Goal: Transaction & Acquisition: Purchase product/service

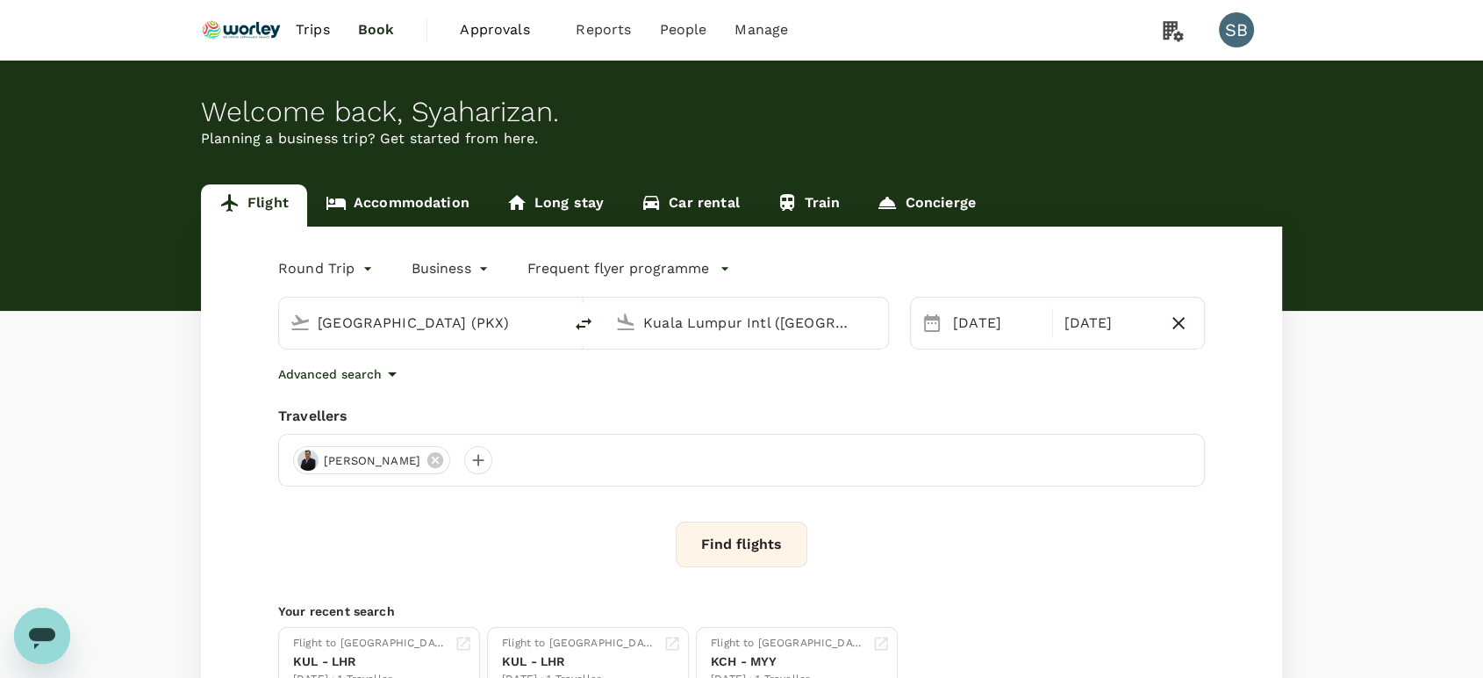
click at [355, 334] on input "[GEOGRAPHIC_DATA] (PKX)" at bounding box center [422, 322] width 208 height 27
click at [351, 378] on div "Miri Intl MYY" at bounding box center [436, 391] width 376 height 27
type input "Miri Intl (MYY)"
click at [983, 326] on div "[DATE]" at bounding box center [997, 322] width 103 height 35
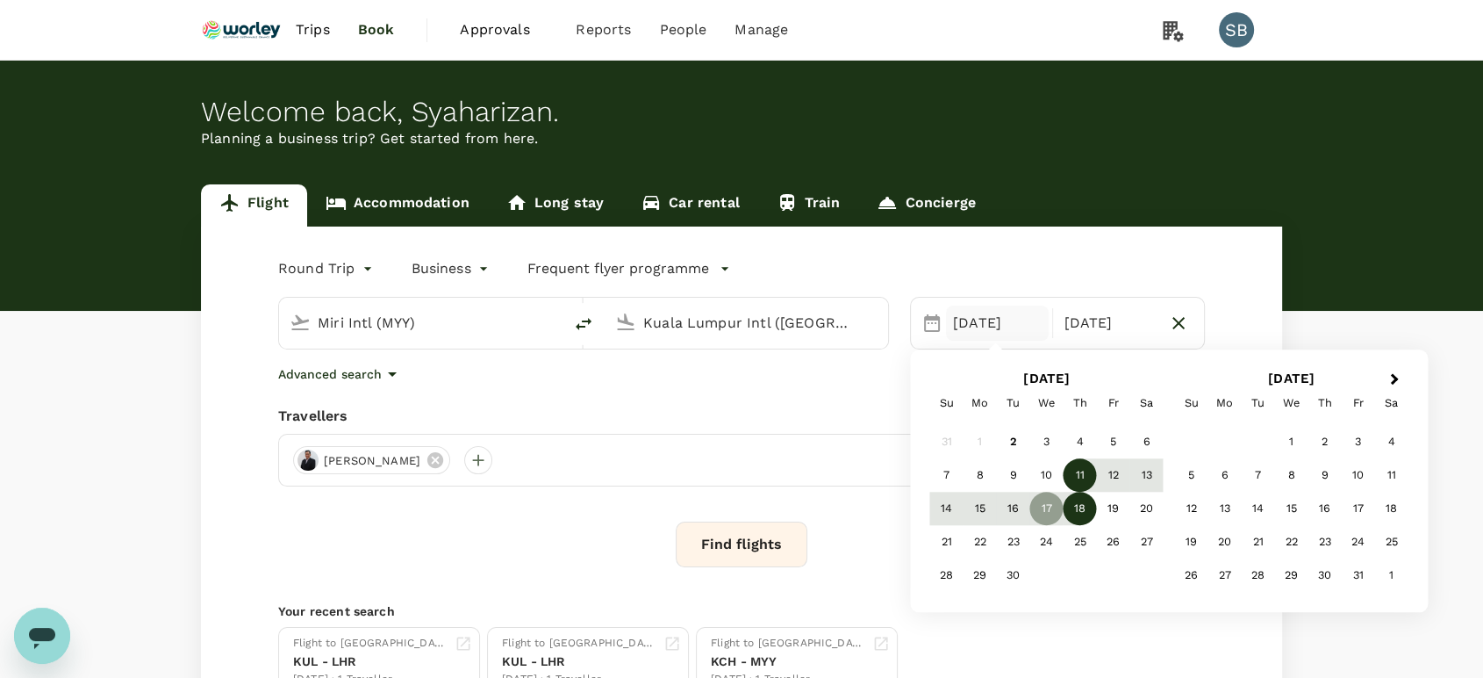
click at [1064, 476] on div "11" at bounding box center [1080, 475] width 33 height 33
click at [1052, 475] on div "10" at bounding box center [1046, 475] width 33 height 33
click at [1074, 516] on div "18" at bounding box center [1080, 508] width 33 height 33
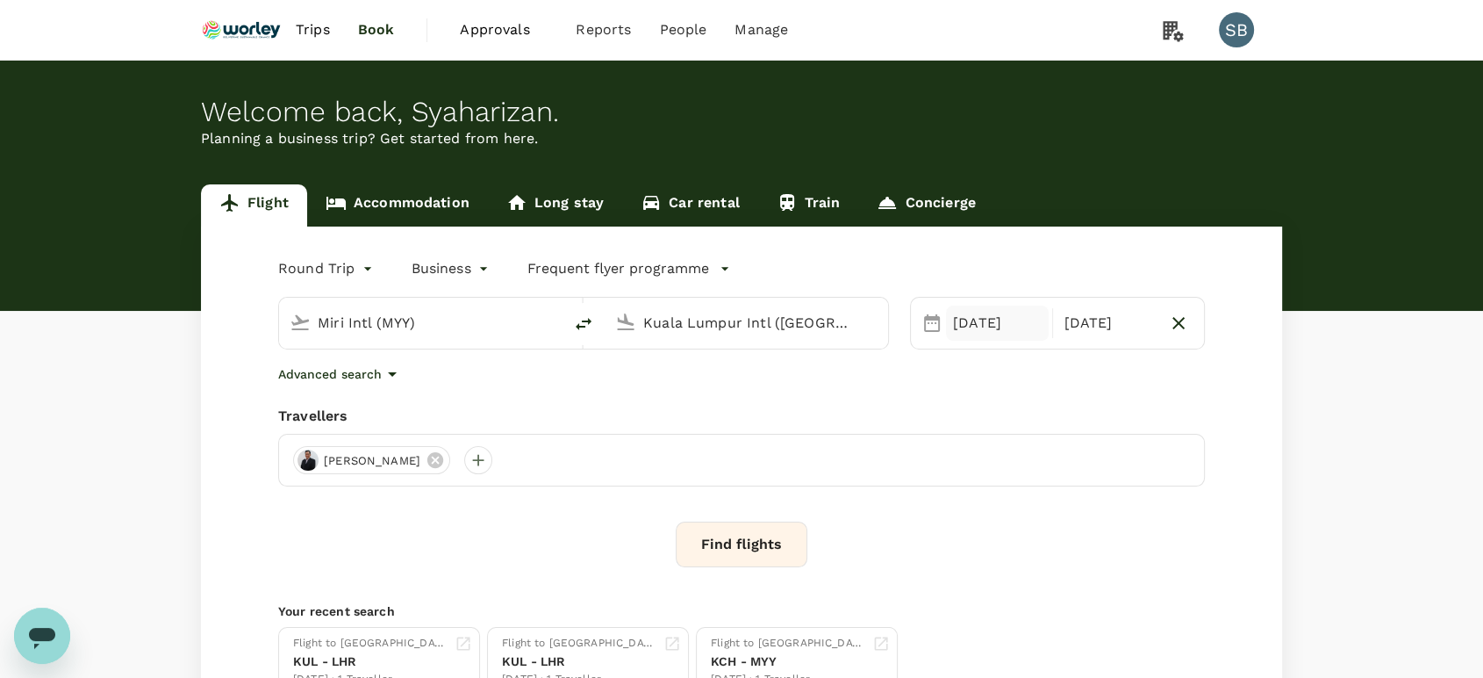
click at [992, 323] on div "[DATE]" at bounding box center [997, 322] width 103 height 35
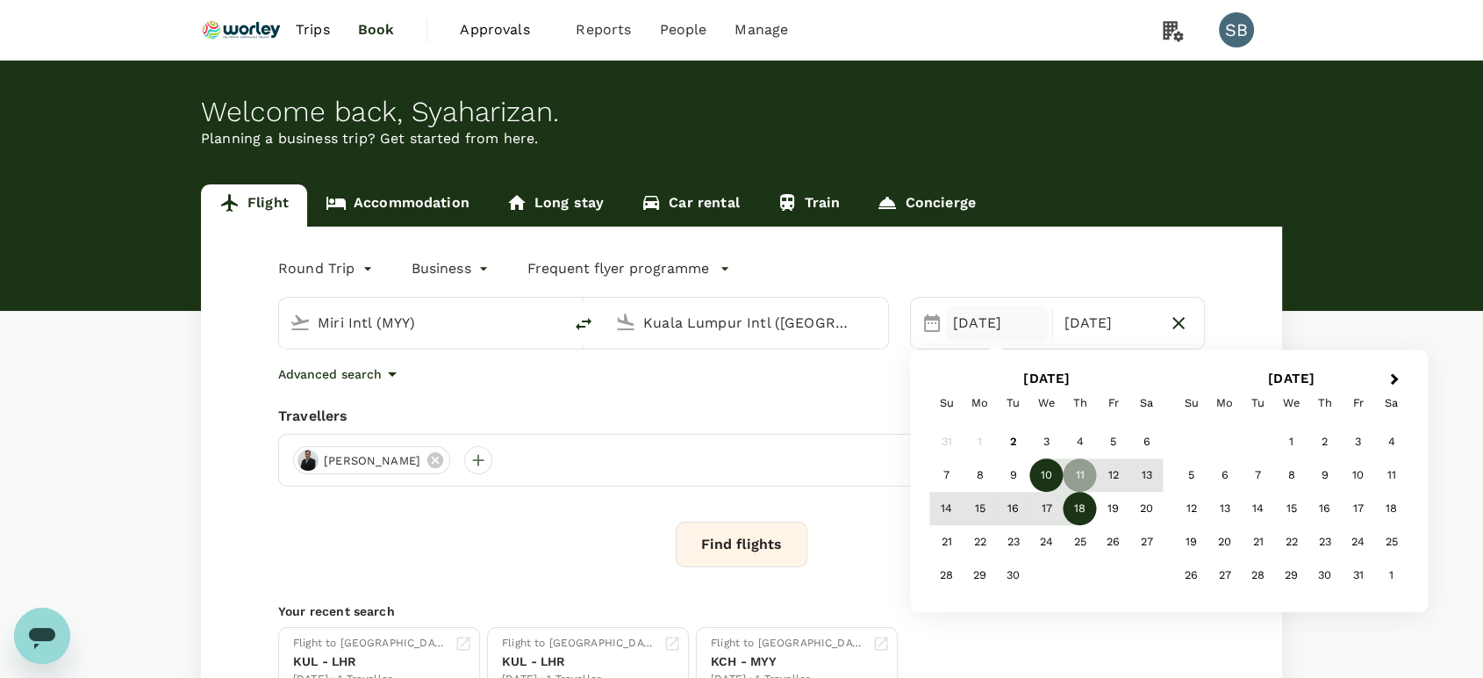
click at [1052, 476] on div "10" at bounding box center [1046, 475] width 33 height 33
click at [1114, 473] on div "12" at bounding box center [1113, 475] width 33 height 33
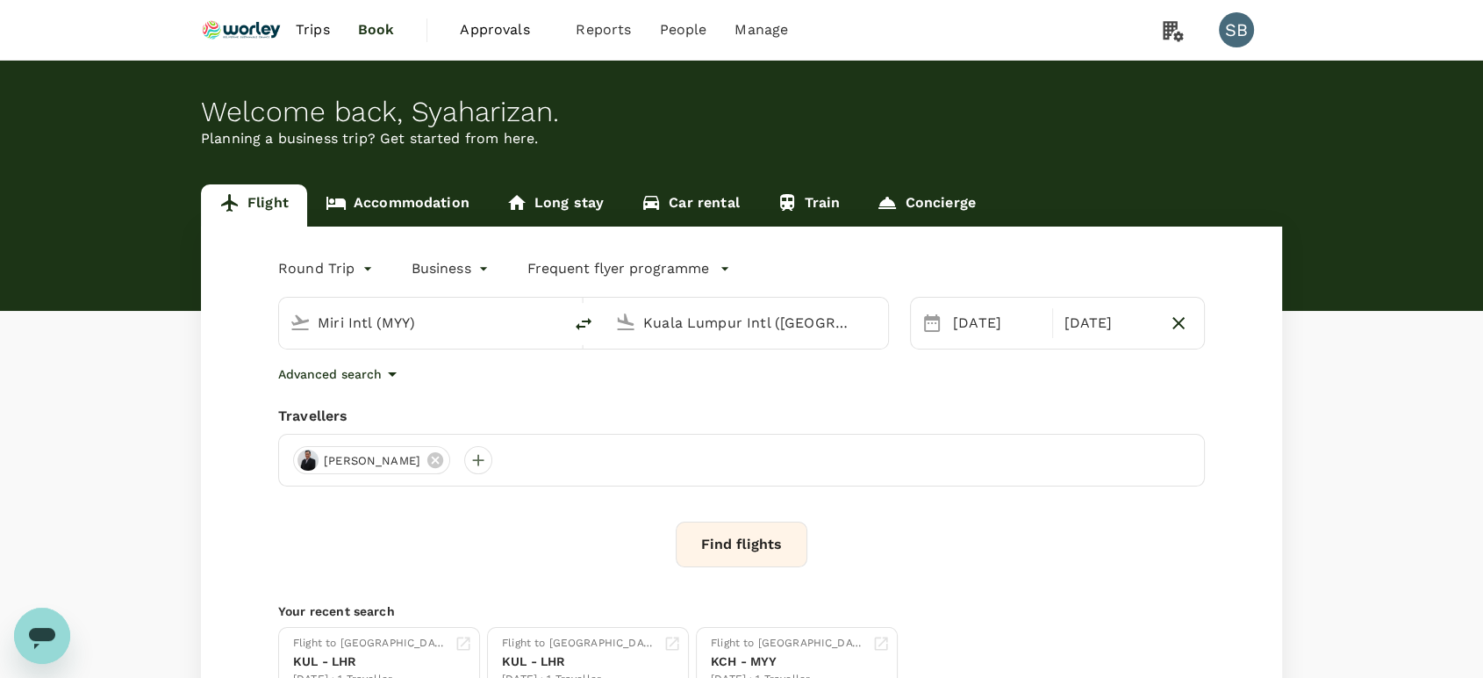
click at [879, 397] on div "Round Trip roundtrip Business business Frequent flyer programme Miri Intl (MYY)…" at bounding box center [741, 475] width 1081 height 498
click at [761, 552] on button "Find flights" at bounding box center [742, 544] width 132 height 46
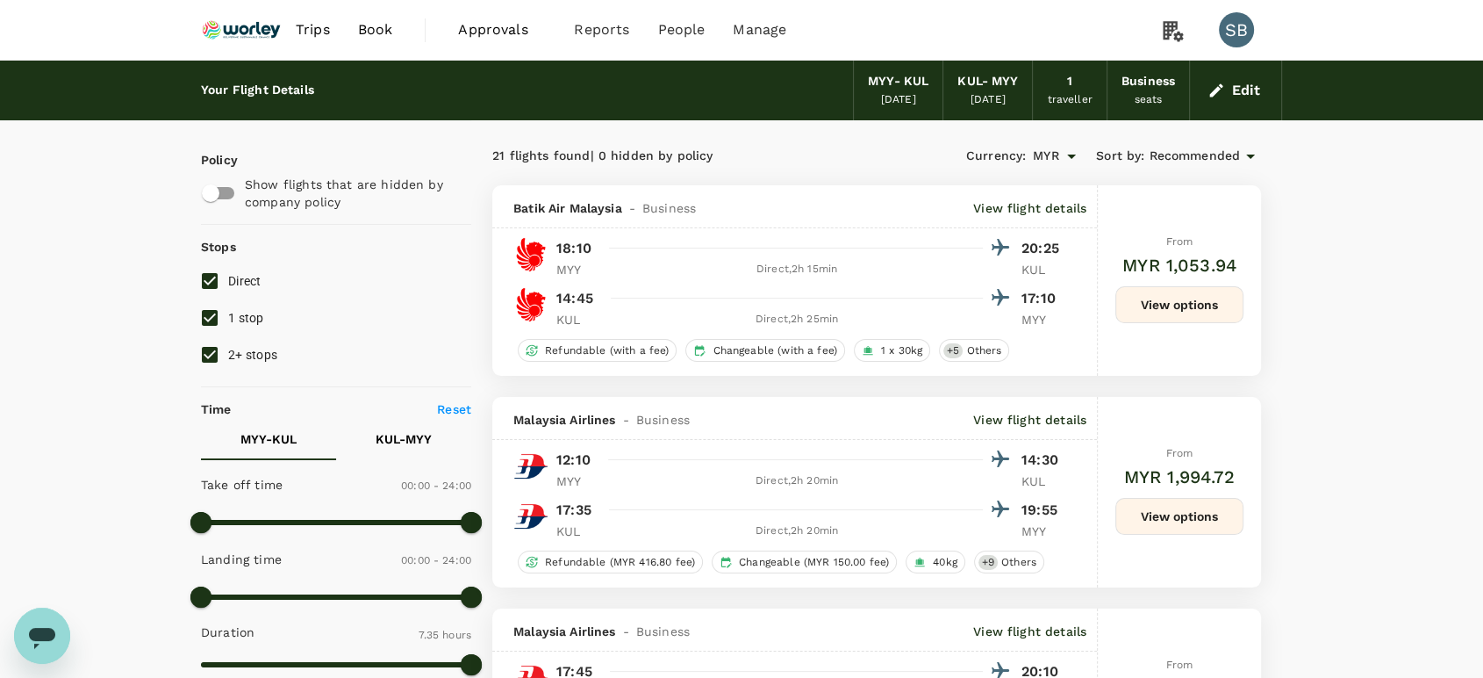
click at [1201, 156] on span "Recommended" at bounding box center [1194, 156] width 91 height 19
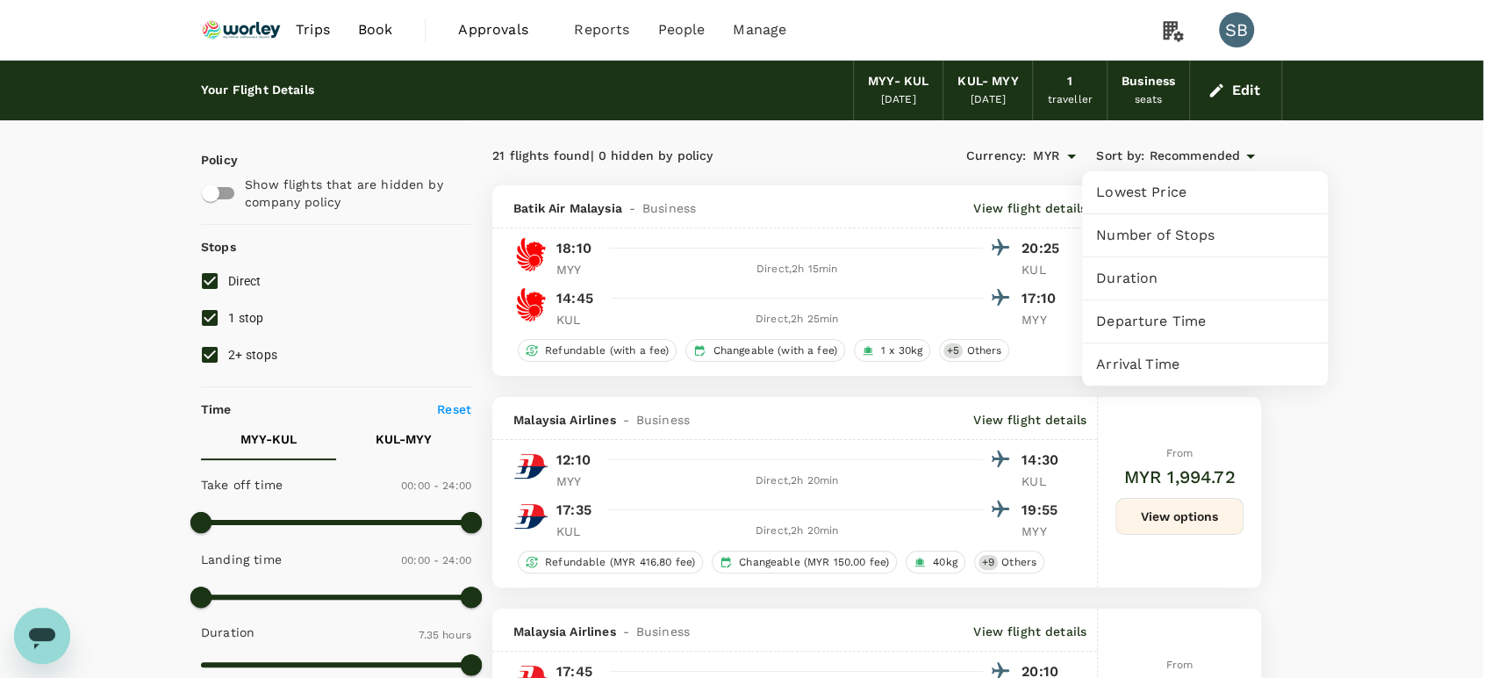
drag, startPoint x: 1152, startPoint y: 309, endPoint x: 1126, endPoint y: 295, distance: 29.1
click at [1152, 309] on div "Departure Time" at bounding box center [1205, 321] width 246 height 42
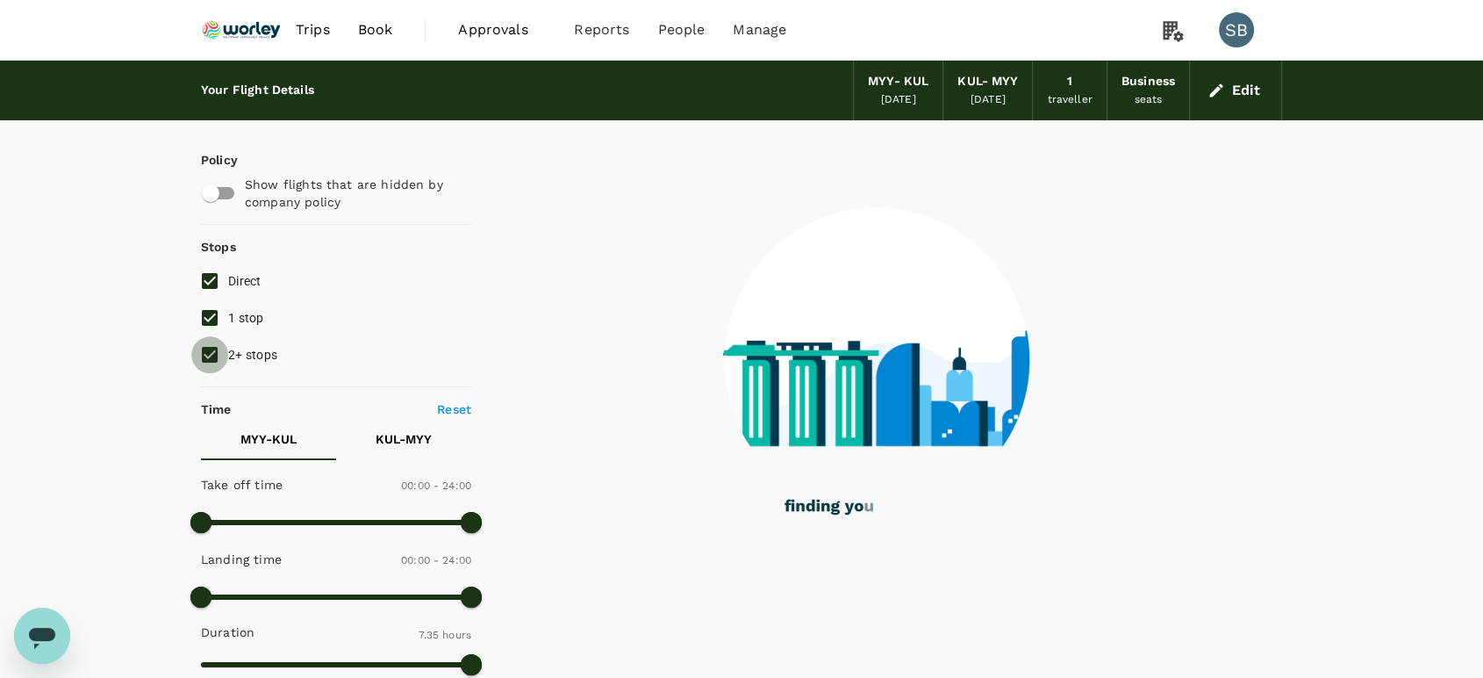
click at [210, 344] on input "2+ stops" at bounding box center [209, 354] width 37 height 37
checkbox input "false"
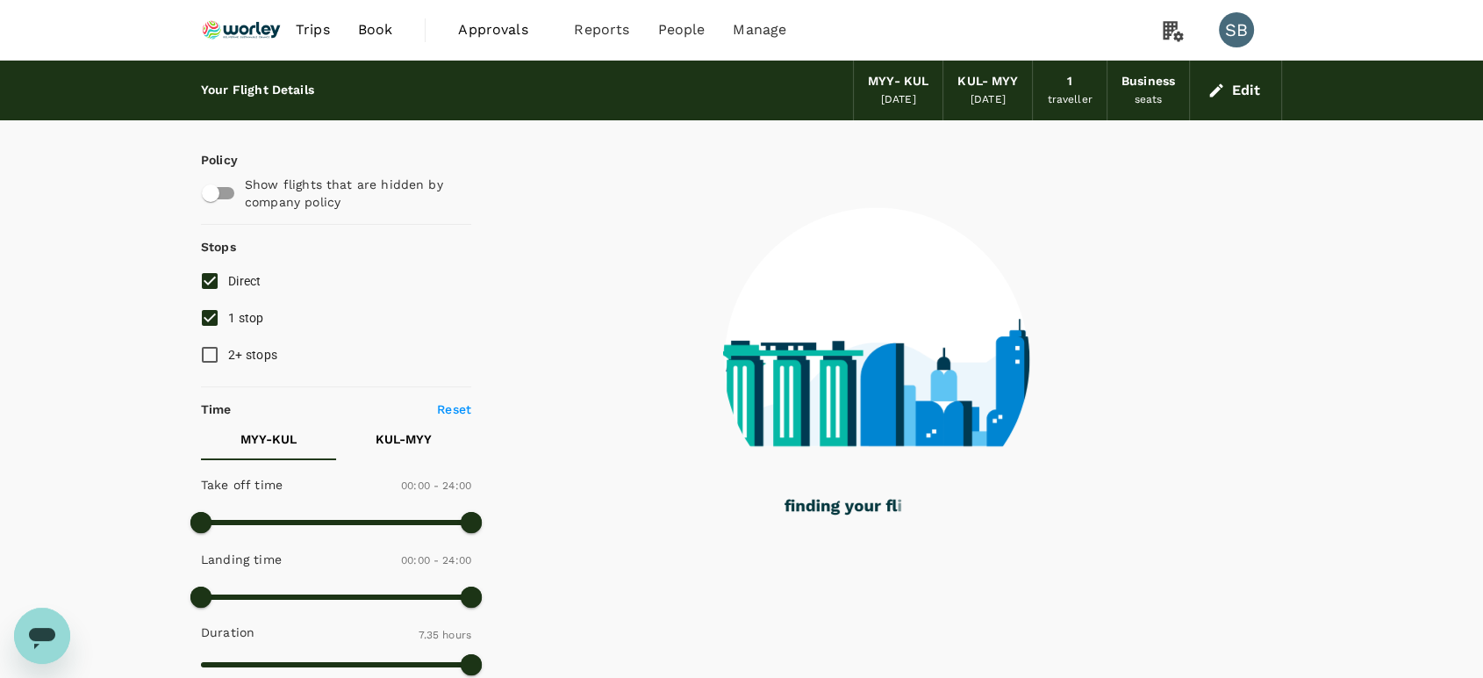
click at [211, 319] on input "1 stop" at bounding box center [209, 317] width 37 height 37
checkbox input "false"
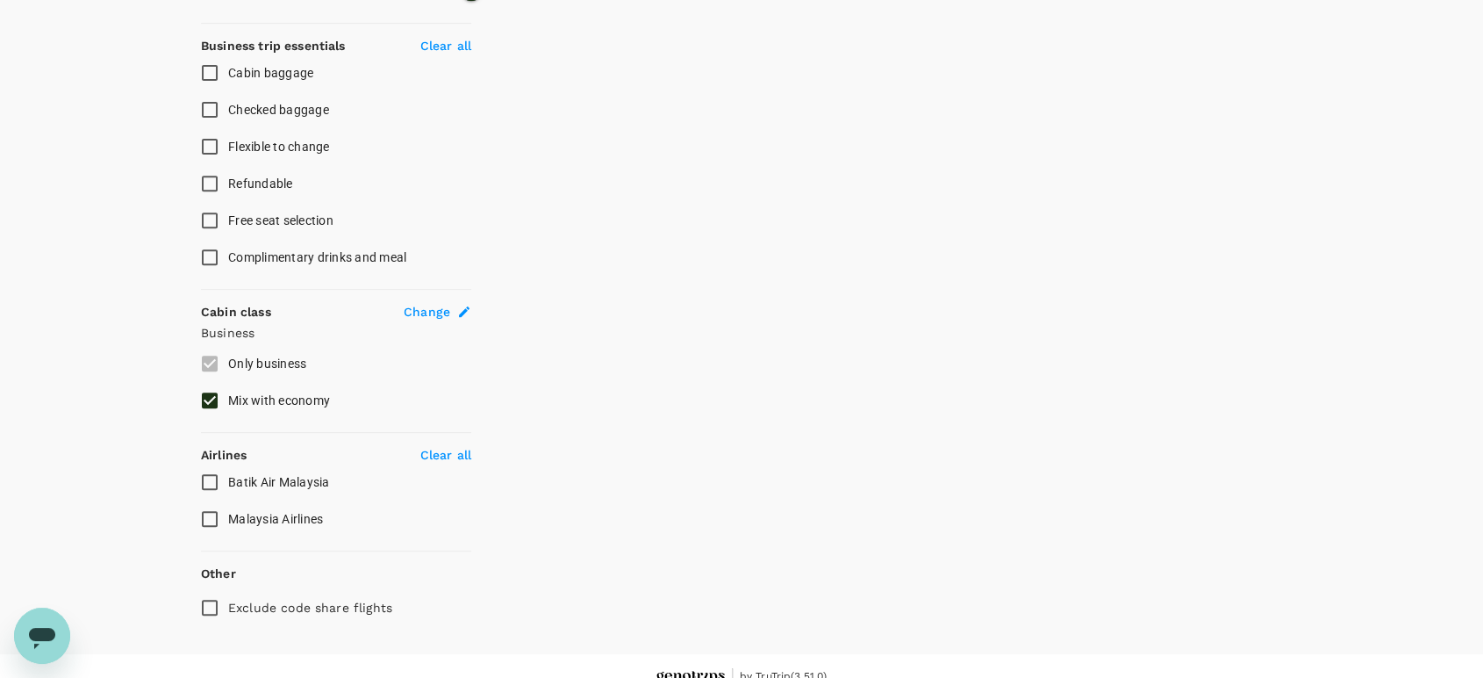
scroll to position [682, 0]
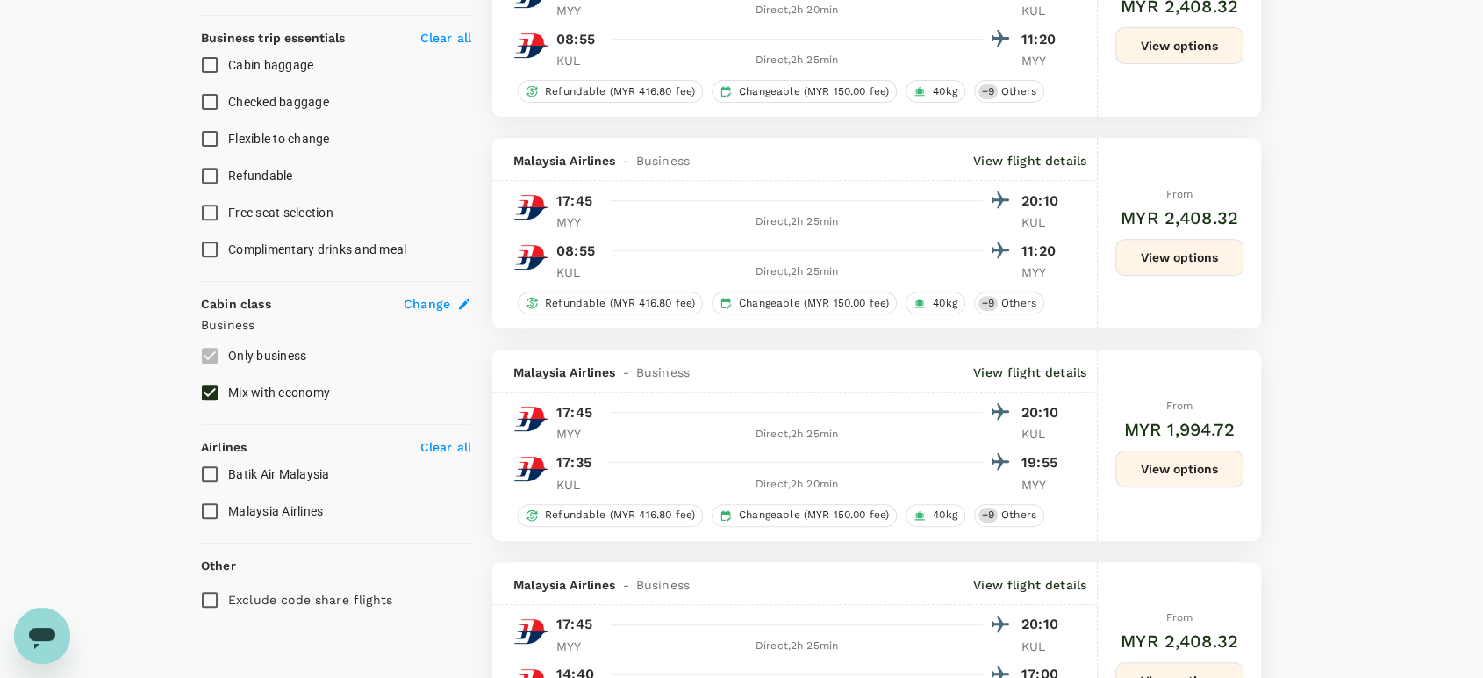
type input "MYR"
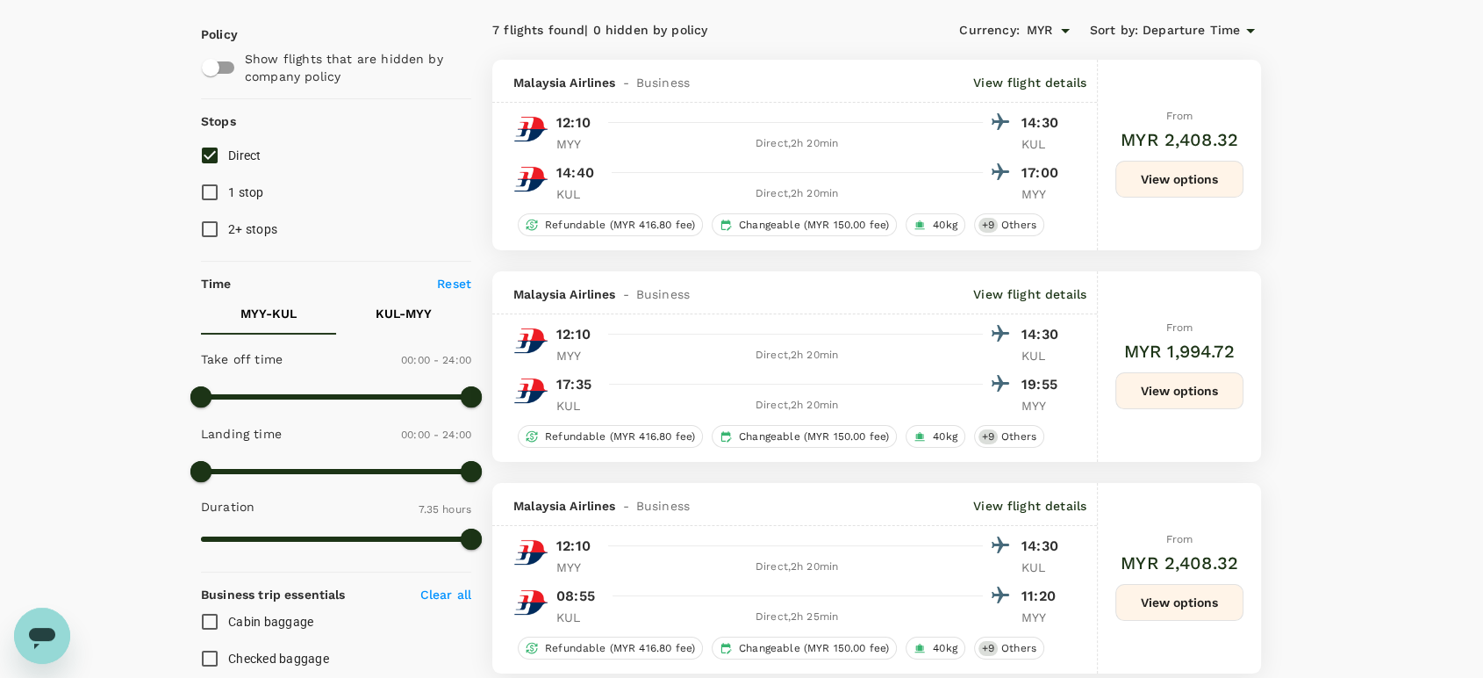
scroll to position [0, 0]
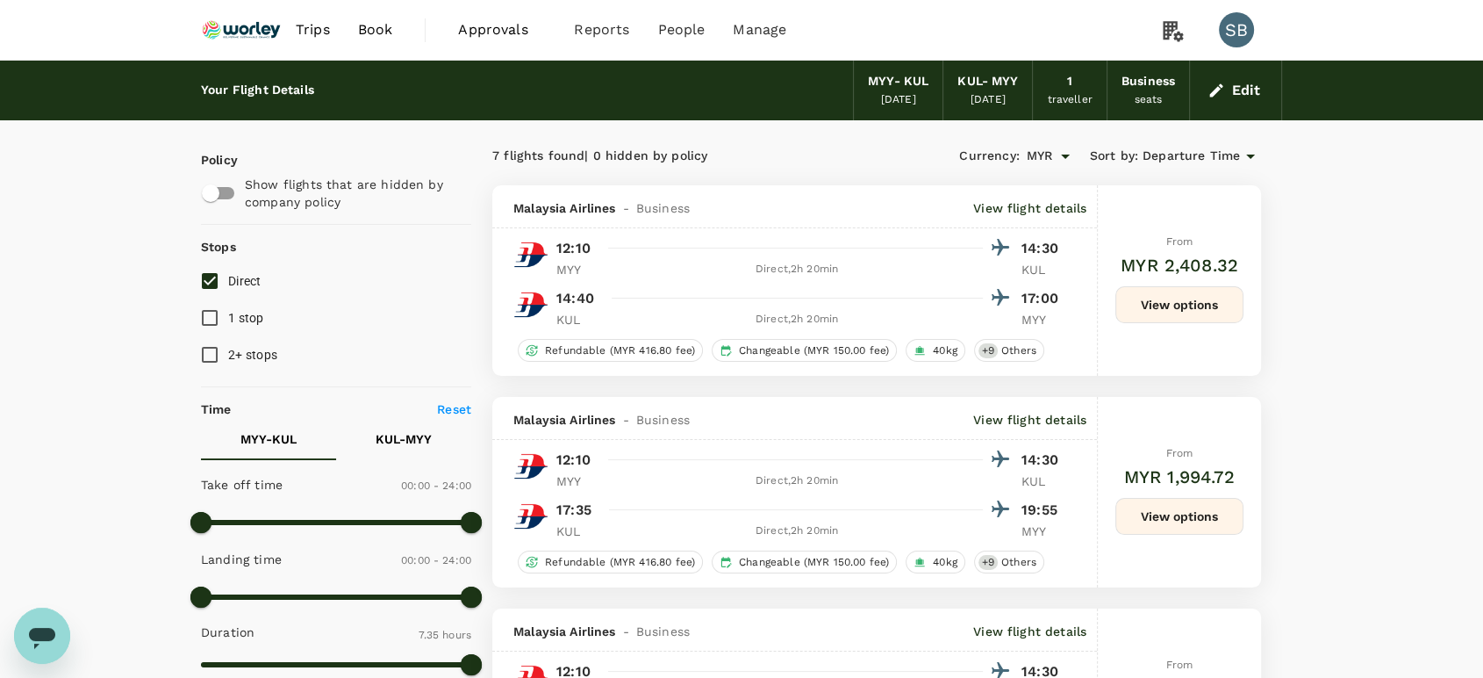
click at [250, 39] on img at bounding box center [241, 30] width 81 height 39
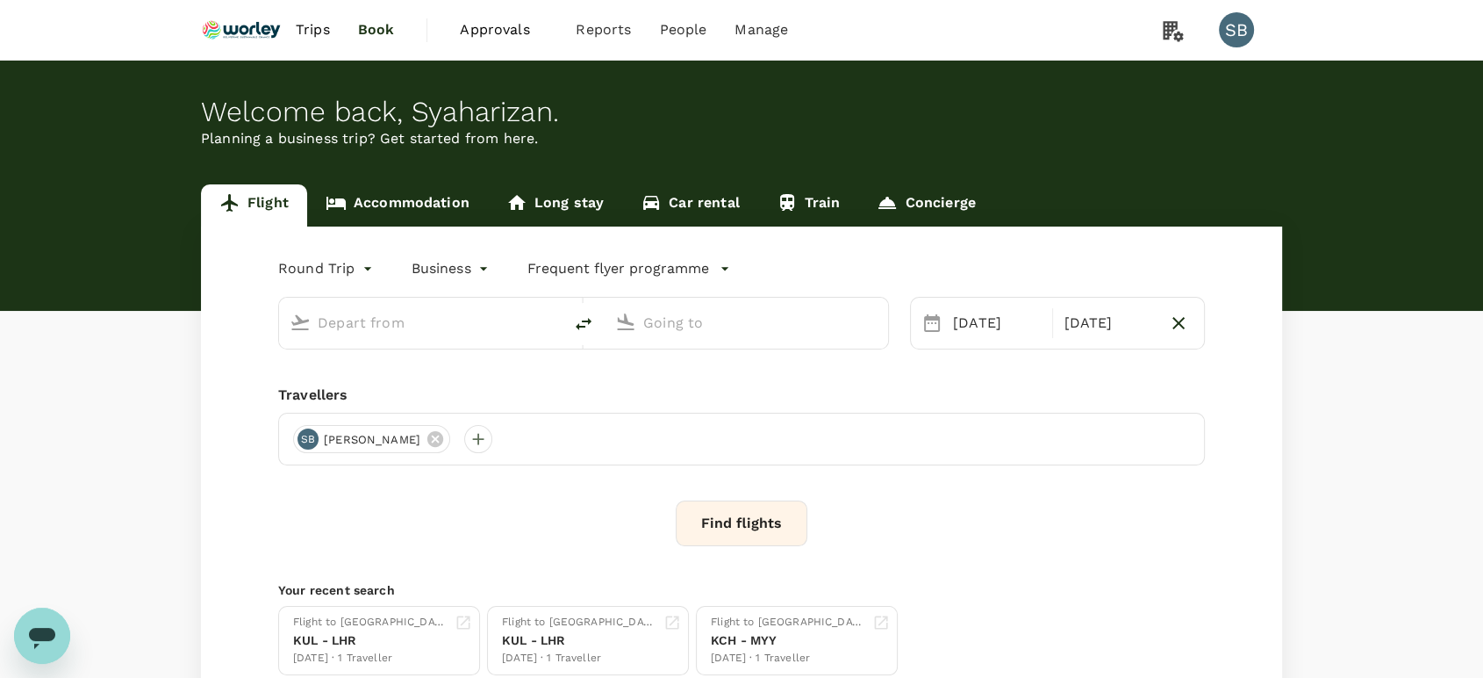
type input "Miri Intl (MYY)"
type input "Kuala Lumpur Intl ([GEOGRAPHIC_DATA])"
type input "Miri Intl (MYY)"
type input "Kuala Lumpur Intl ([GEOGRAPHIC_DATA])"
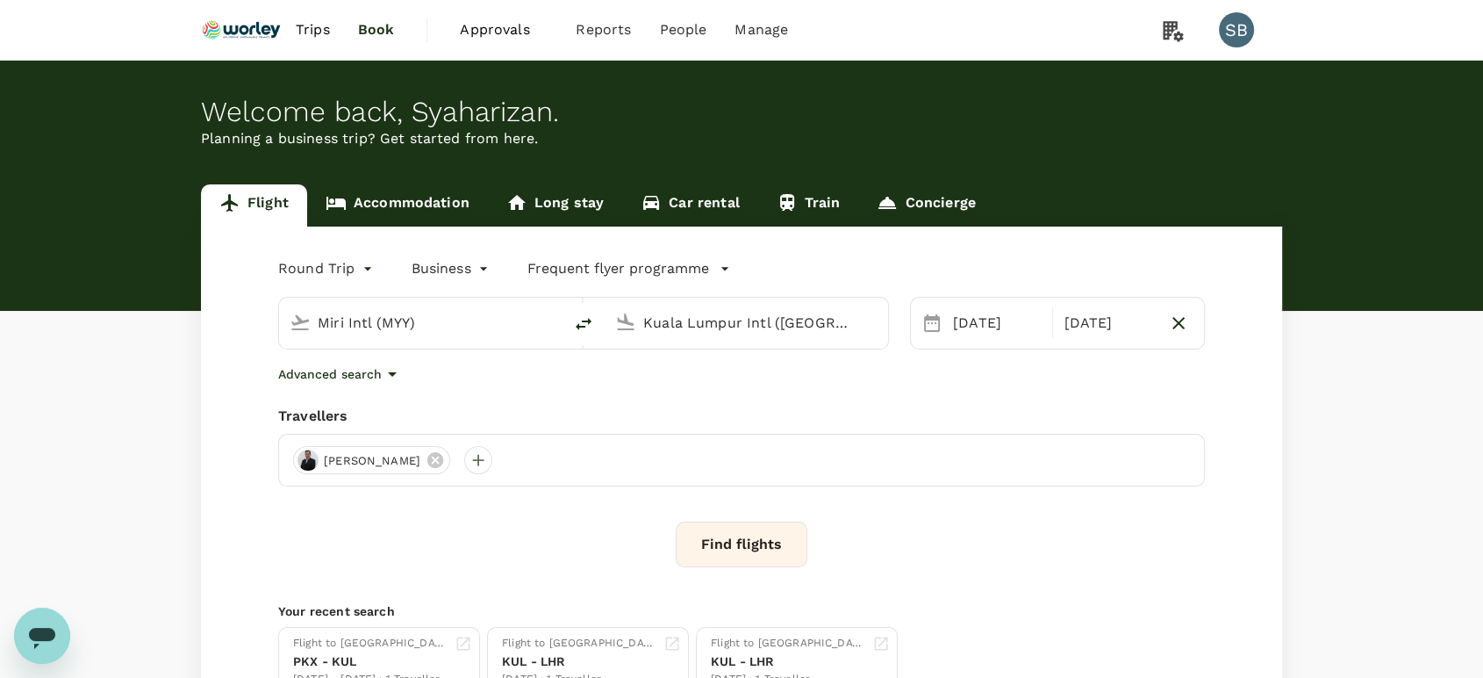
drag, startPoint x: 746, startPoint y: 554, endPoint x: 750, endPoint y: 525, distance: 29.2
click at [748, 552] on button "Find flights" at bounding box center [742, 544] width 132 height 46
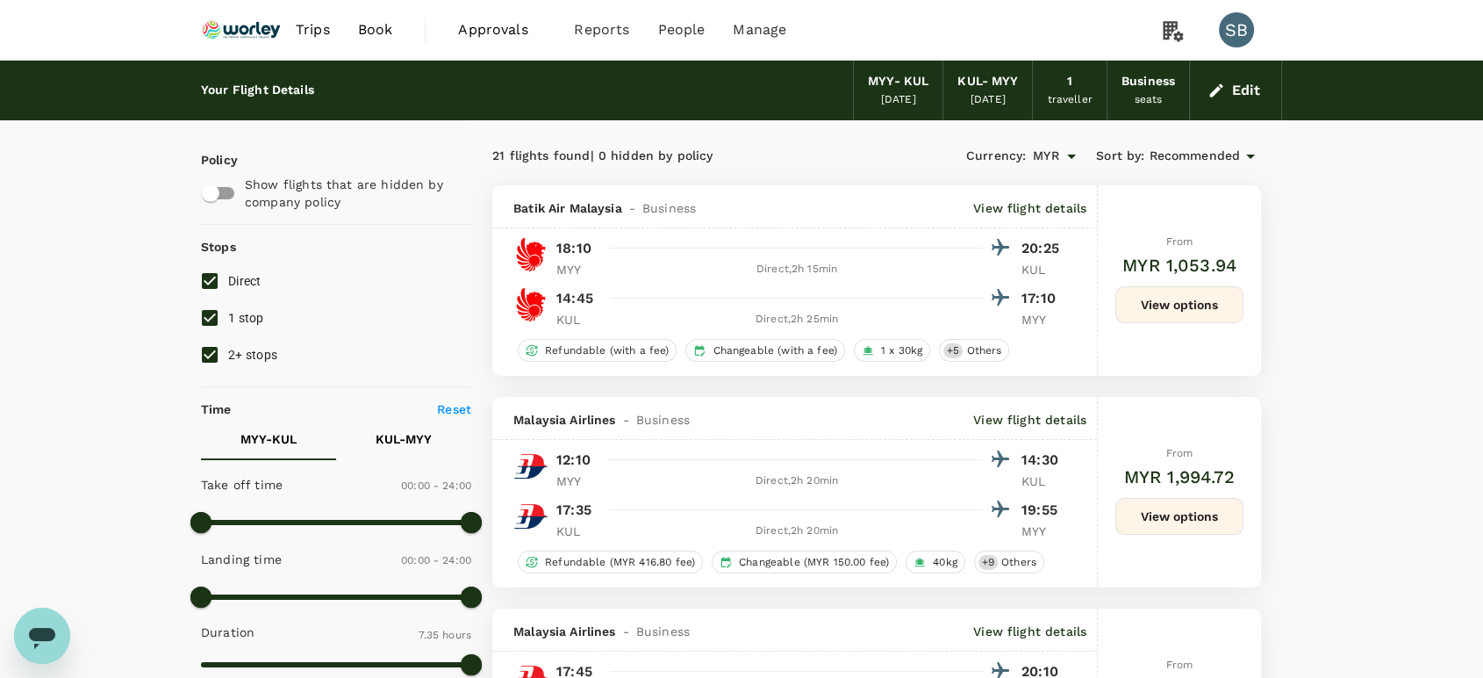
click at [241, 19] on img at bounding box center [241, 30] width 81 height 39
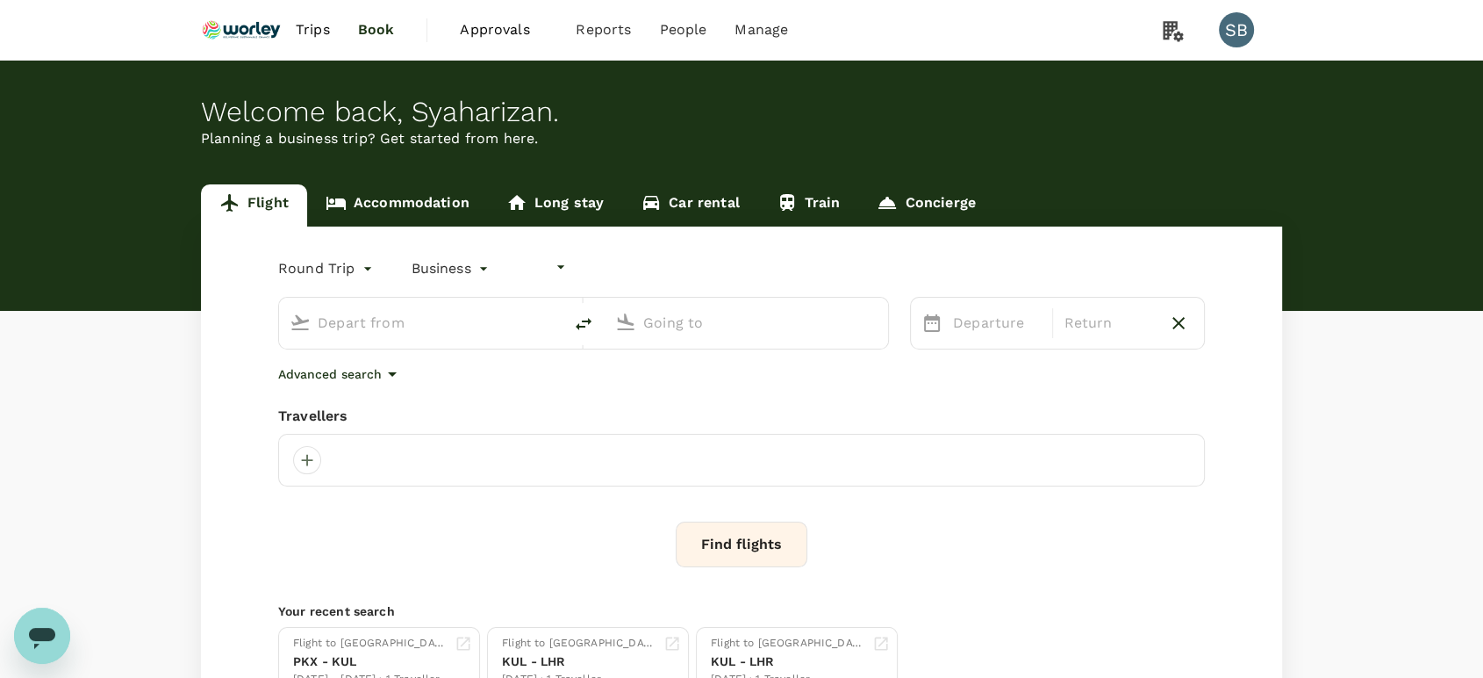
type input "undefined, undefined (any)"
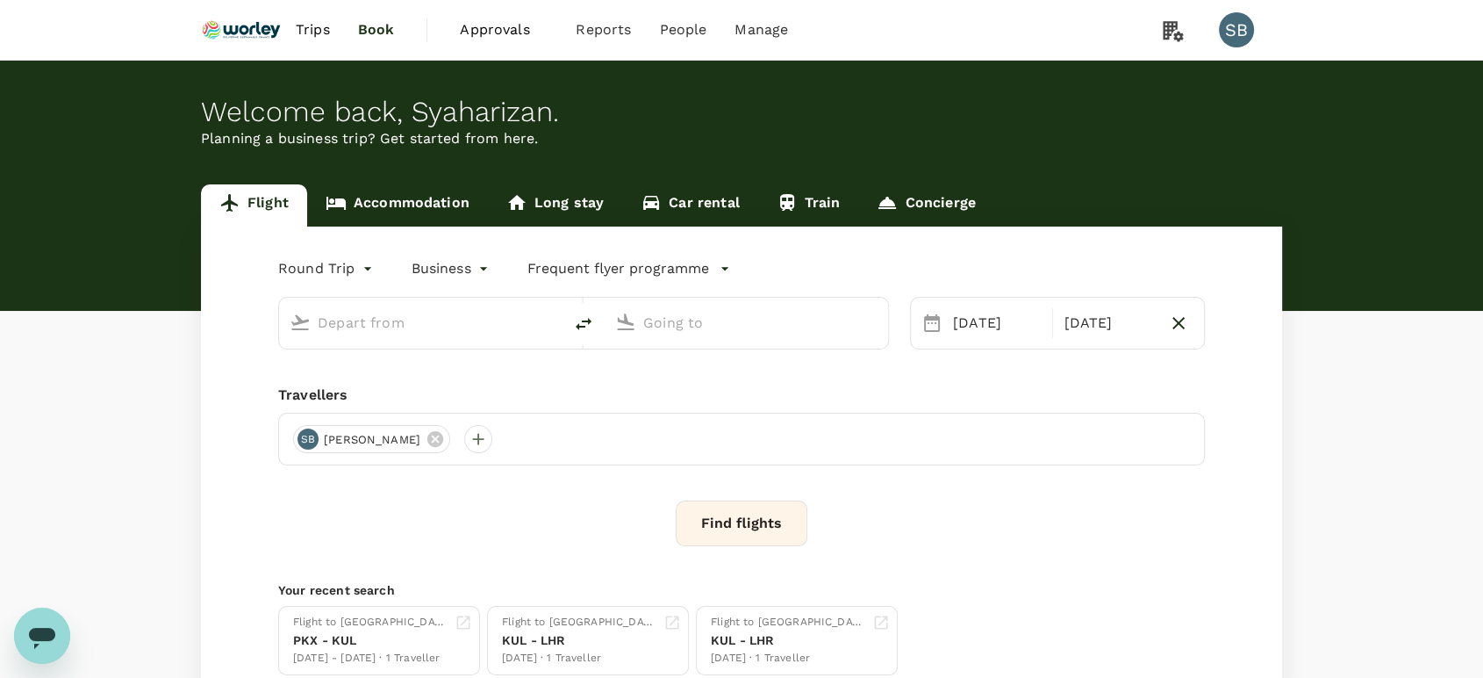
type input "Miri Intl (MYY)"
type input "Kuala Lumpur Intl ([GEOGRAPHIC_DATA])"
type input "Miri Intl (MYY)"
type input "Kuala Lumpur Intl ([GEOGRAPHIC_DATA])"
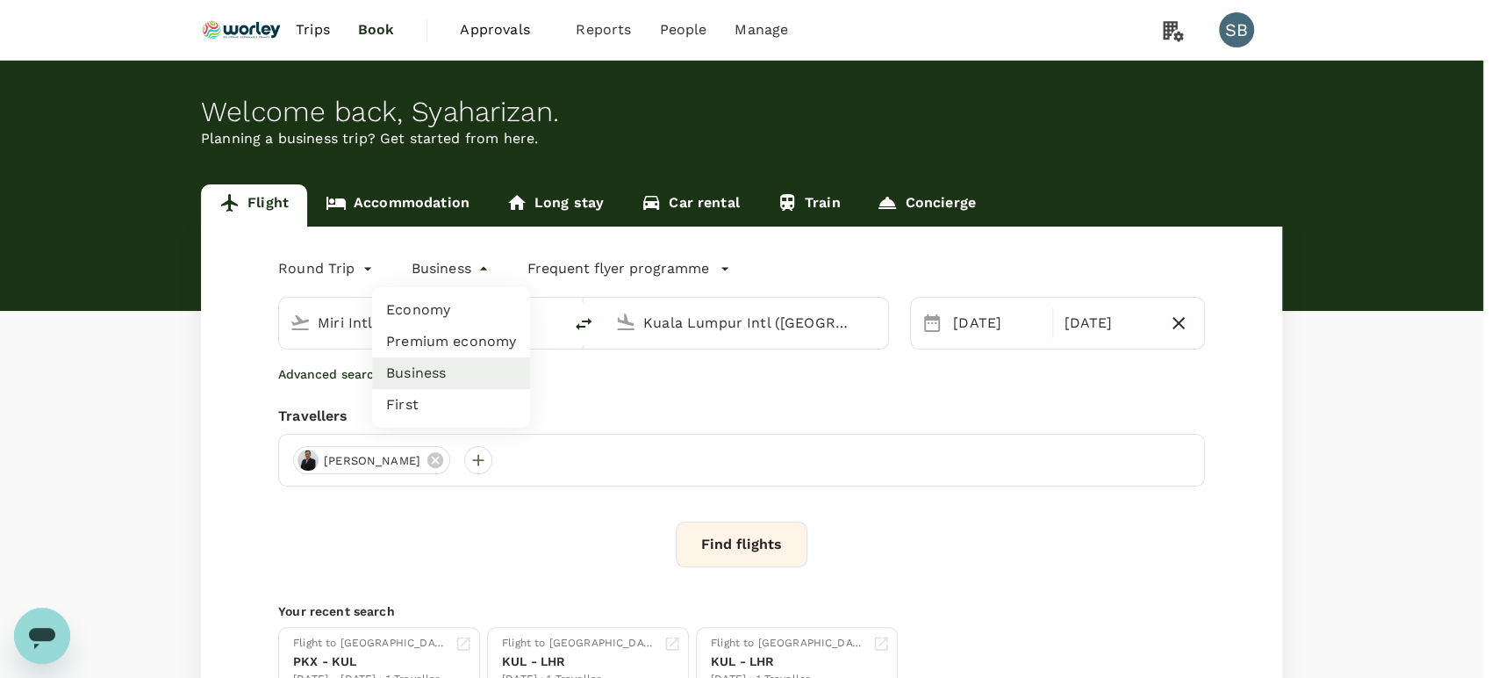
click at [437, 271] on body "Trips Book Approvals 0 Reports People Manage SB Welcome back , [GEOGRAPHIC_DATA…" at bounding box center [749, 416] width 1498 height 833
click at [400, 314] on li "Economy" at bounding box center [451, 310] width 158 height 32
type input "economy"
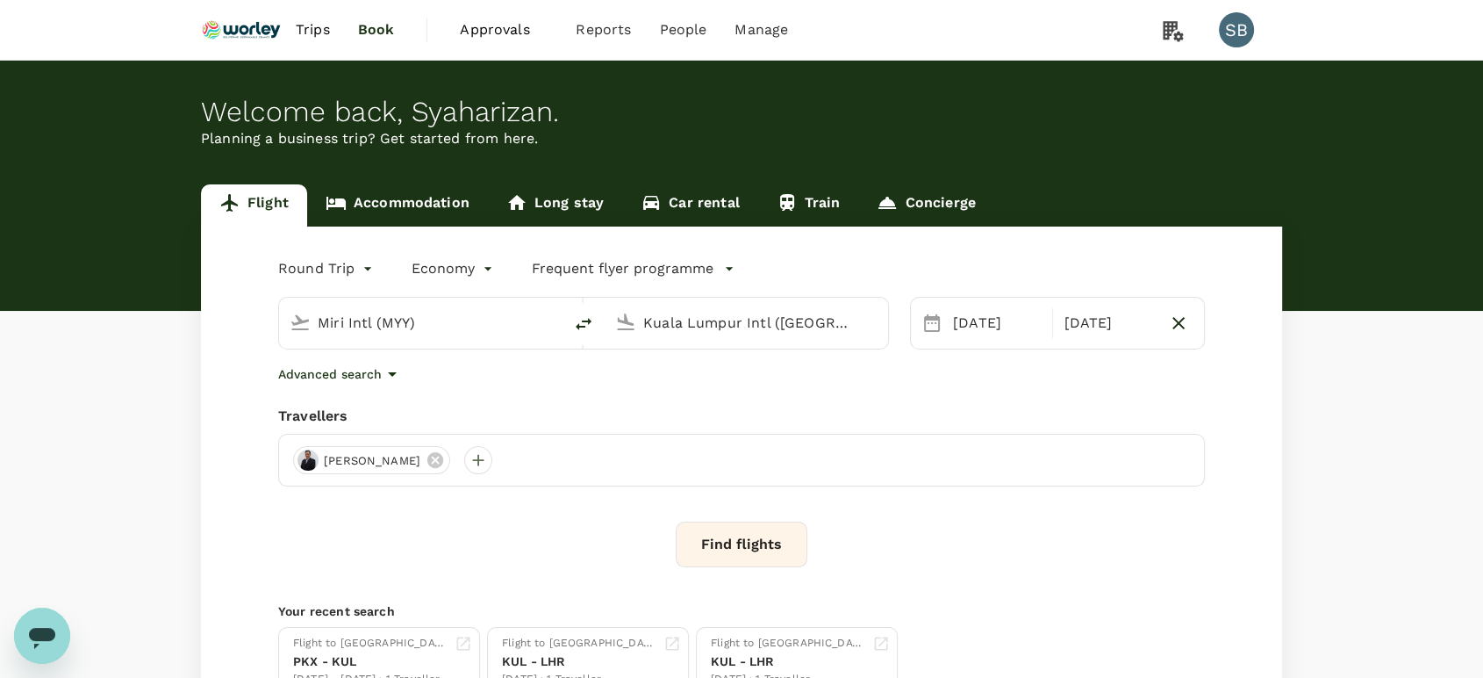
click at [722, 532] on button "Find flights" at bounding box center [742, 544] width 132 height 46
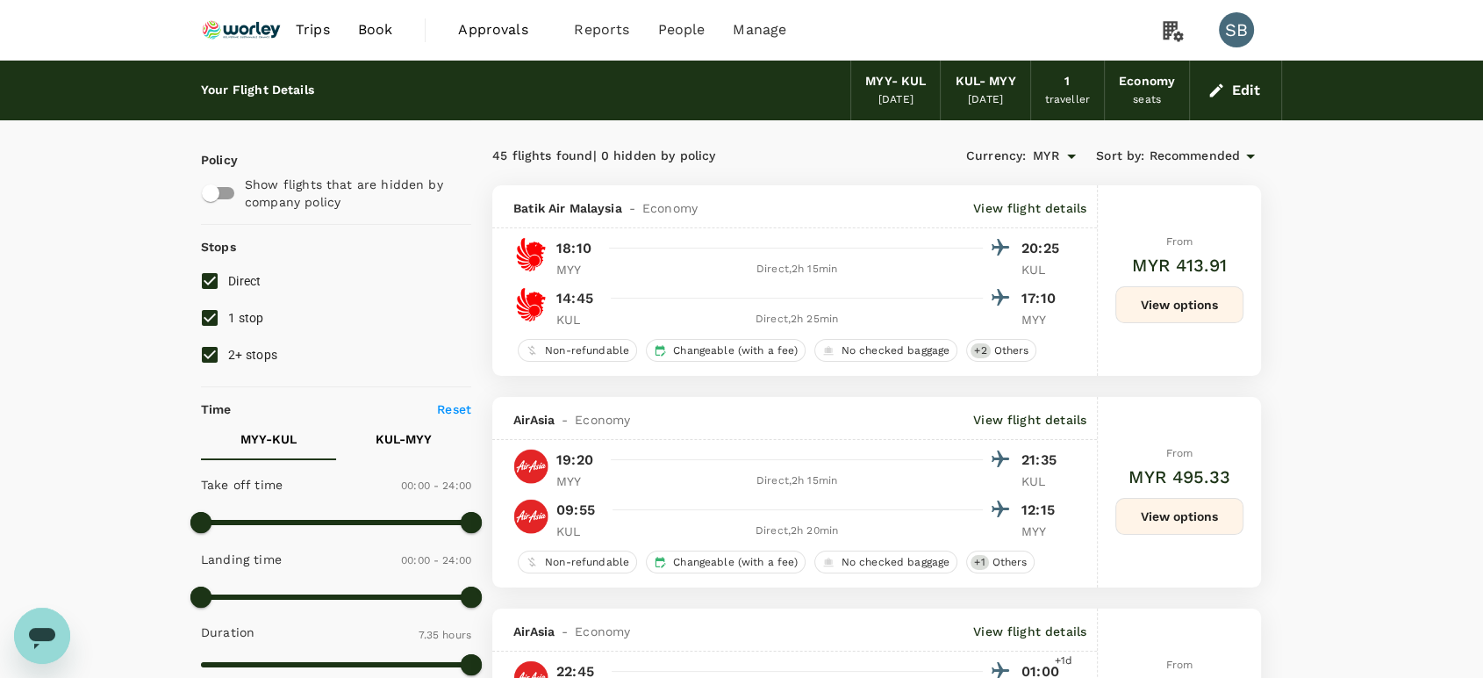
click at [1176, 149] on span "Recommended" at bounding box center [1194, 156] width 91 height 19
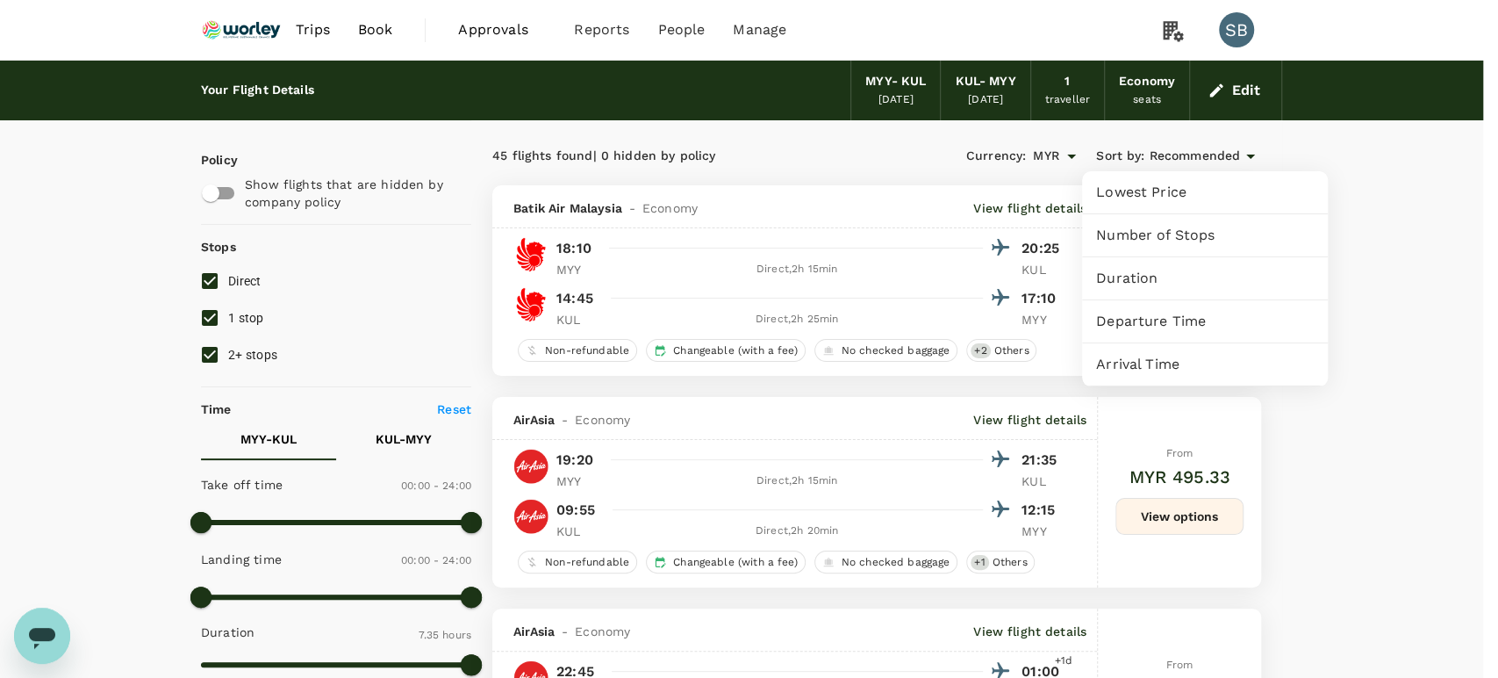
click at [1191, 326] on span "Departure Time" at bounding box center [1205, 321] width 218 height 21
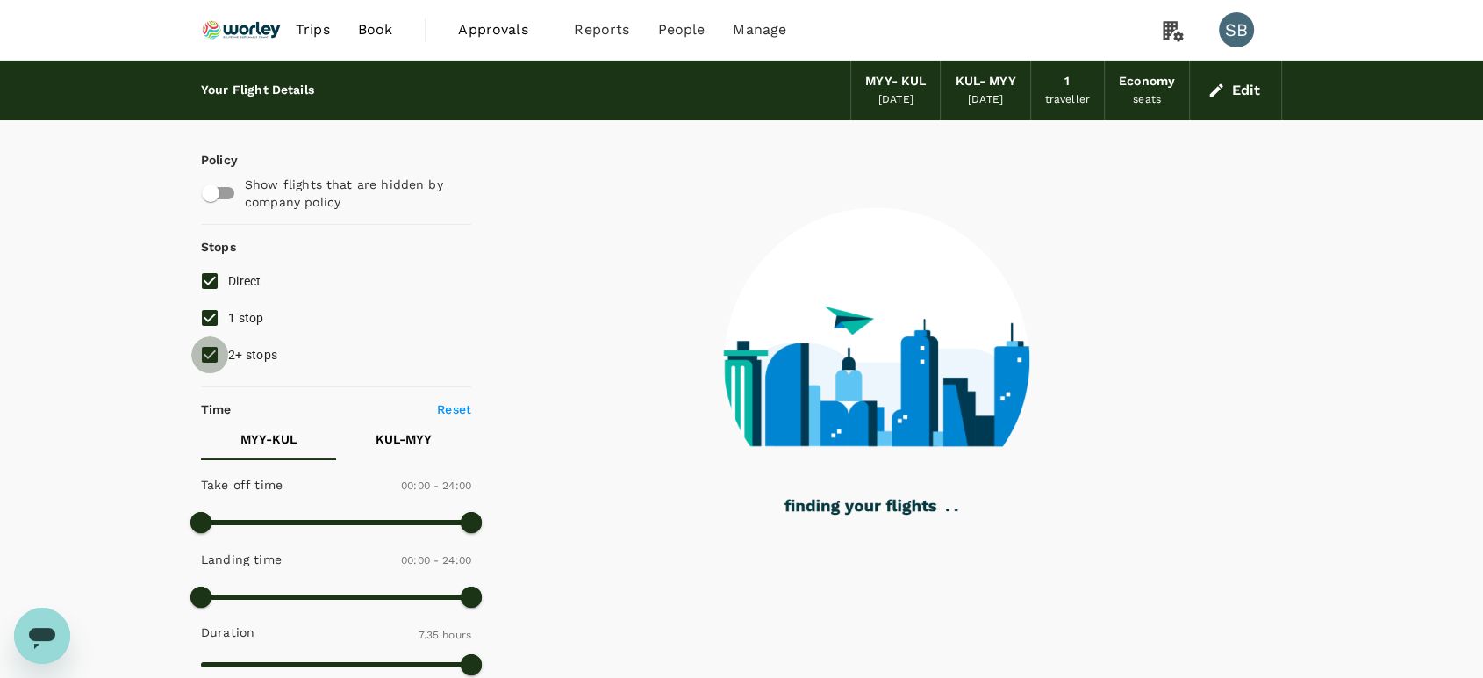
drag, startPoint x: 217, startPoint y: 350, endPoint x: 211, endPoint y: 336, distance: 15.3
click at [216, 350] on input "2+ stops" at bounding box center [209, 354] width 37 height 37
checkbox input "false"
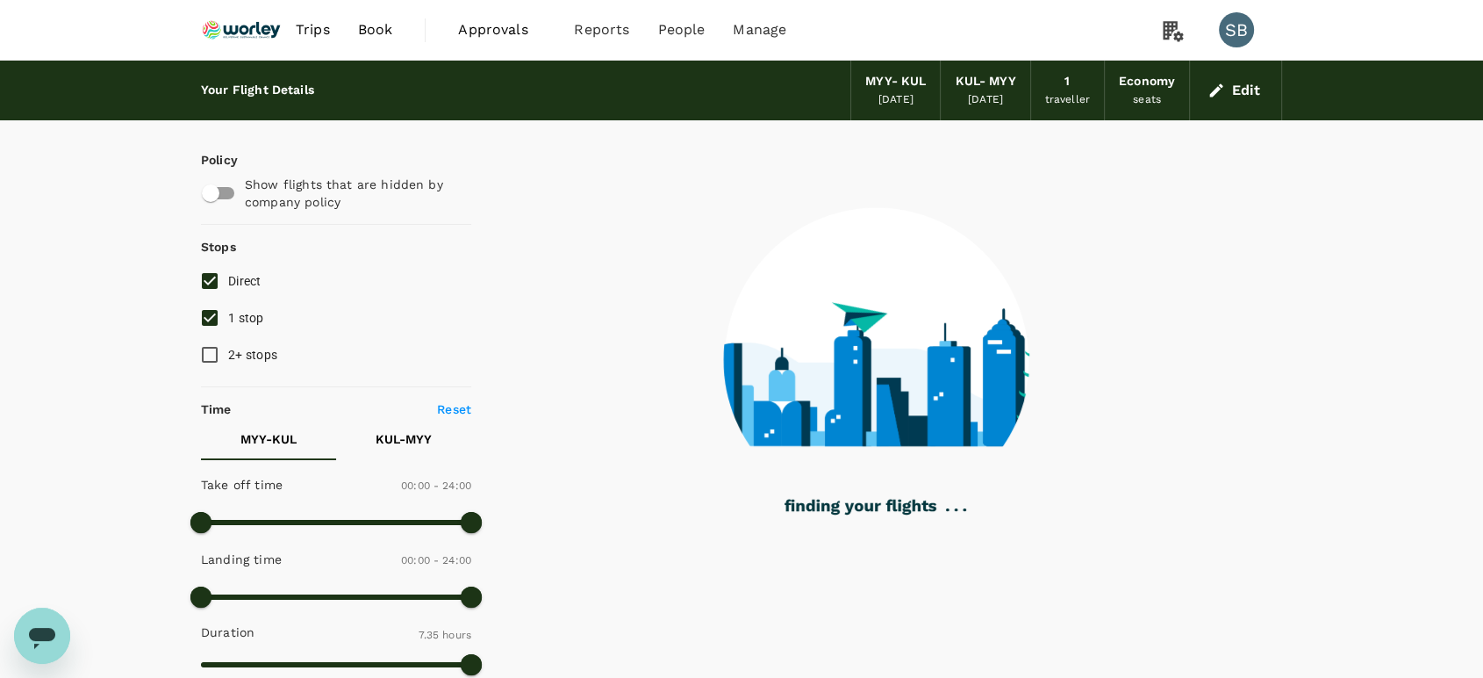
click at [211, 319] on input "1 stop" at bounding box center [209, 317] width 37 height 37
checkbox input "false"
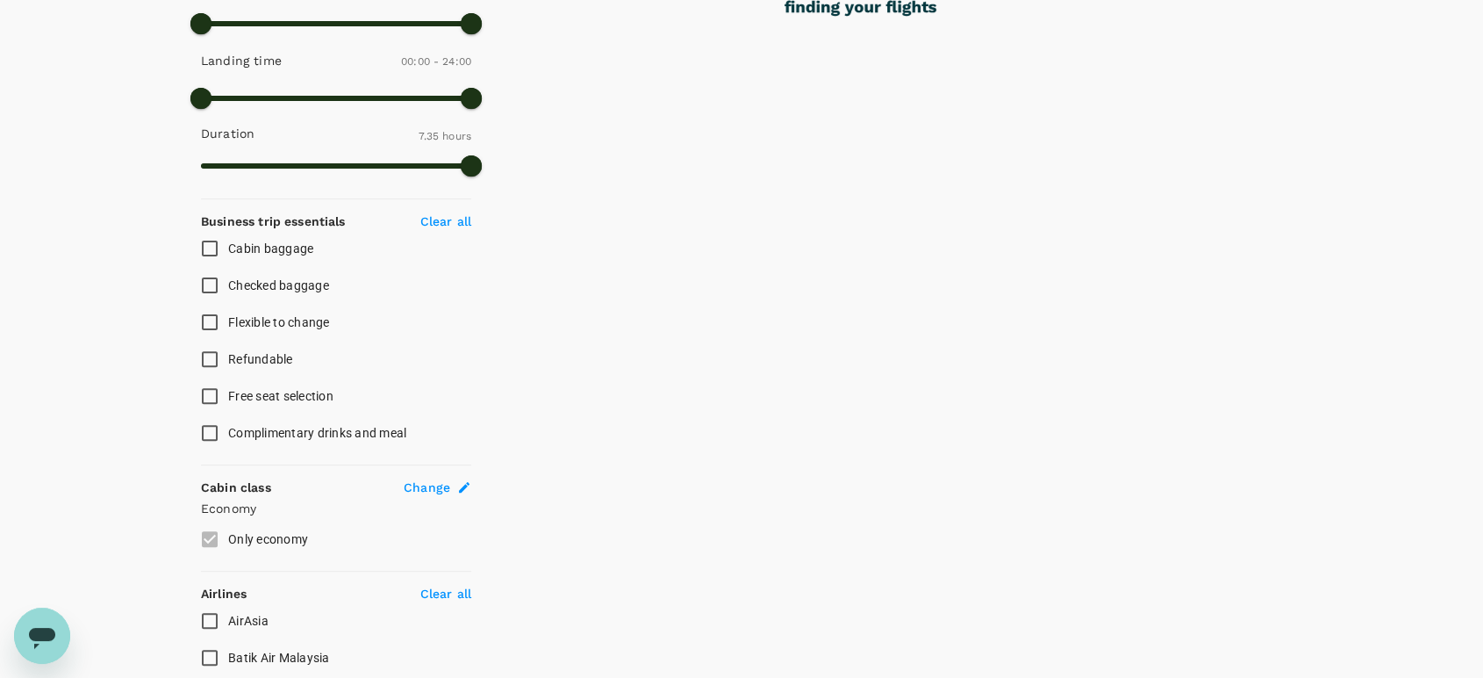
scroll to position [692, 0]
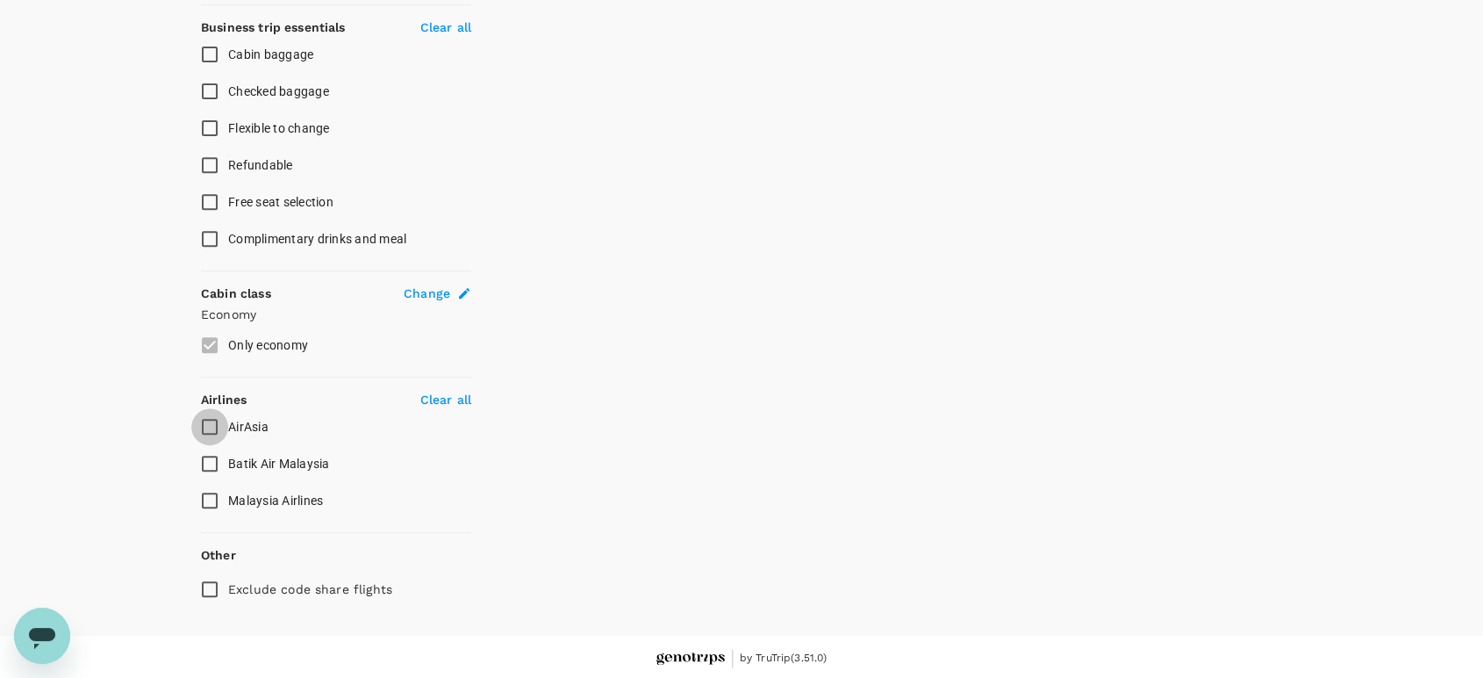
click at [211, 429] on input "AirAsia" at bounding box center [209, 426] width 37 height 37
checkbox input "true"
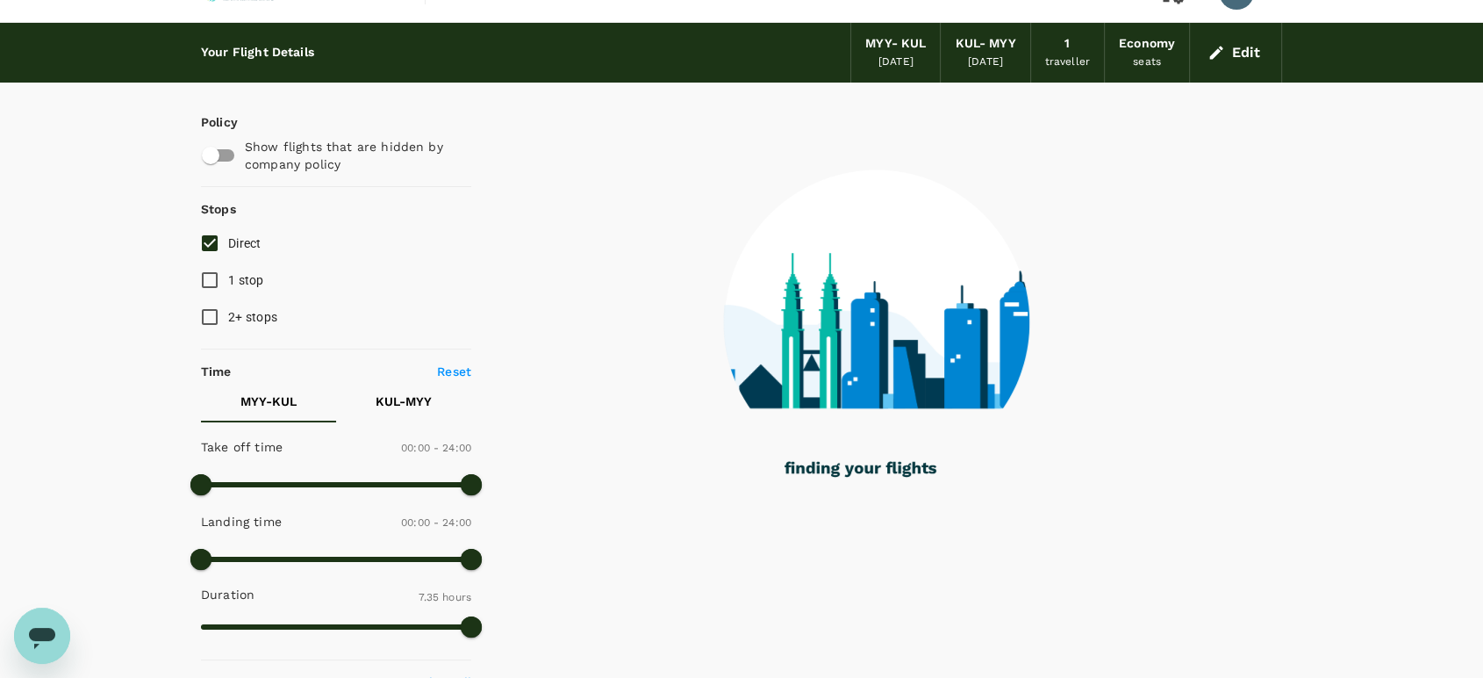
scroll to position [0, 0]
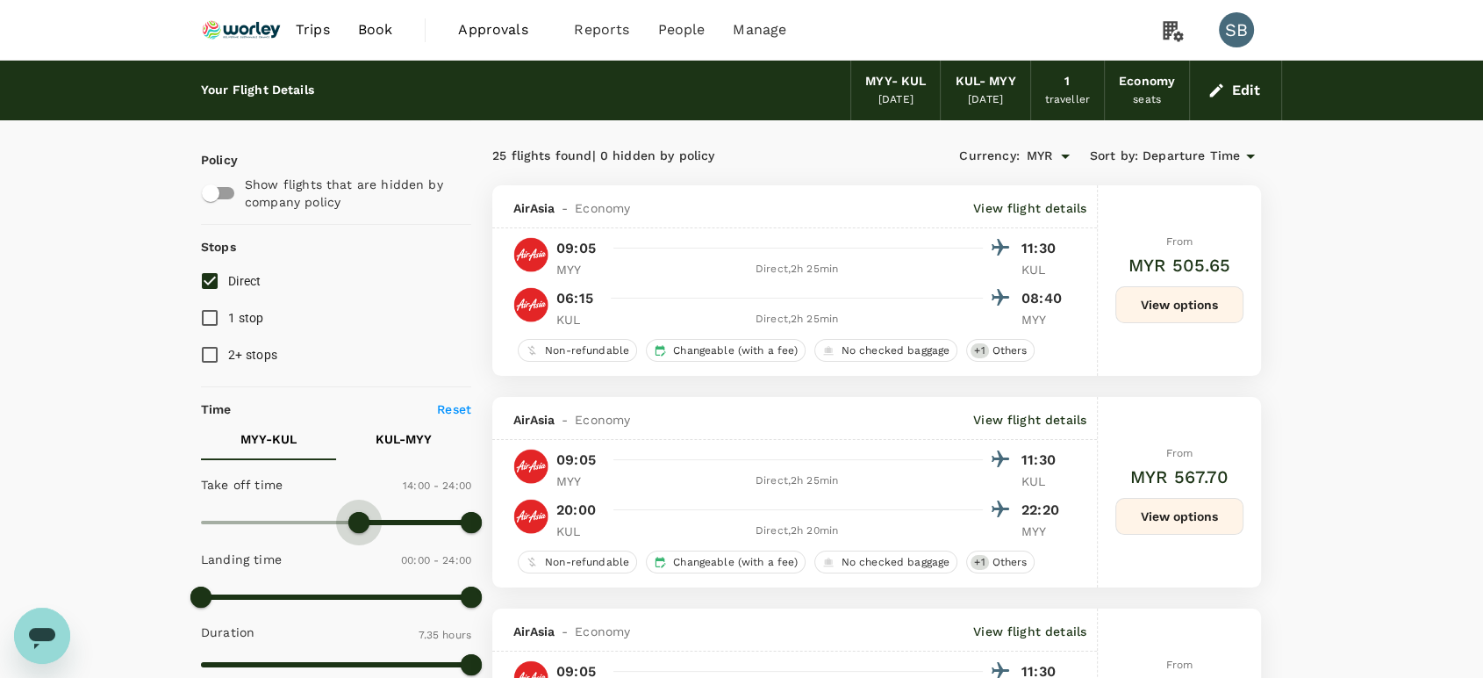
type input "870"
drag, startPoint x: 190, startPoint y: 520, endPoint x: 364, endPoint y: 518, distance: 173.8
click at [364, 518] on span at bounding box center [364, 522] width 21 height 21
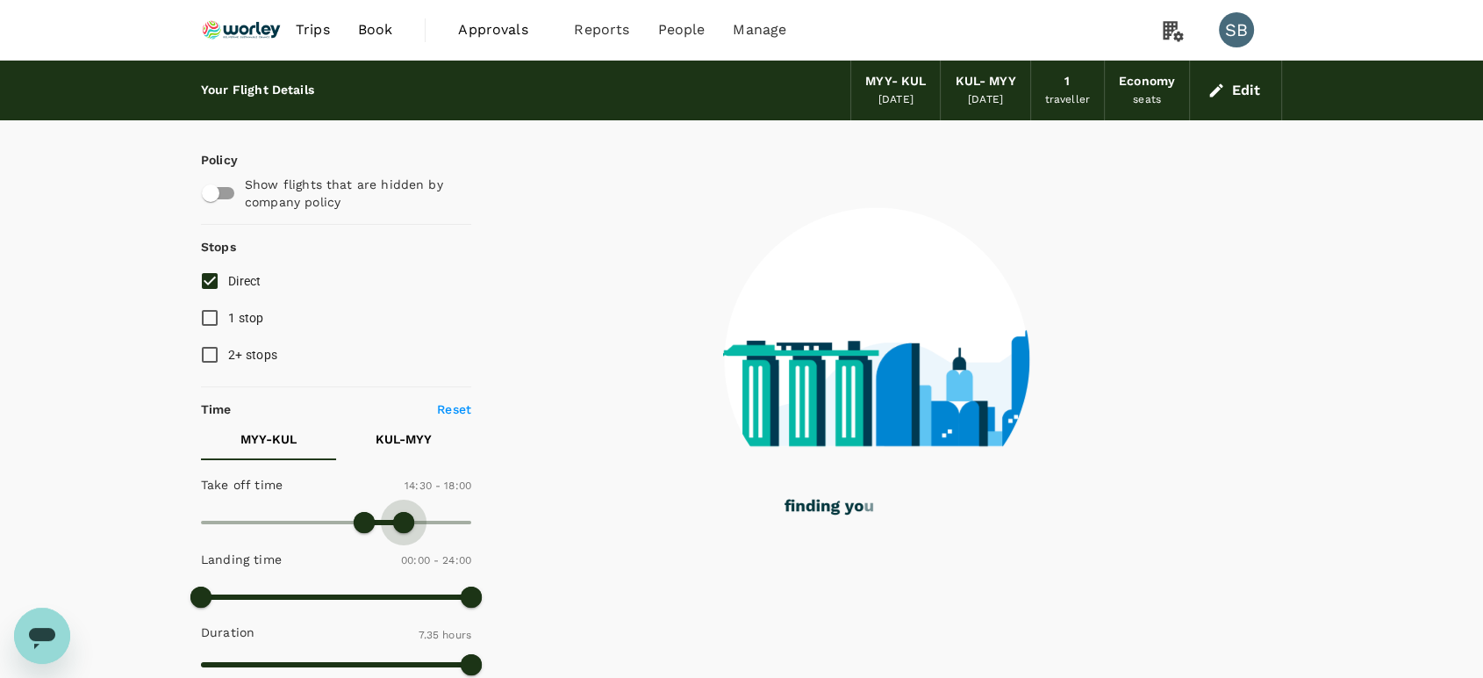
type input "1050"
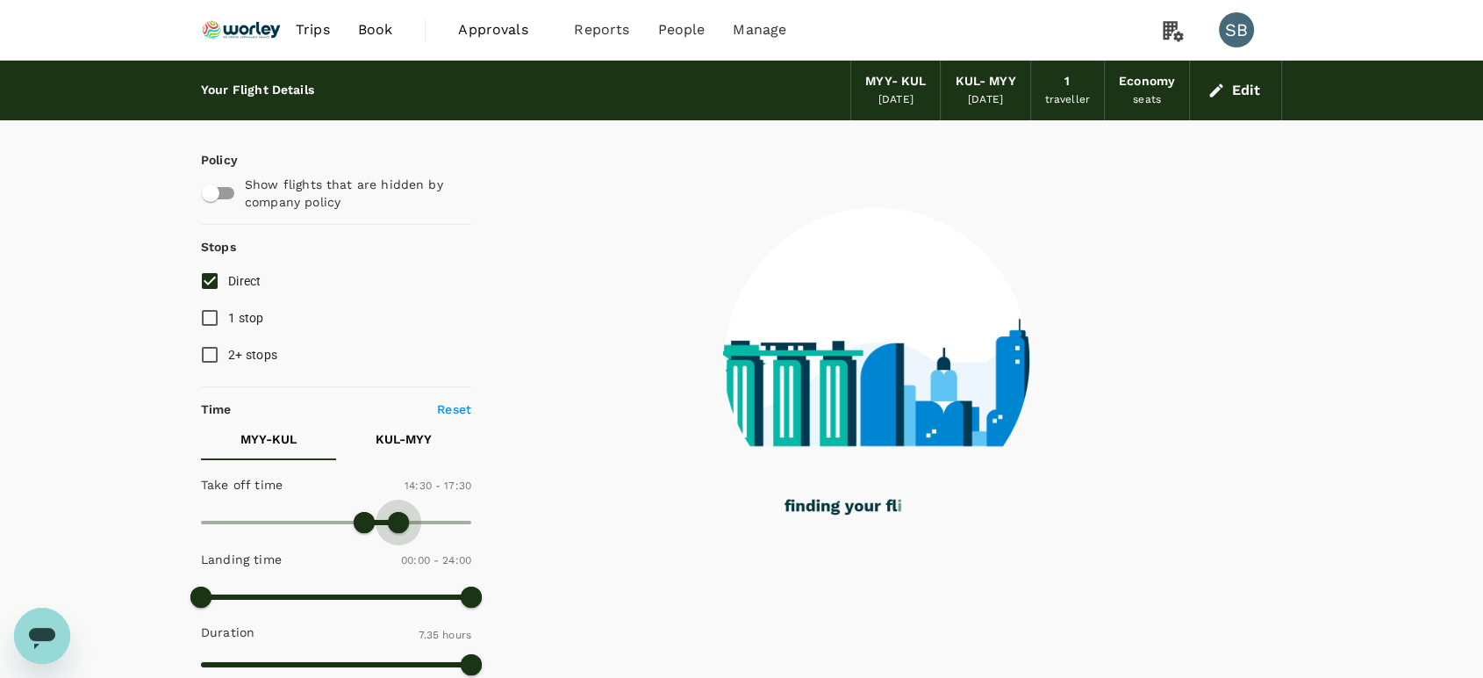
drag, startPoint x: 475, startPoint y: 520, endPoint x: 400, endPoint y: 526, distance: 74.9
click at [400, 526] on span at bounding box center [398, 522] width 21 height 21
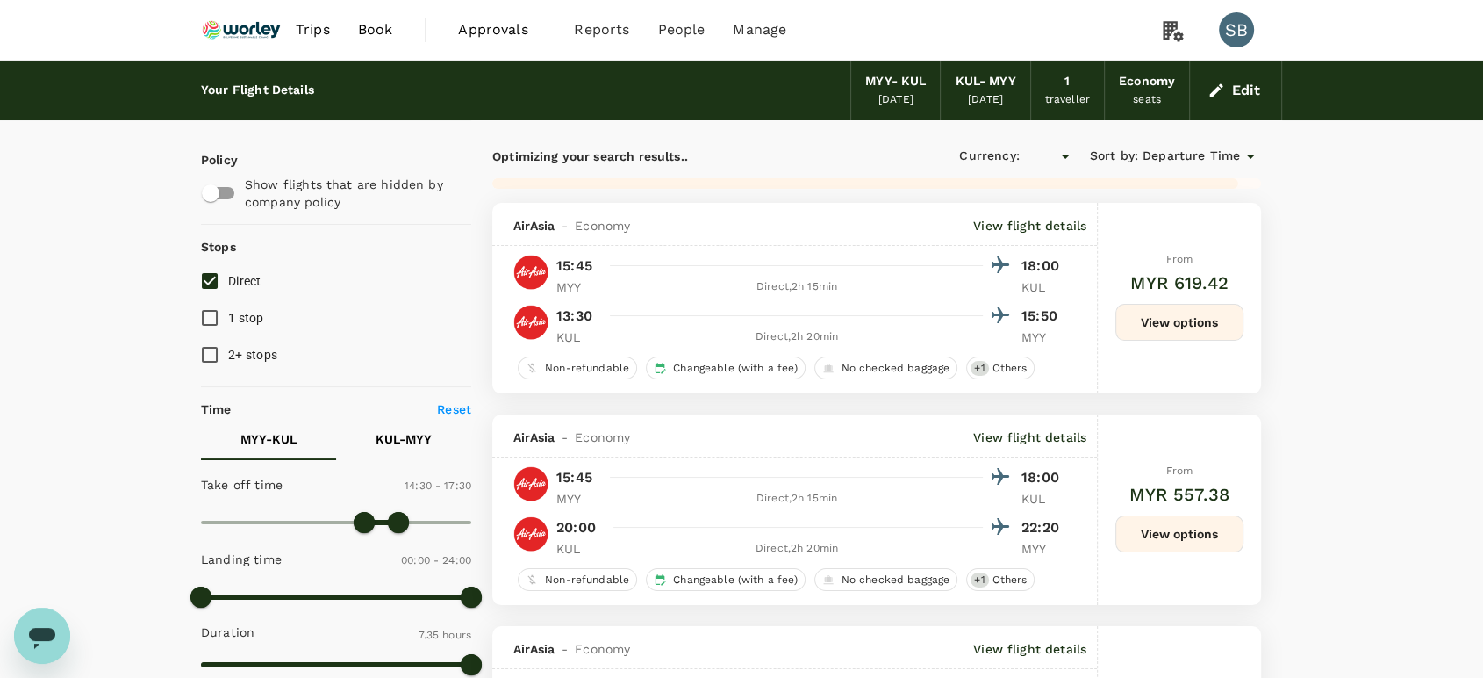
type input "MYR"
click at [403, 427] on button "KUL - MYY" at bounding box center [403, 439] width 135 height 42
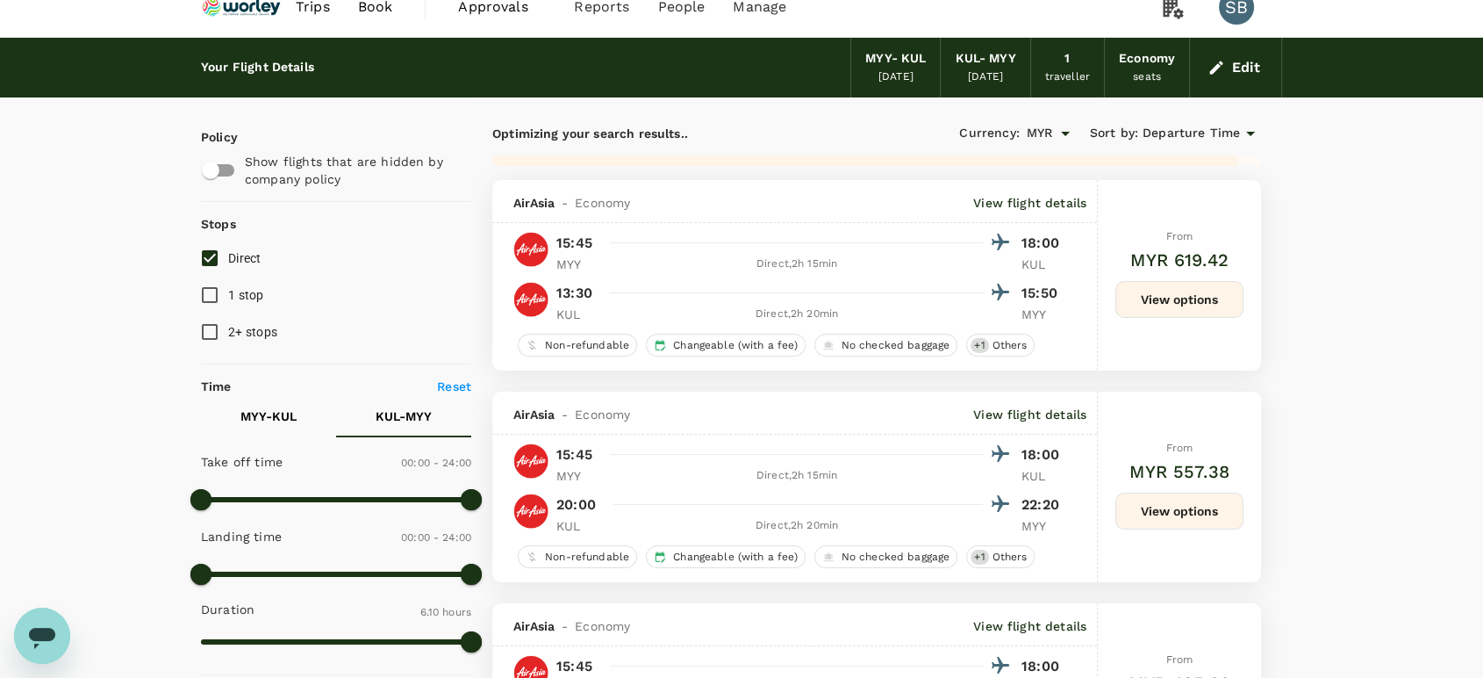
scroll to position [97, 0]
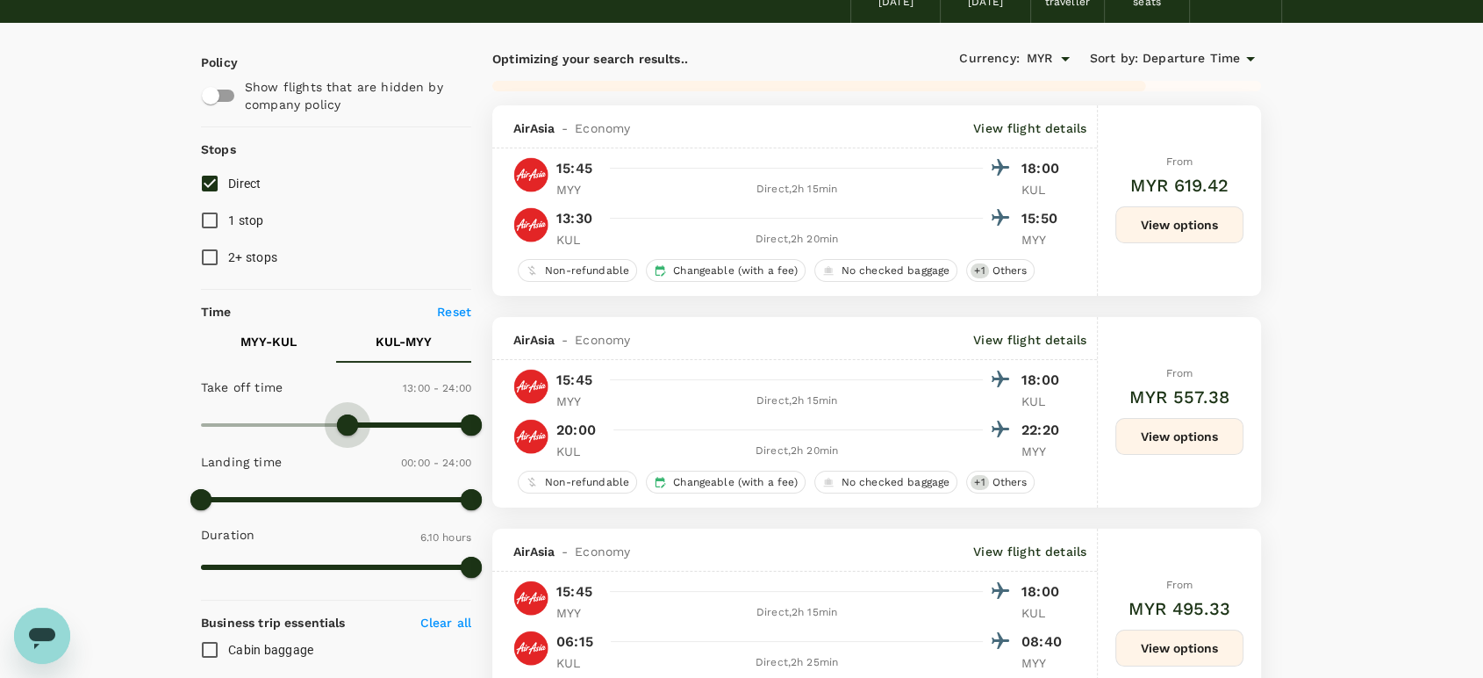
type input "750"
drag, startPoint x: 205, startPoint y: 425, endPoint x: 341, endPoint y: 419, distance: 136.2
click at [341, 419] on span at bounding box center [341, 424] width 21 height 21
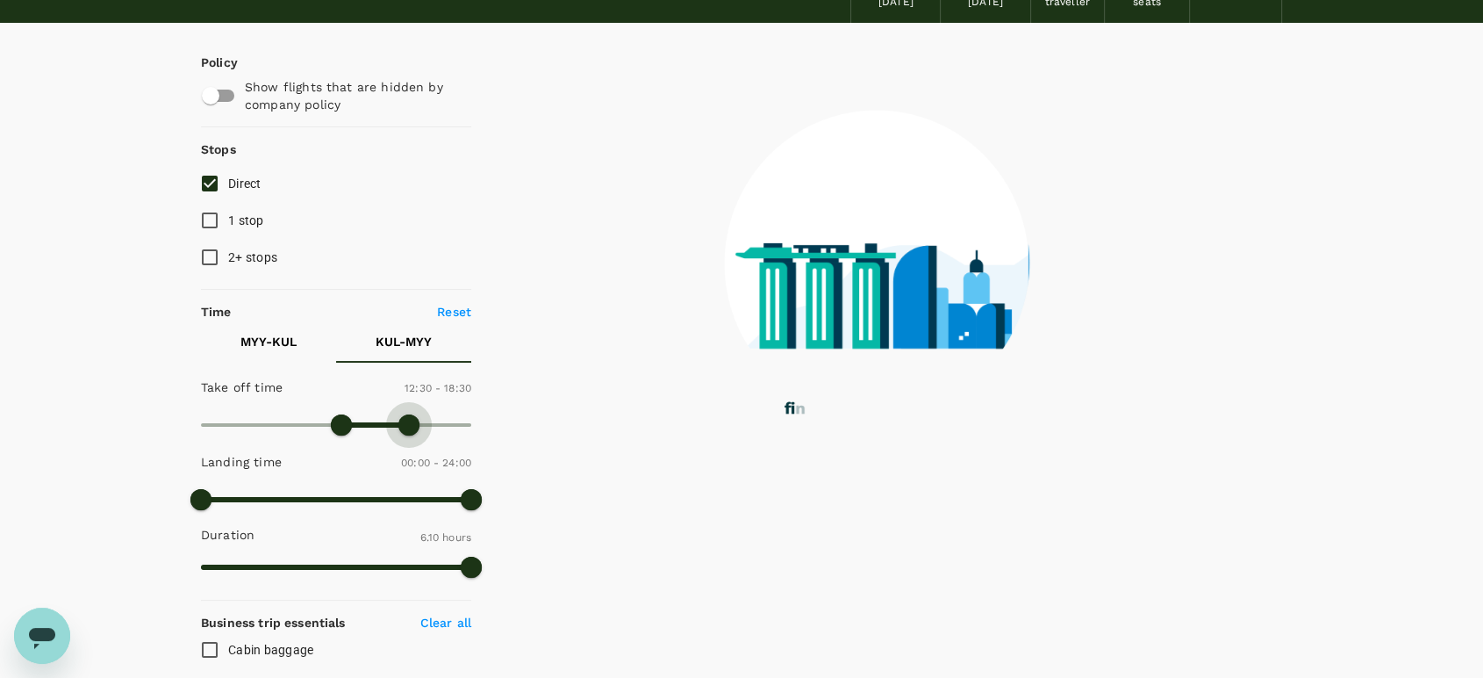
drag, startPoint x: 467, startPoint y: 425, endPoint x: 407, endPoint y: 420, distance: 59.8
click at [407, 420] on span at bounding box center [408, 424] width 21 height 21
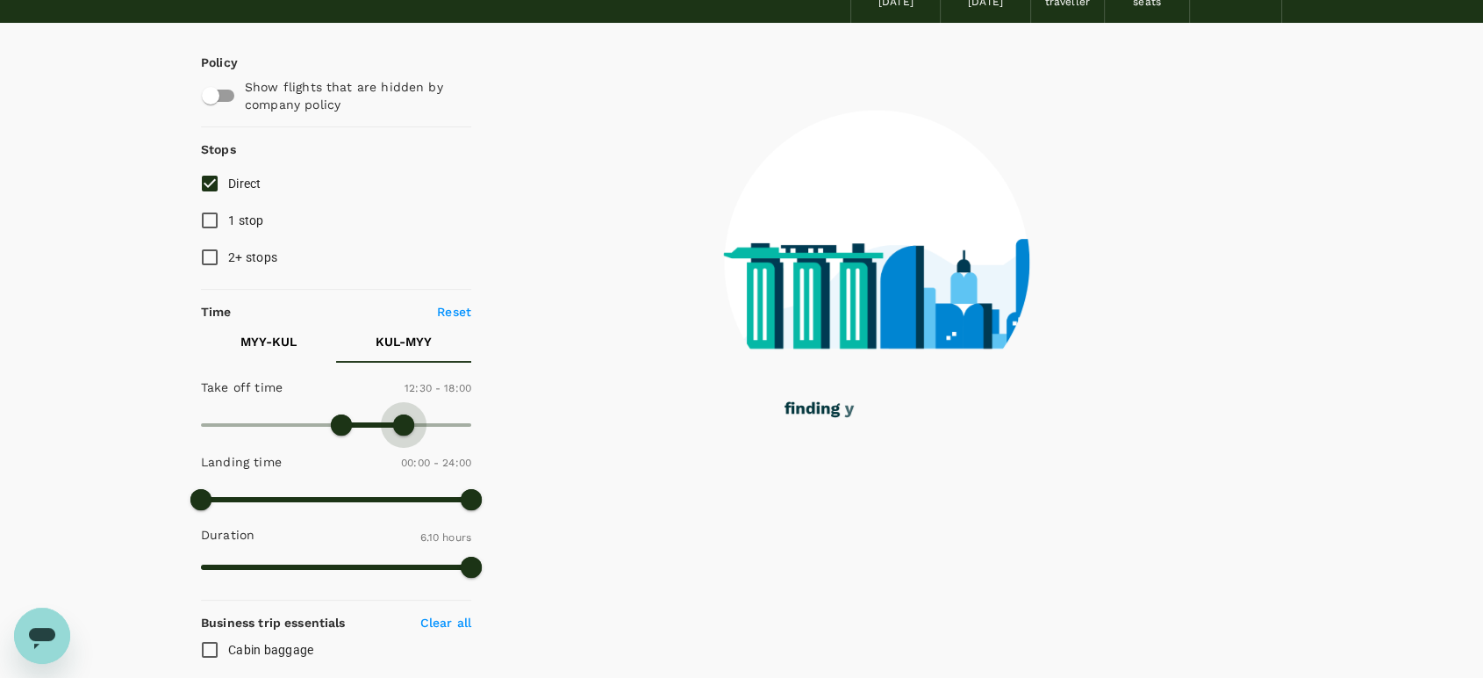
type input "990"
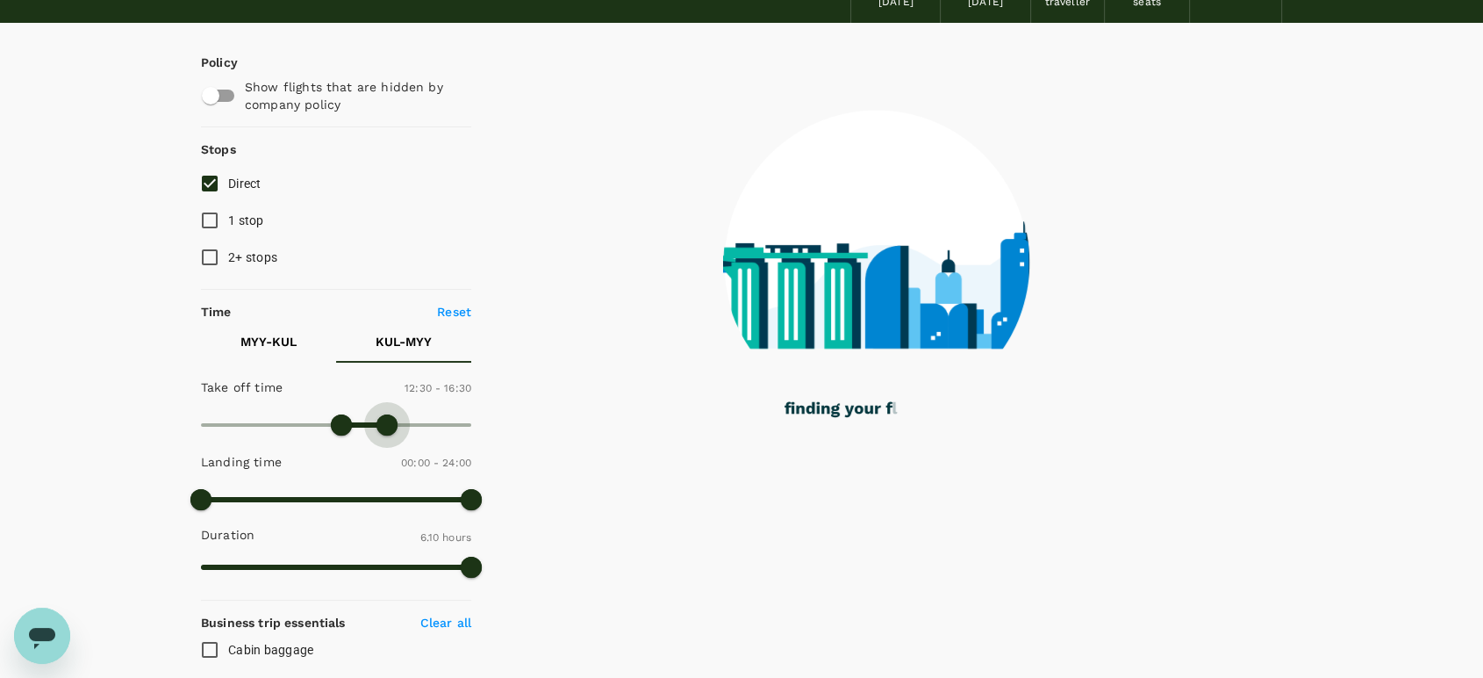
drag, startPoint x: 402, startPoint y: 418, endPoint x: 386, endPoint y: 413, distance: 16.4
click at [386, 414] on span at bounding box center [387, 424] width 21 height 21
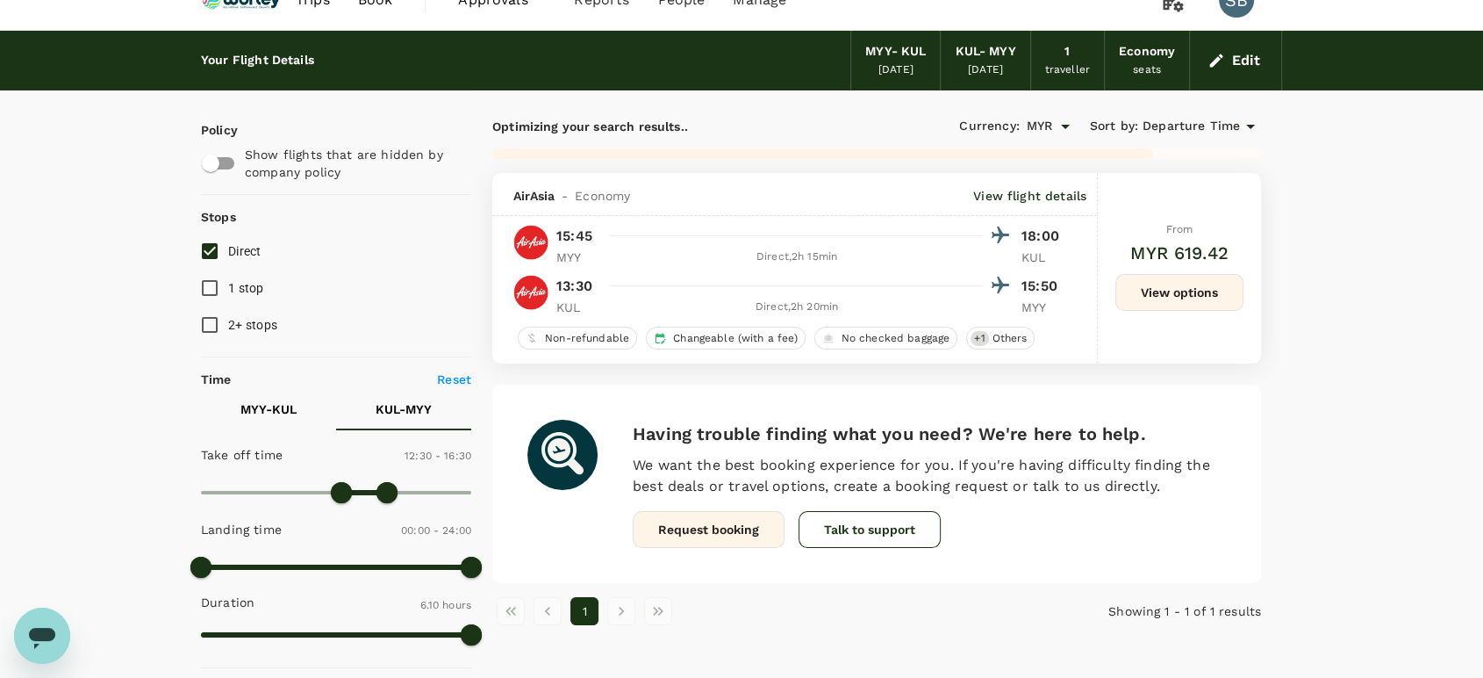
scroll to position [0, 0]
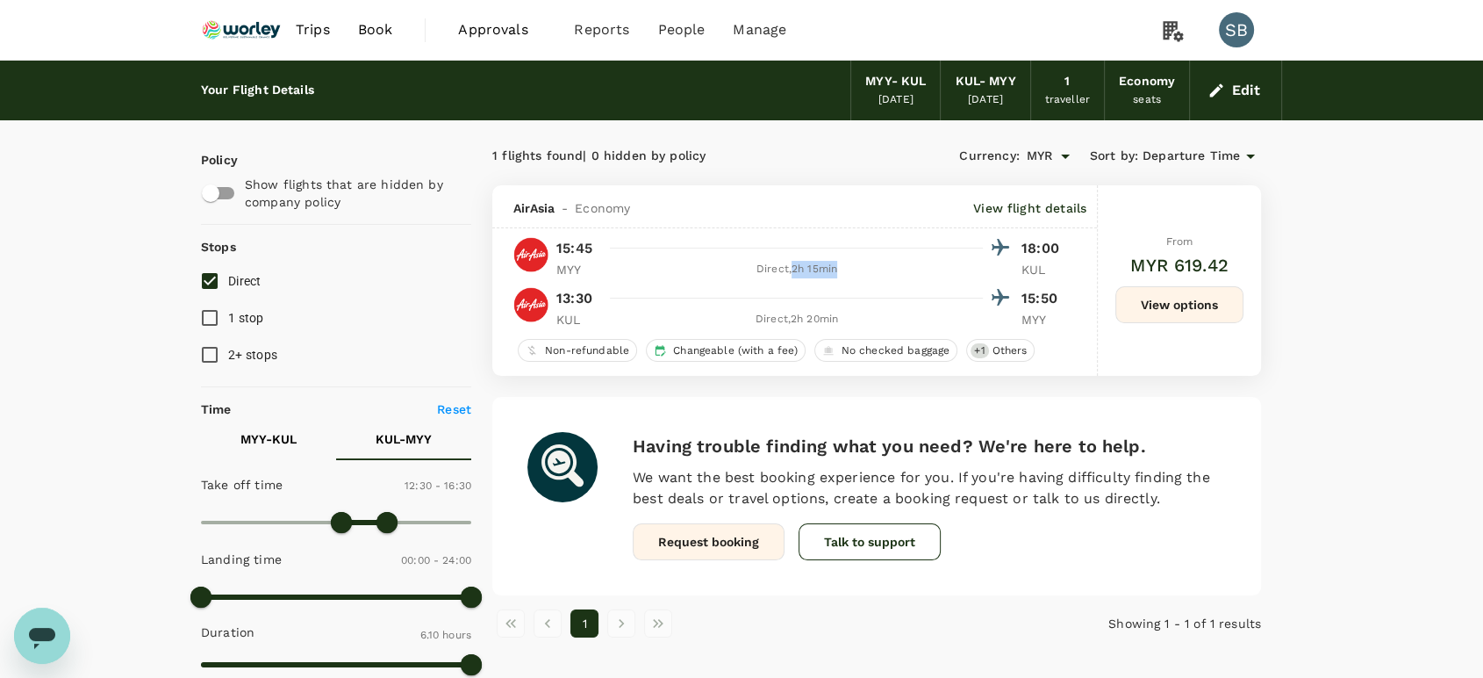
drag, startPoint x: 837, startPoint y: 266, endPoint x: 793, endPoint y: 266, distance: 44.8
click at [793, 266] on div "Direct , 2h 15min" at bounding box center [797, 270] width 372 height 18
copy div "2h 15min"
click at [1142, 311] on button "View options" at bounding box center [1180, 304] width 128 height 37
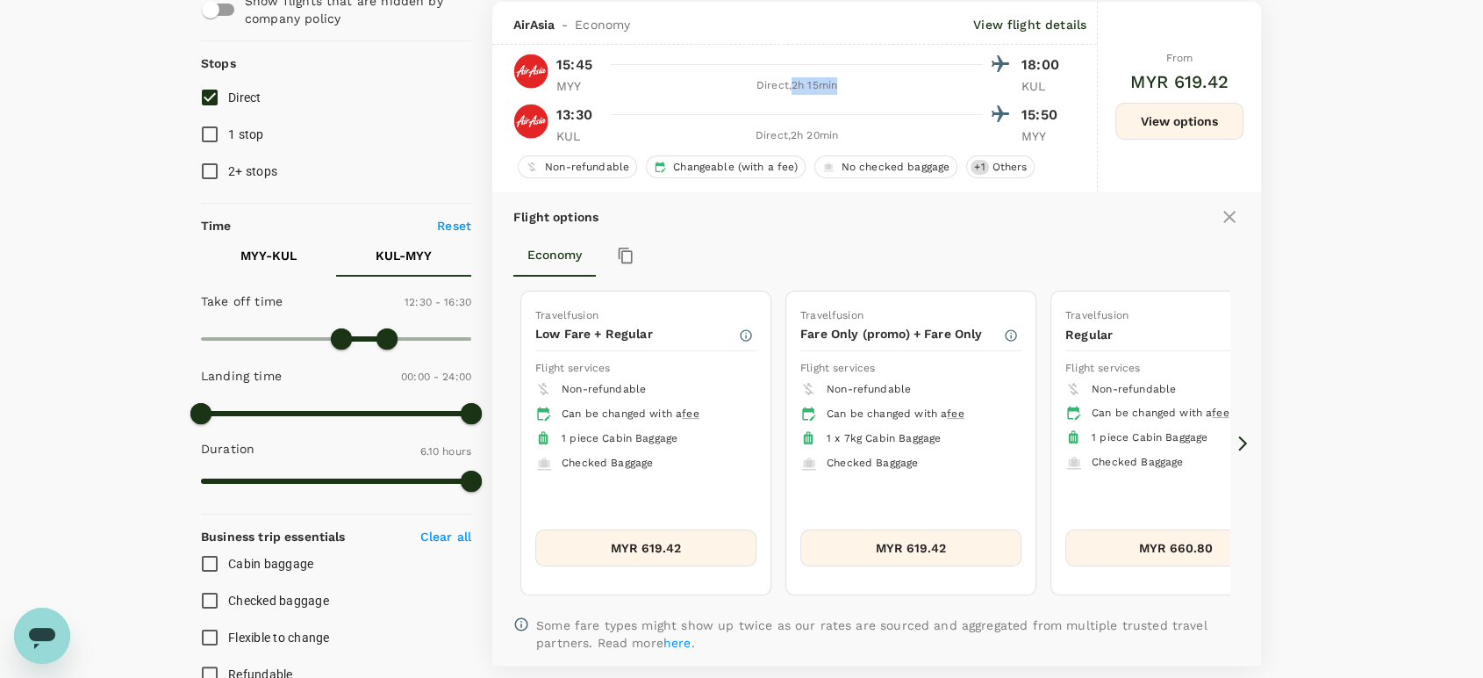
scroll to position [184, 0]
click at [1249, 438] on icon at bounding box center [1243, 443] width 18 height 18
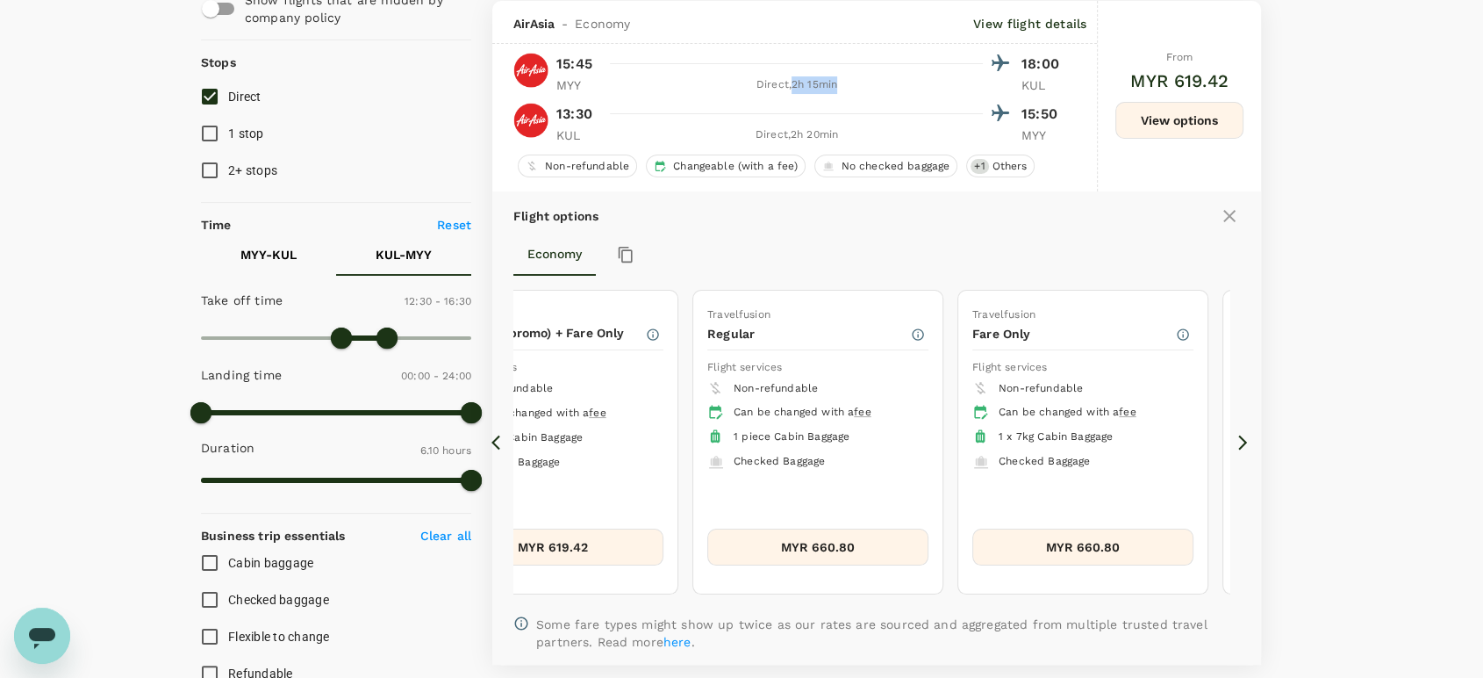
click at [836, 548] on button "MYR 660.80" at bounding box center [817, 546] width 221 height 37
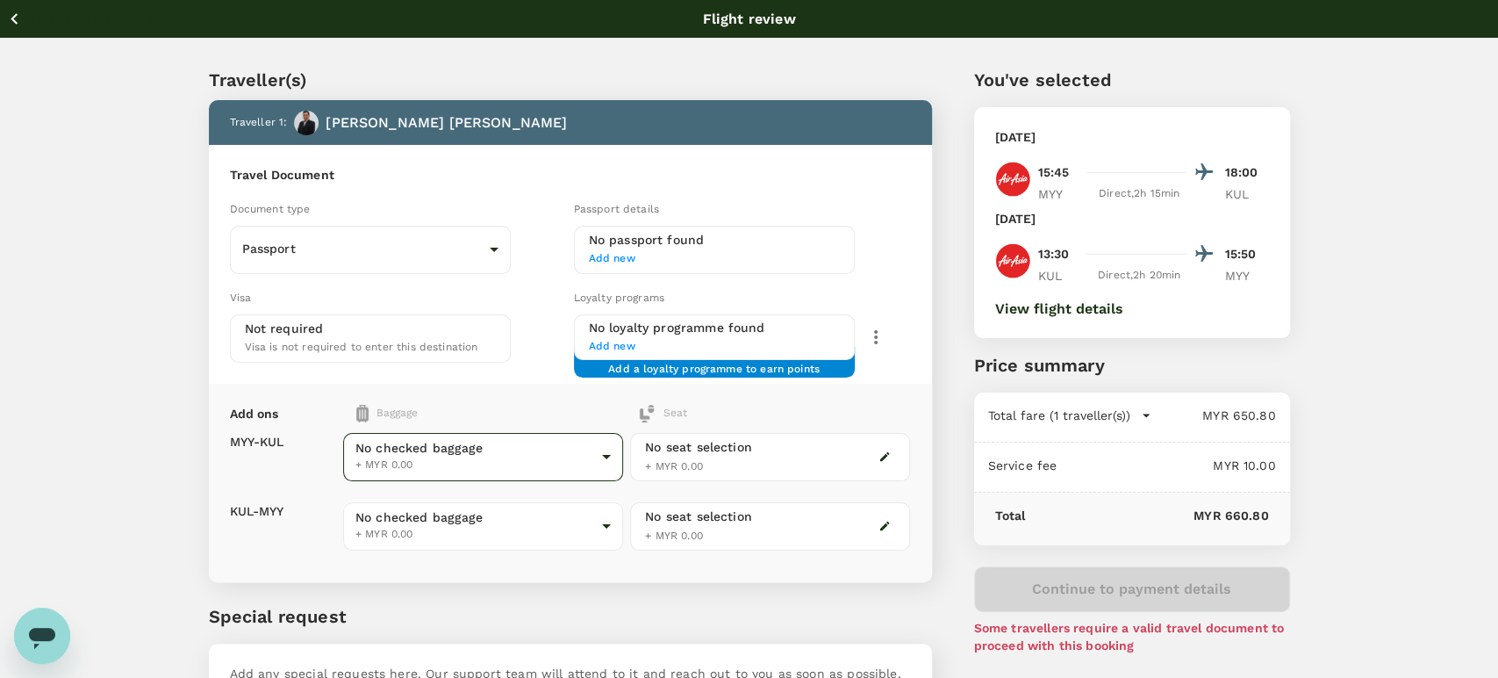
click at [521, 440] on body "Back to flight results Flight review Traveller(s) Traveller 1 : [PERSON_NAME] T…" at bounding box center [749, 402] width 1498 height 805
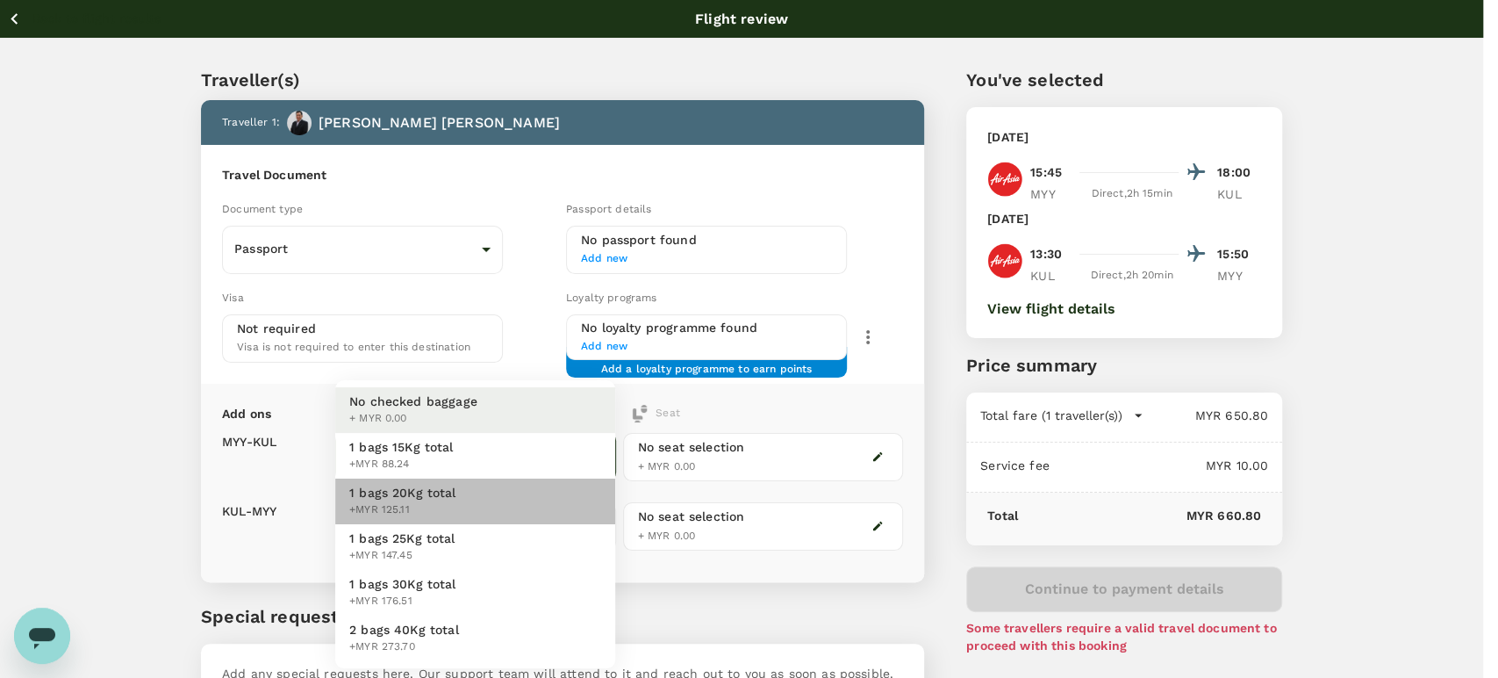
click at [510, 486] on li "1 bags 20Kg total +MYR 125.11" at bounding box center [475, 501] width 280 height 46
type input "2 - 125.11"
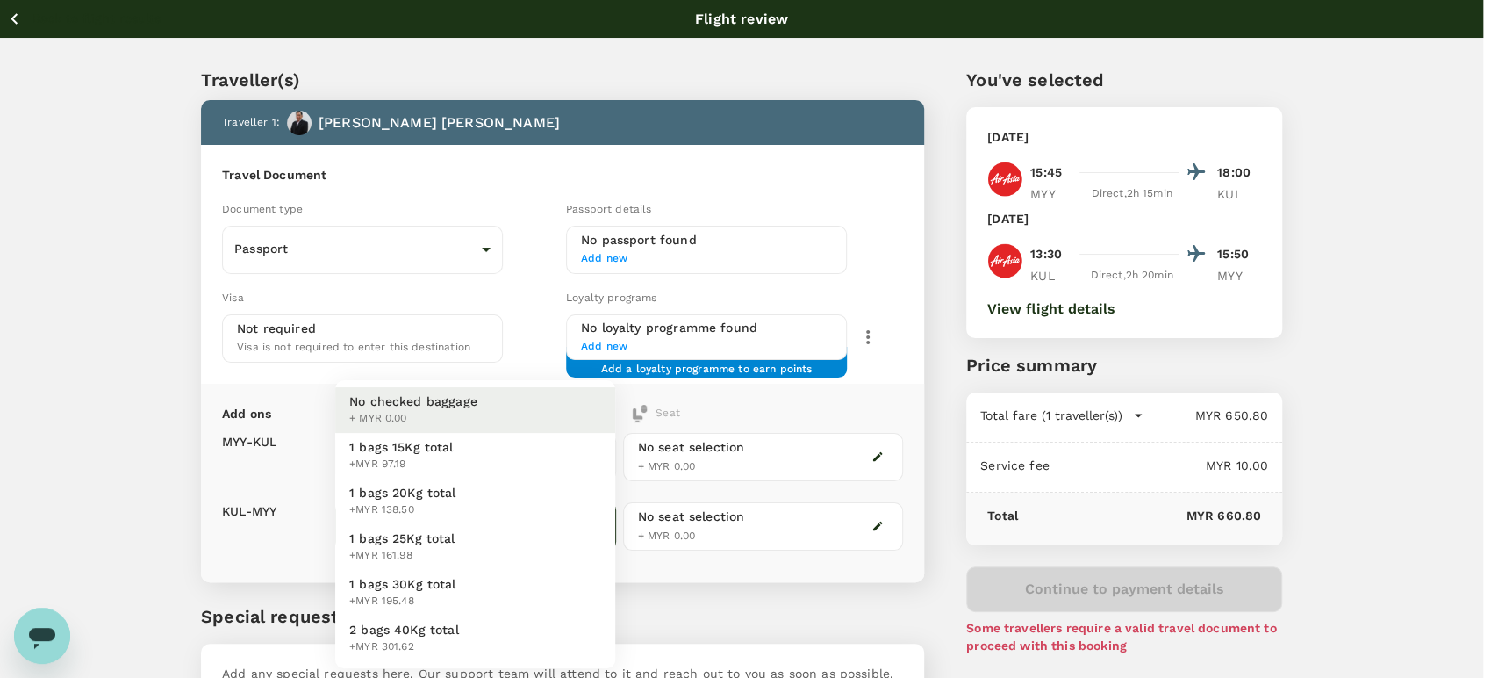
click at [509, 517] on body "Back to flight results Flight review Traveller(s) Traveller 1 : [PERSON_NAME] T…" at bounding box center [749, 402] width 1498 height 805
click at [499, 497] on li "1 bags 20Kg total +MYR 138.50" at bounding box center [475, 501] width 280 height 46
type input "2 - 138.5"
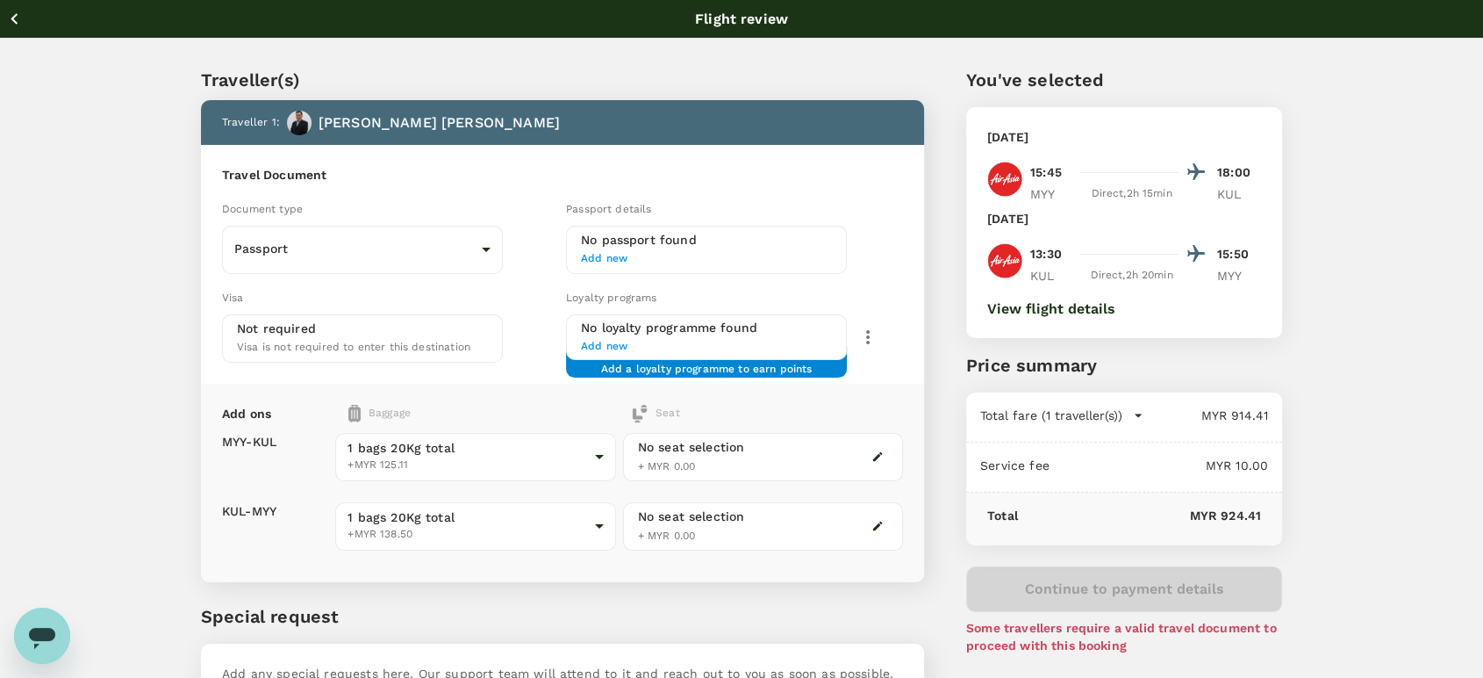
click at [1130, 413] on icon "button" at bounding box center [1139, 415] width 18 height 18
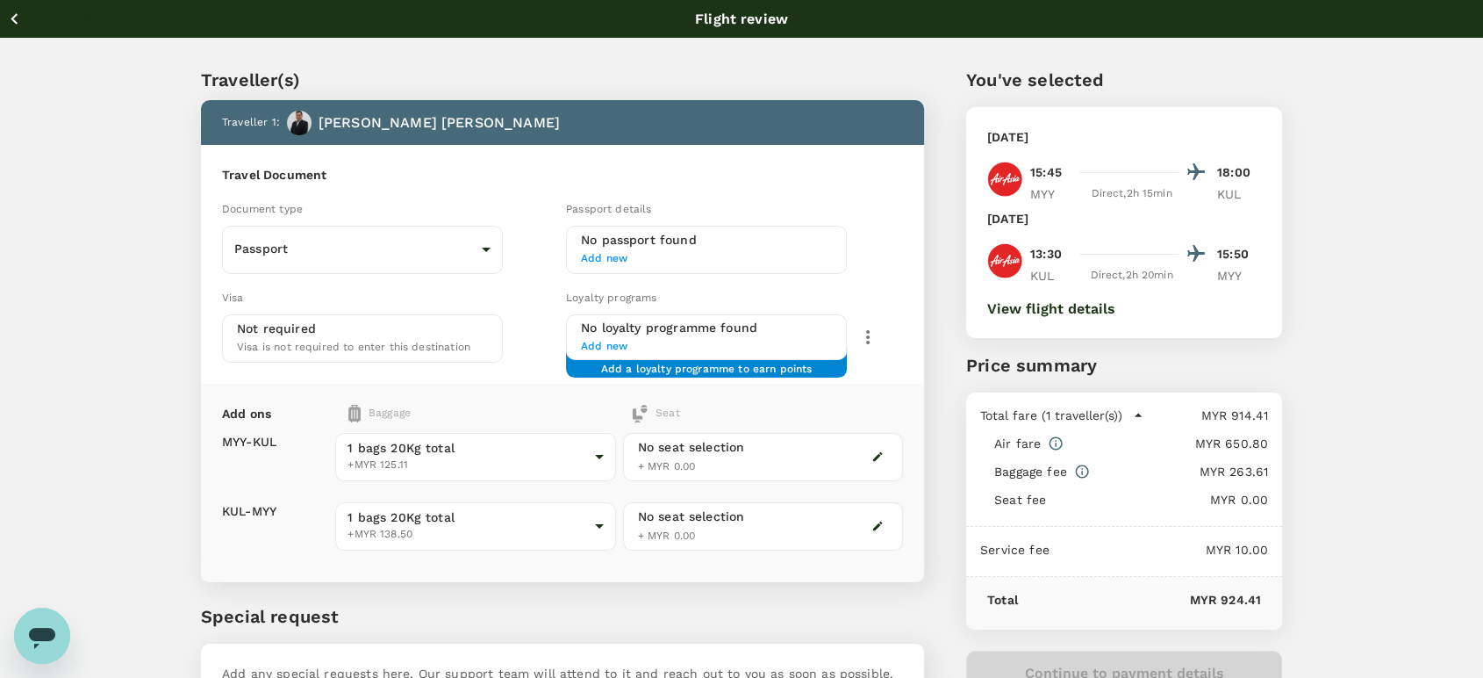
click at [29, 12] on button "Back to flight results" at bounding box center [84, 19] width 154 height 22
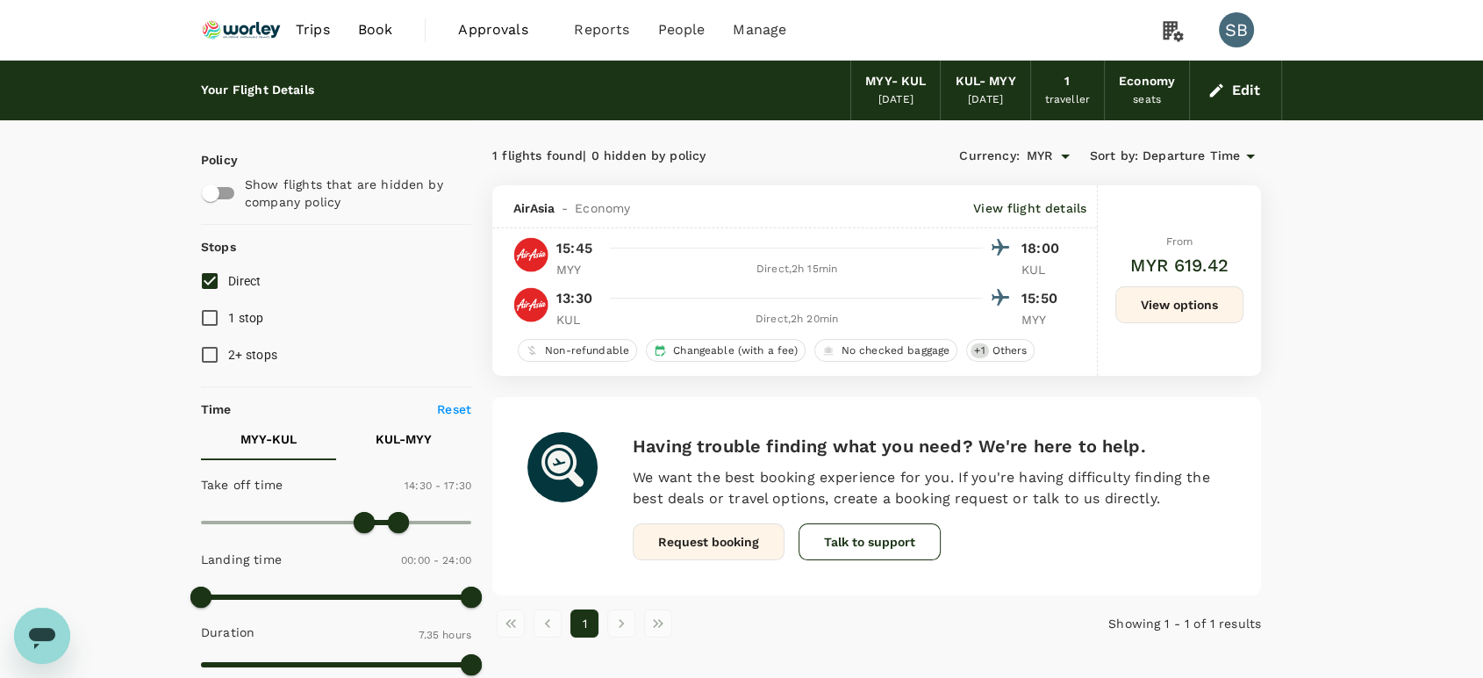
click at [1168, 312] on button "View options" at bounding box center [1180, 304] width 128 height 37
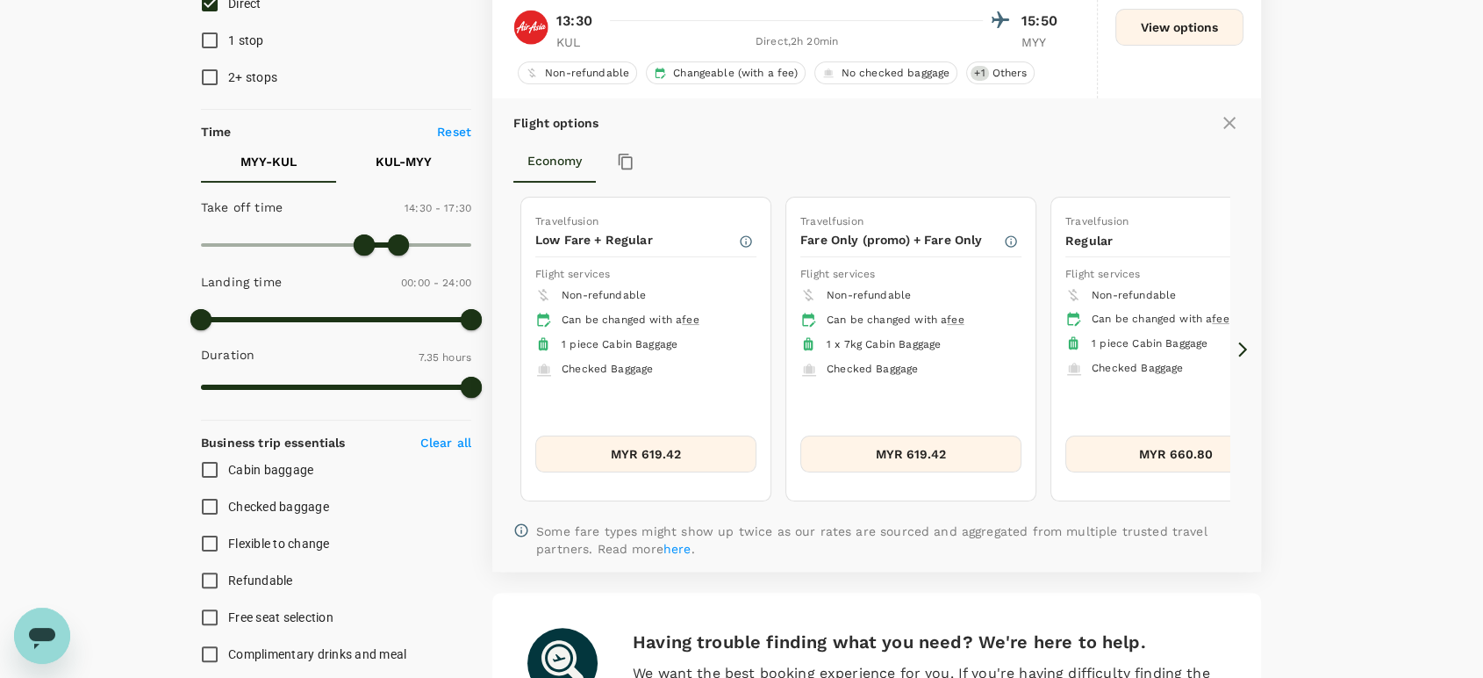
scroll to position [282, 0]
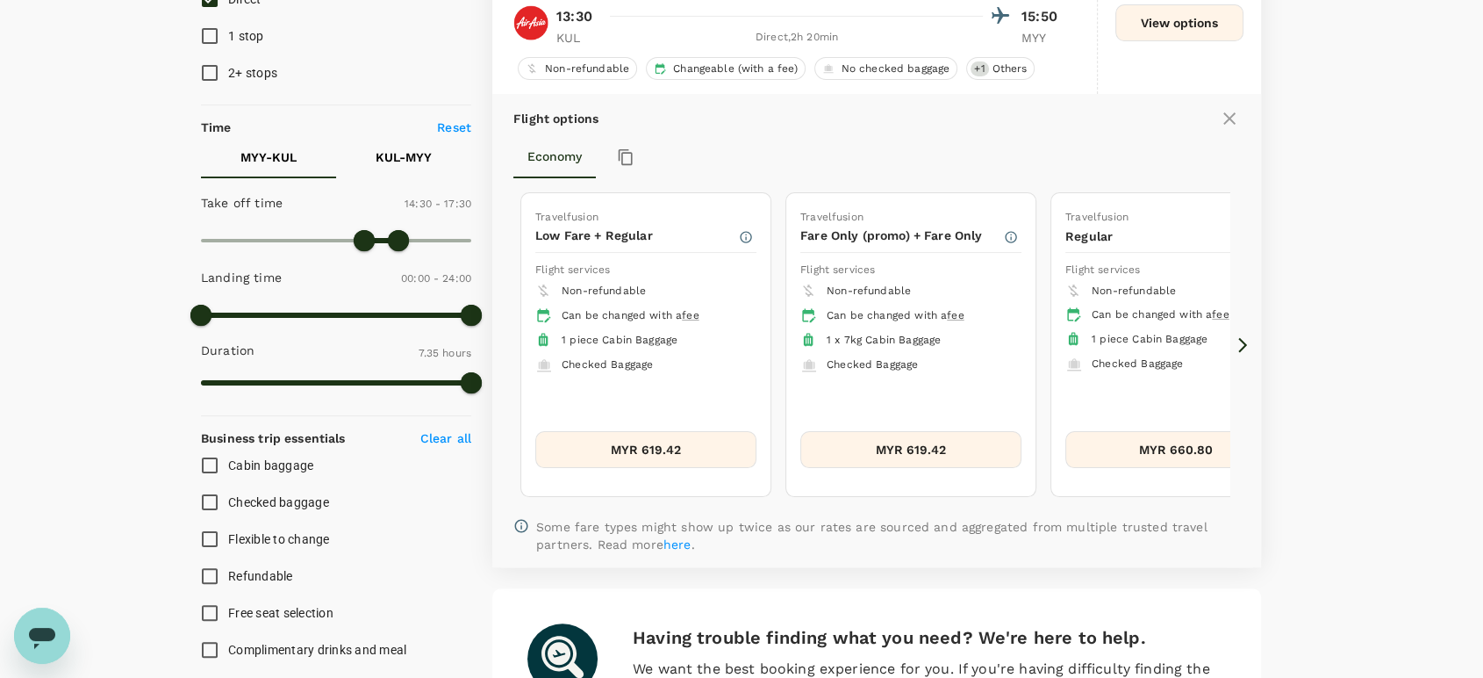
click at [1240, 343] on icon at bounding box center [1243, 345] width 18 height 18
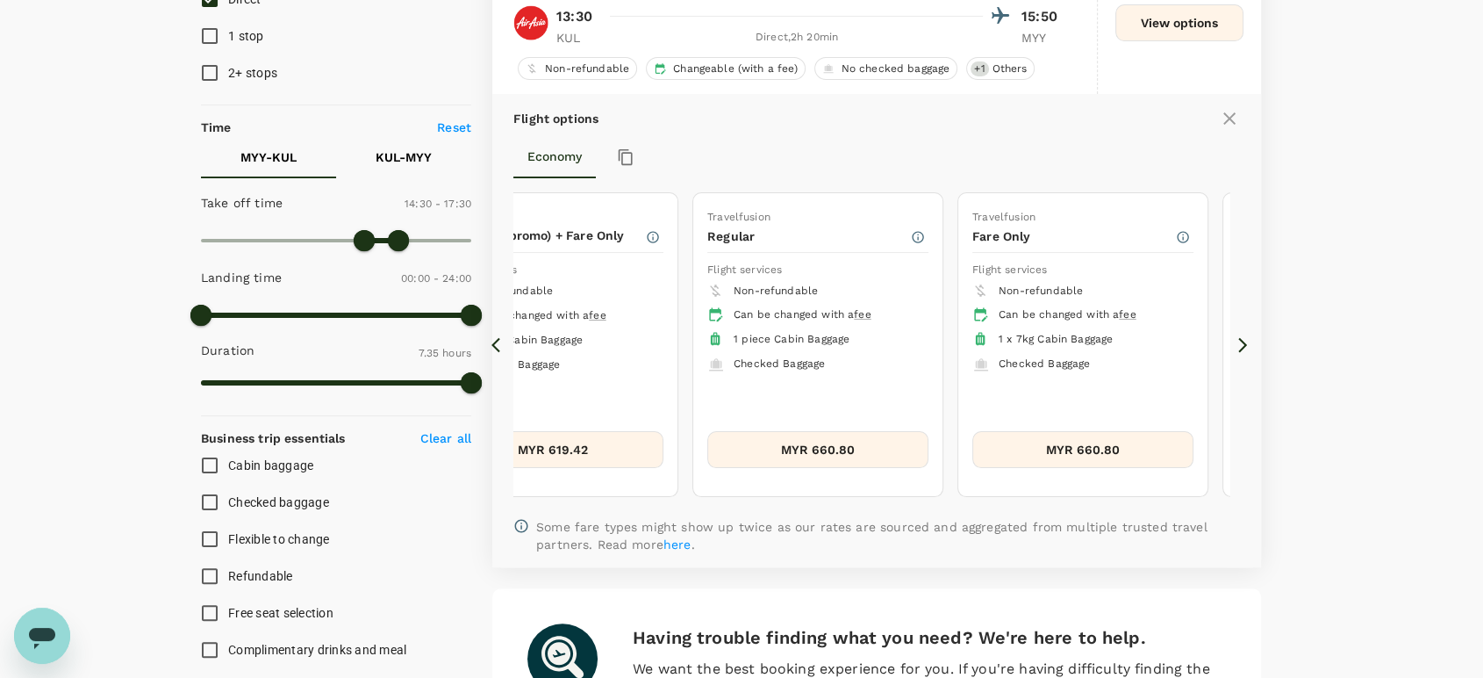
click at [1240, 343] on icon at bounding box center [1243, 345] width 18 height 18
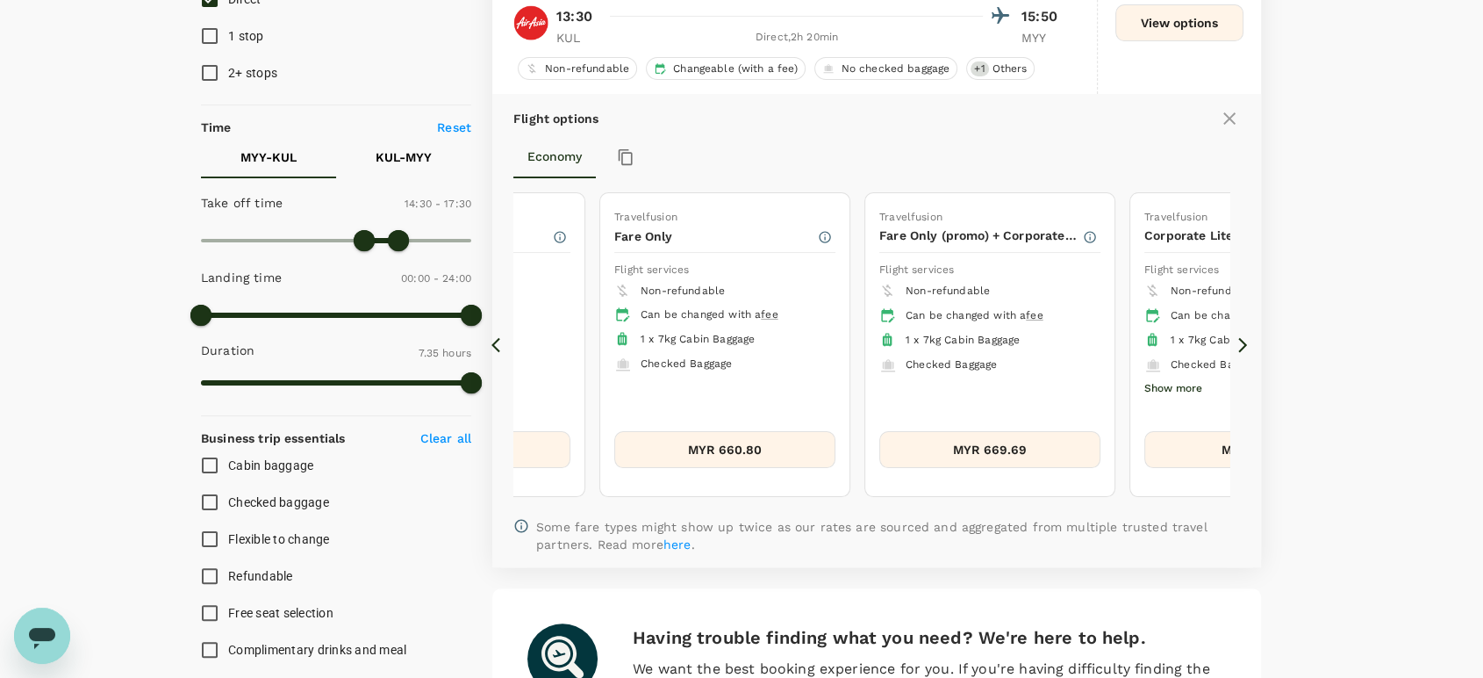
click at [1240, 343] on icon at bounding box center [1243, 345] width 18 height 18
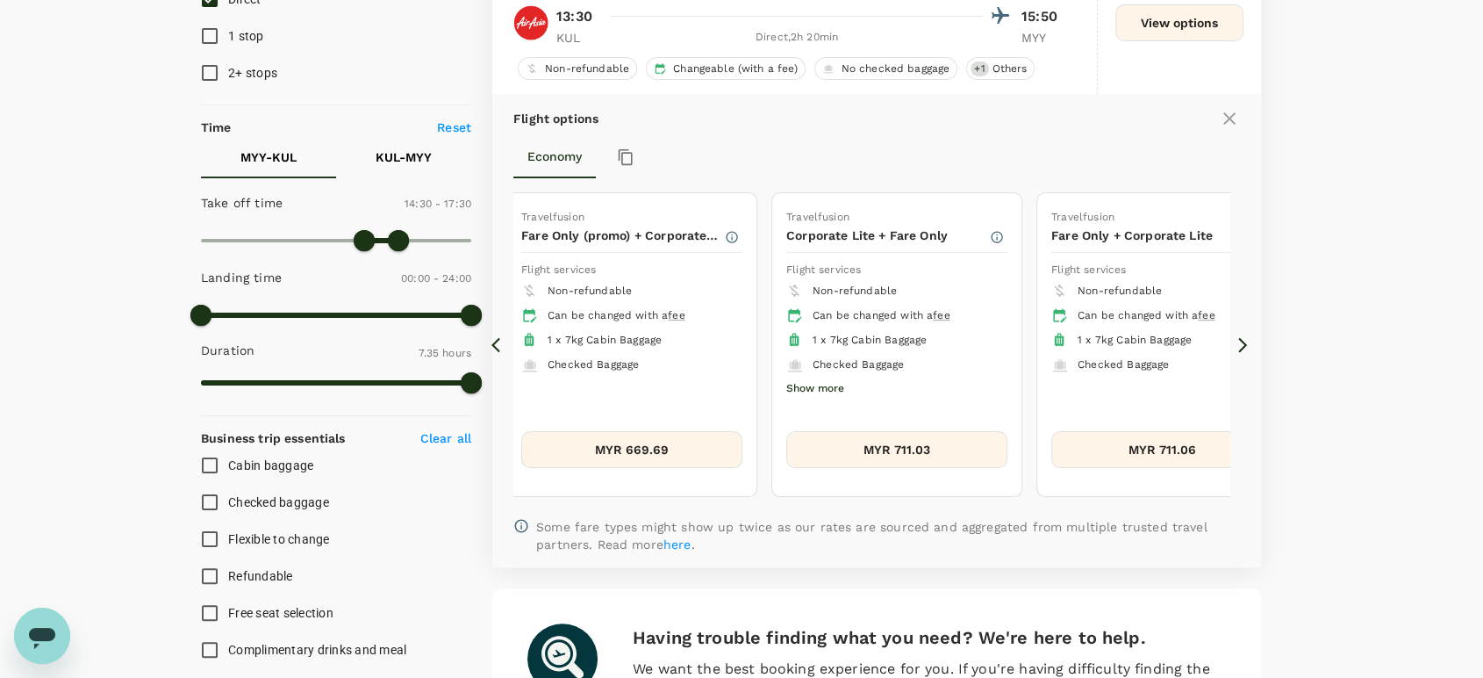
click at [1240, 343] on icon at bounding box center [1243, 345] width 18 height 18
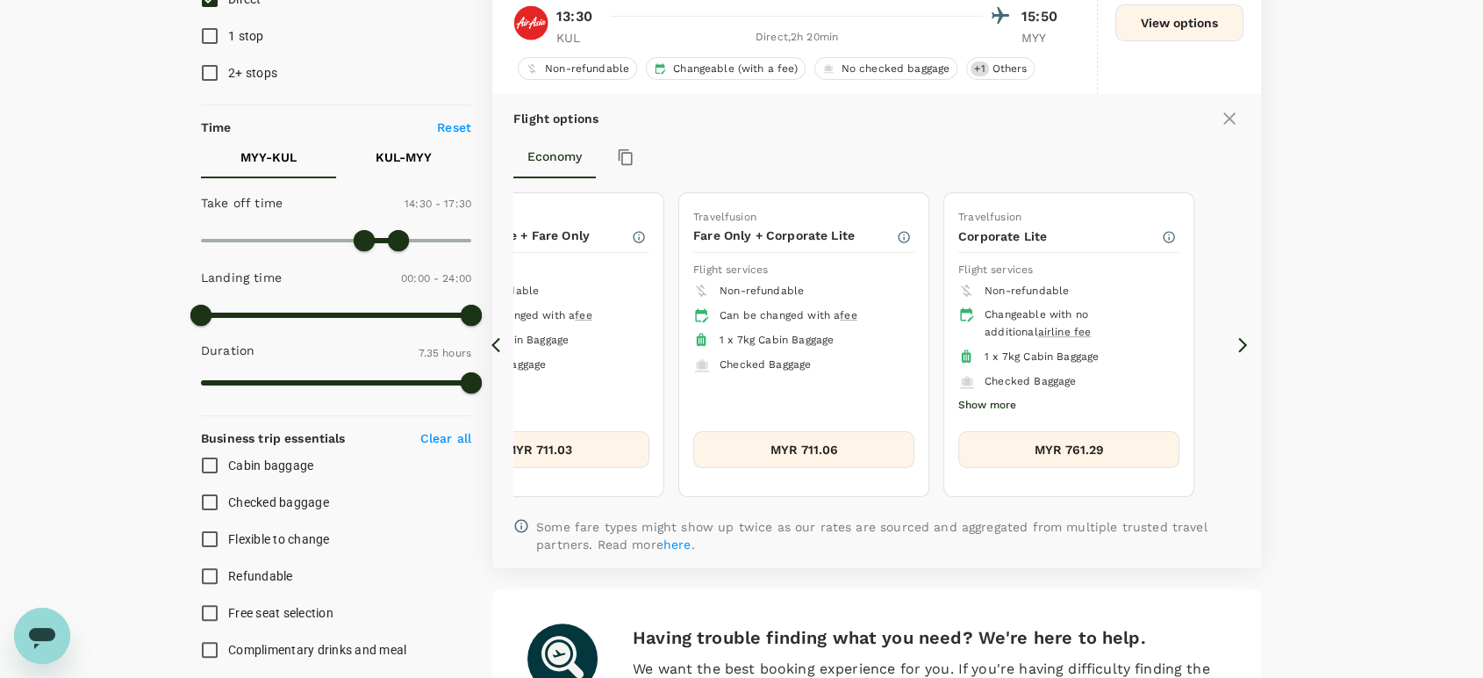
click at [1091, 448] on button "MYR 761.29" at bounding box center [1068, 449] width 221 height 37
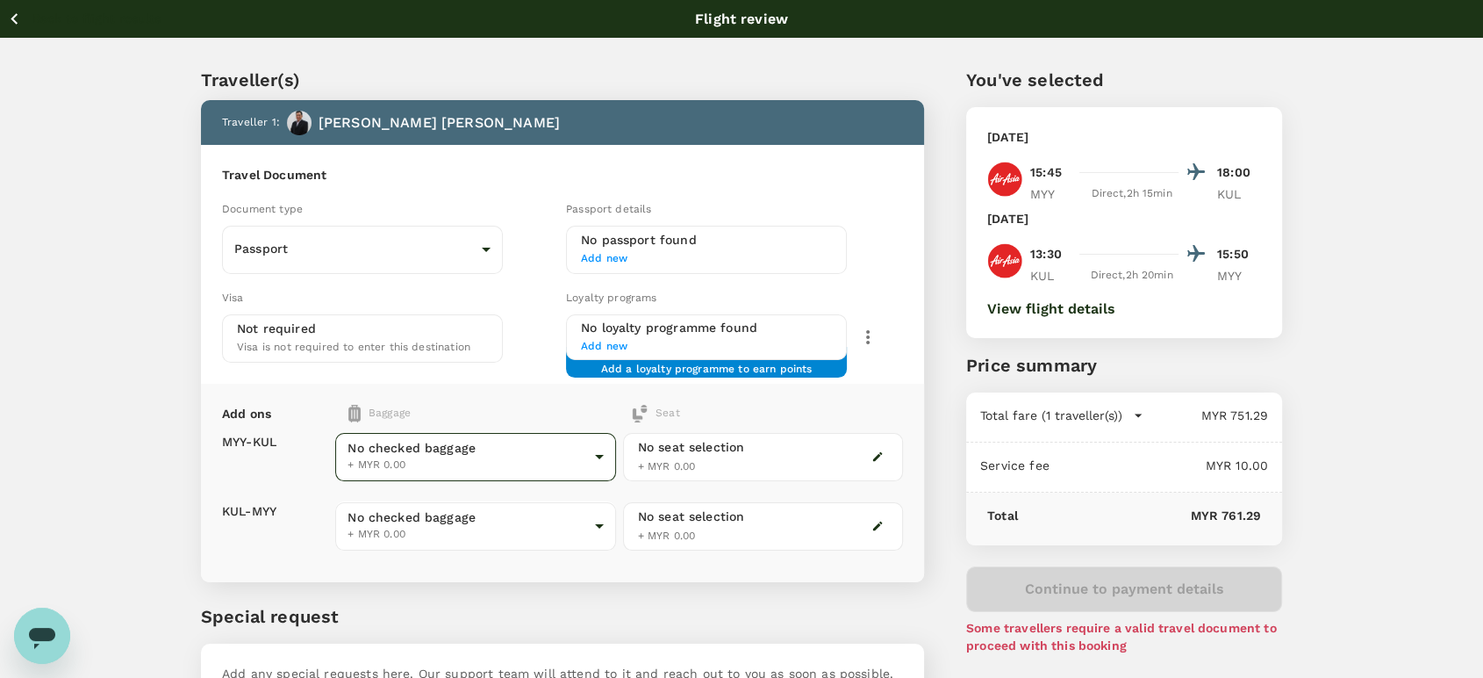
click at [426, 462] on body "Back to flight results Flight review Traveller(s) Traveller 1 : [PERSON_NAME] T…" at bounding box center [741, 402] width 1483 height 805
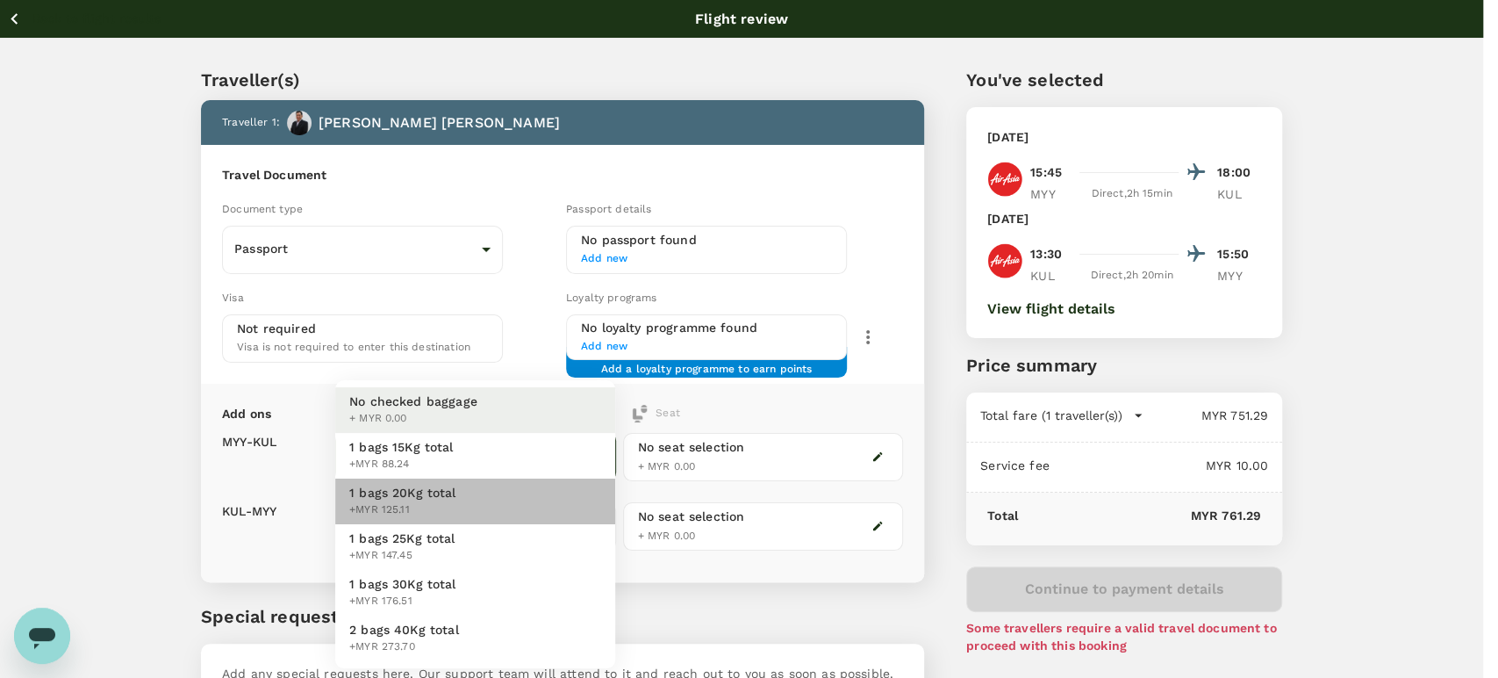
click at [406, 492] on span "1 bags 20Kg total" at bounding box center [402, 493] width 107 height 18
type input "2 - 125.11"
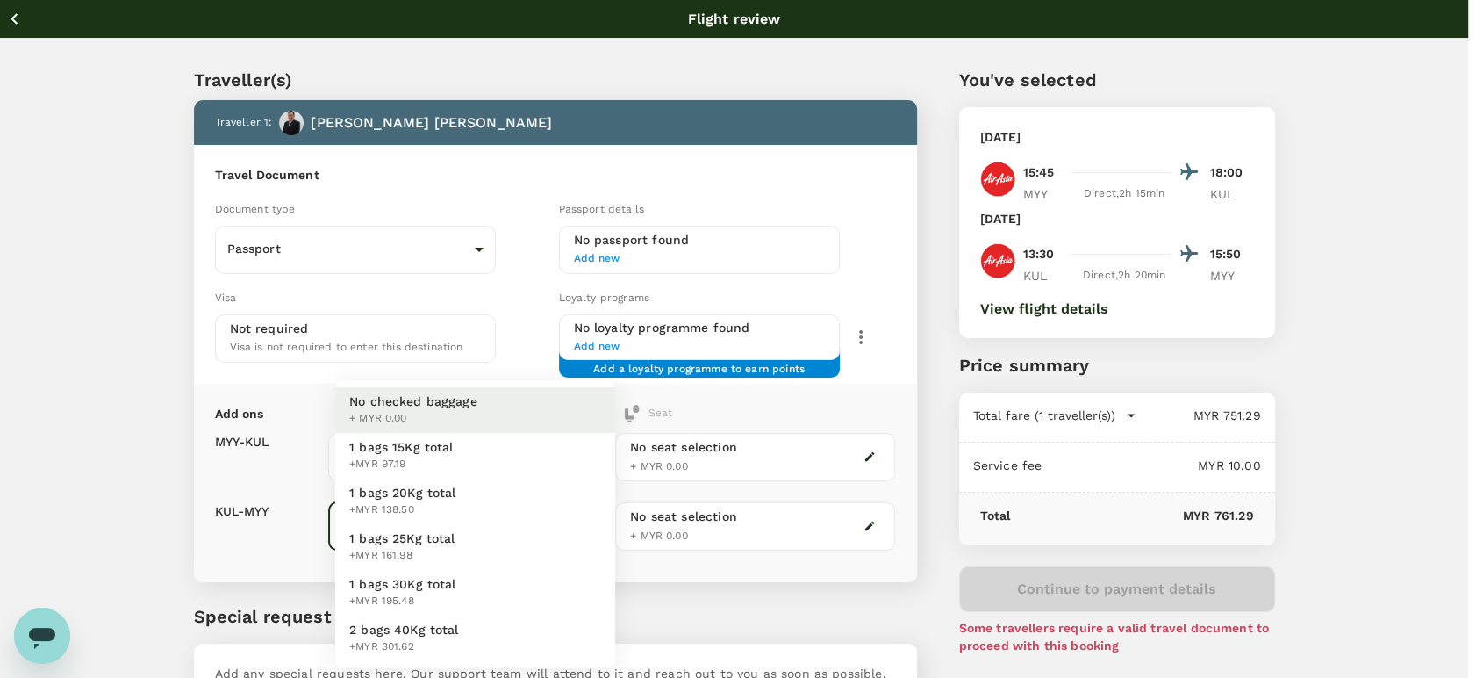
click at [435, 506] on body "Back to flight results Flight review Traveller(s) Traveller 1 : [PERSON_NAME] T…" at bounding box center [741, 402] width 1483 height 805
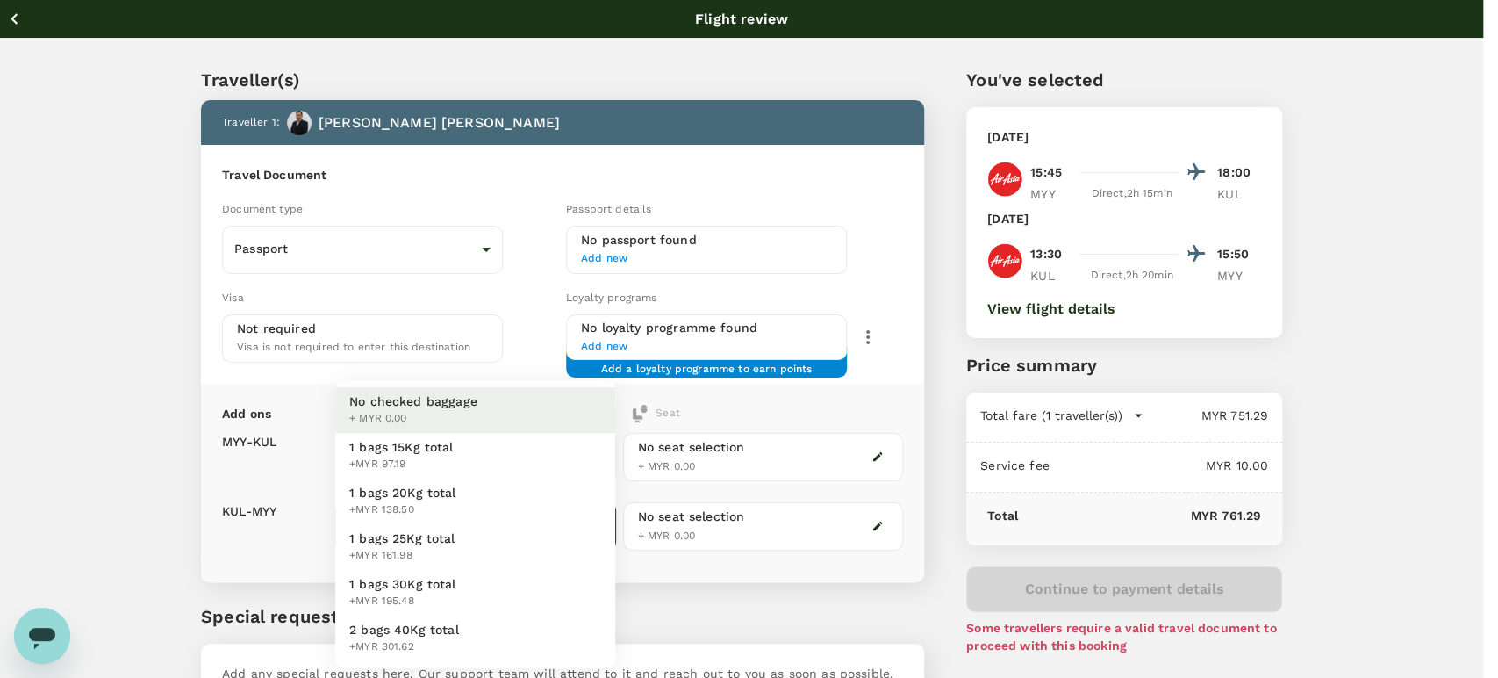
click at [435, 496] on span "1 bags 20Kg total" at bounding box center [402, 493] width 107 height 18
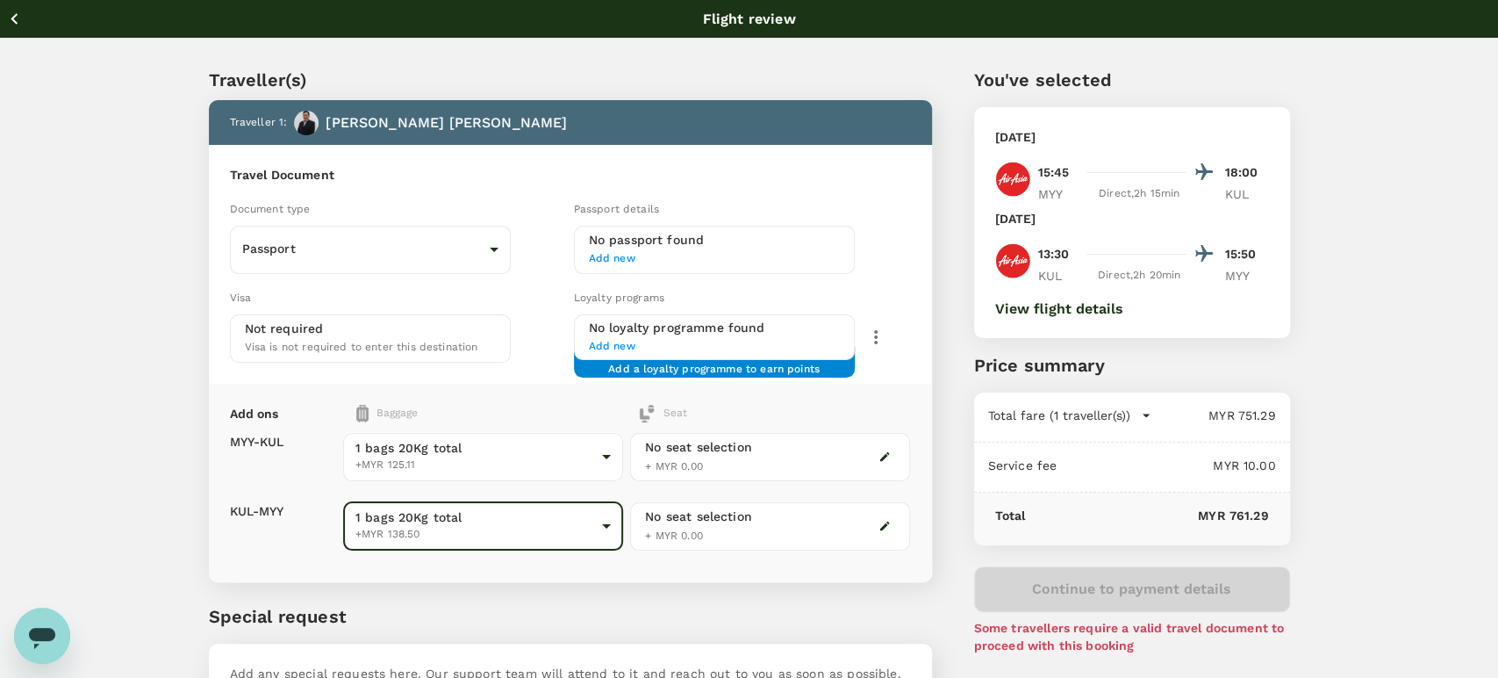
type input "2 - 138.5"
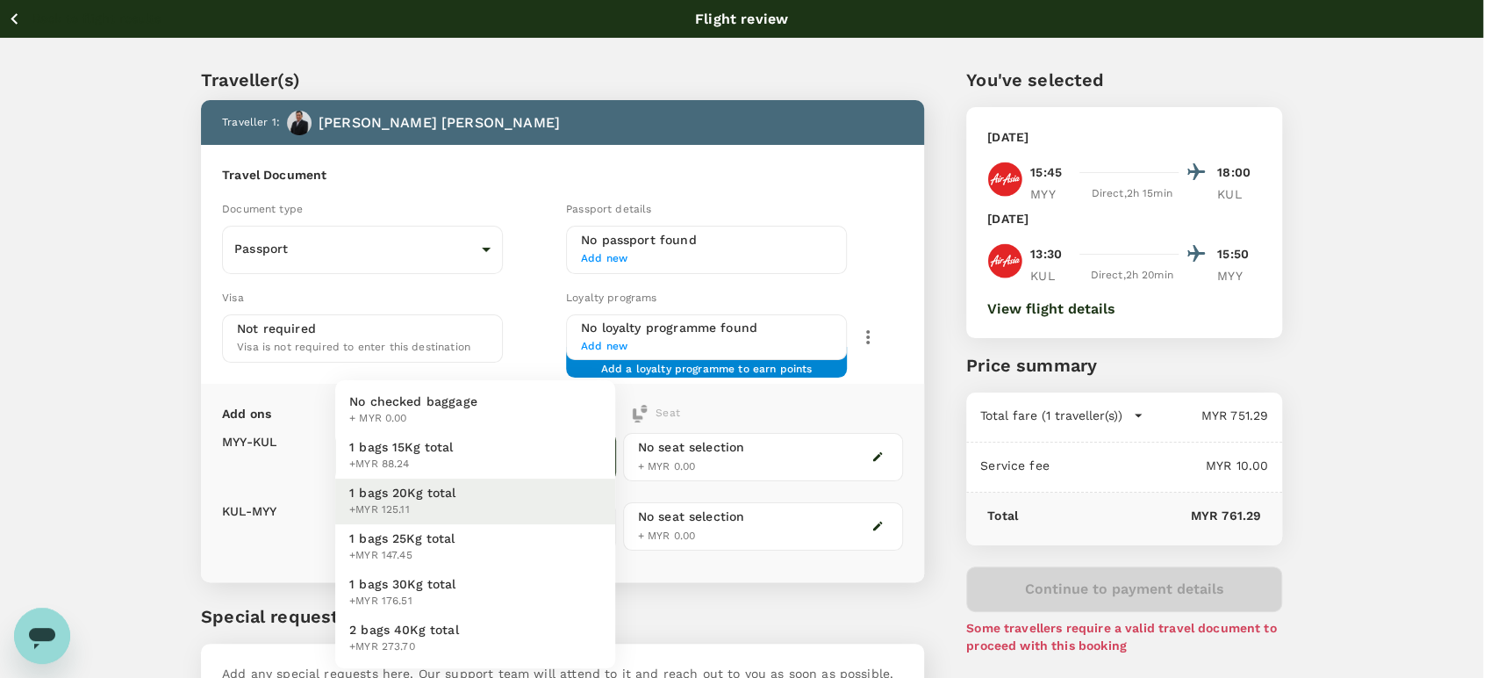
click at [588, 449] on body "Back to flight results Flight review Traveller(s) Traveller 1 : [PERSON_NAME] T…" at bounding box center [749, 402] width 1498 height 805
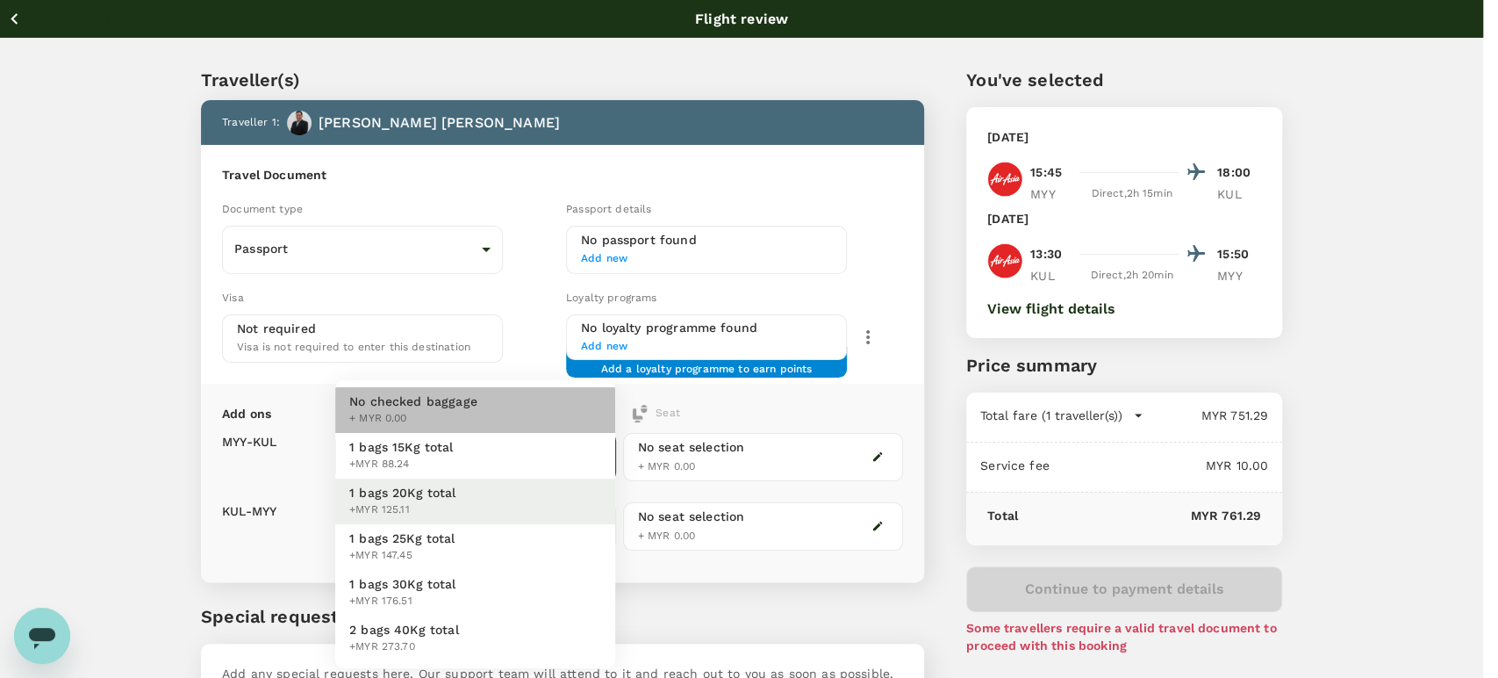
click at [535, 402] on li "No checked baggage + MYR 0.00" at bounding box center [475, 410] width 280 height 46
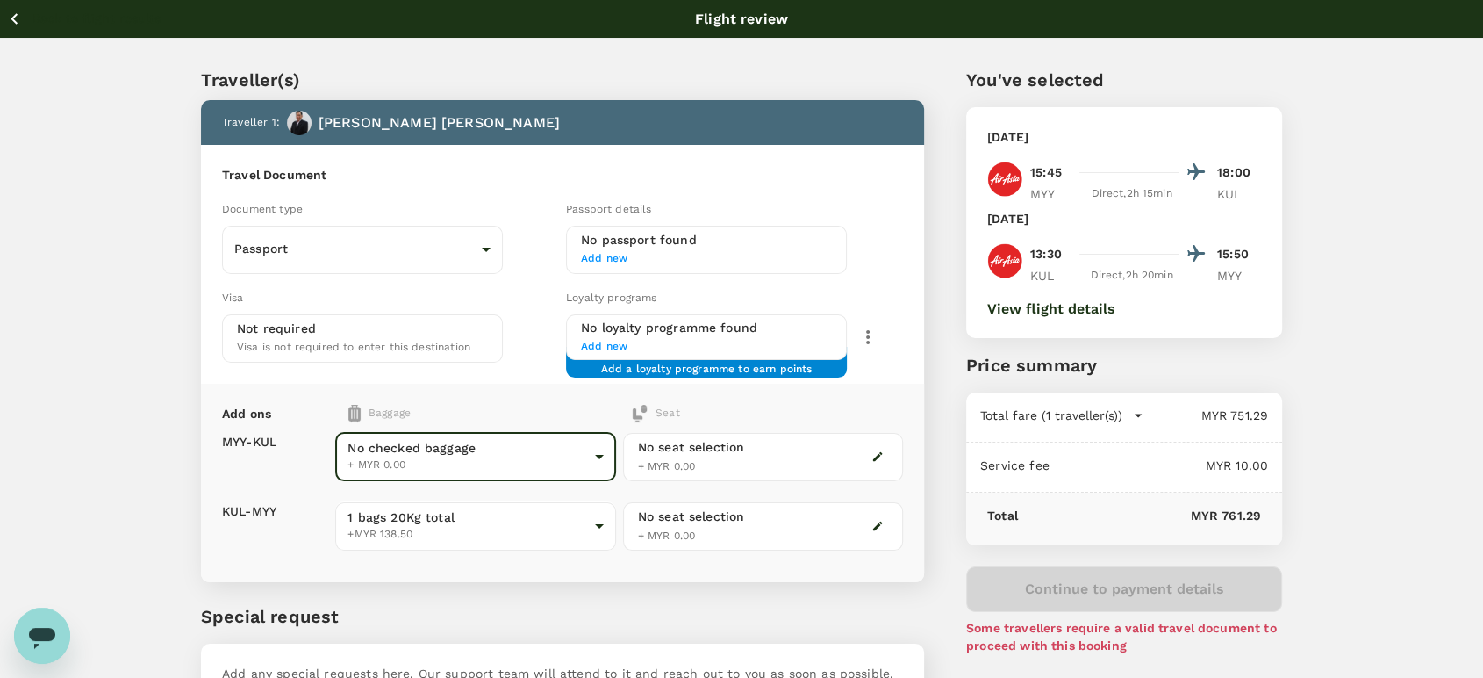
click at [525, 496] on div "1 bags 20Kg total +MYR 138.50 2 - 138.5 ​" at bounding box center [475, 526] width 280 height 69
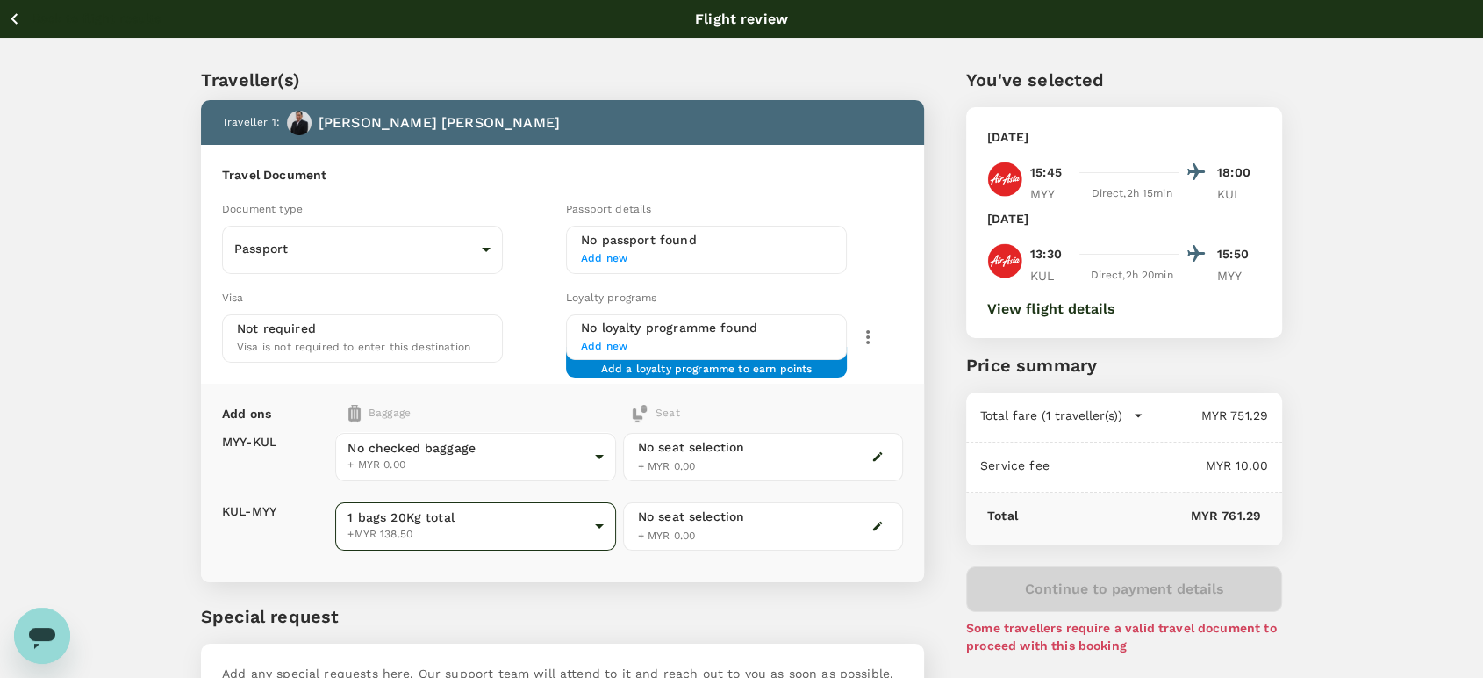
click at [516, 501] on body "Back to flight results Flight review Traveller(s) Traveller 1 : [PERSON_NAME] T…" at bounding box center [741, 402] width 1483 height 805
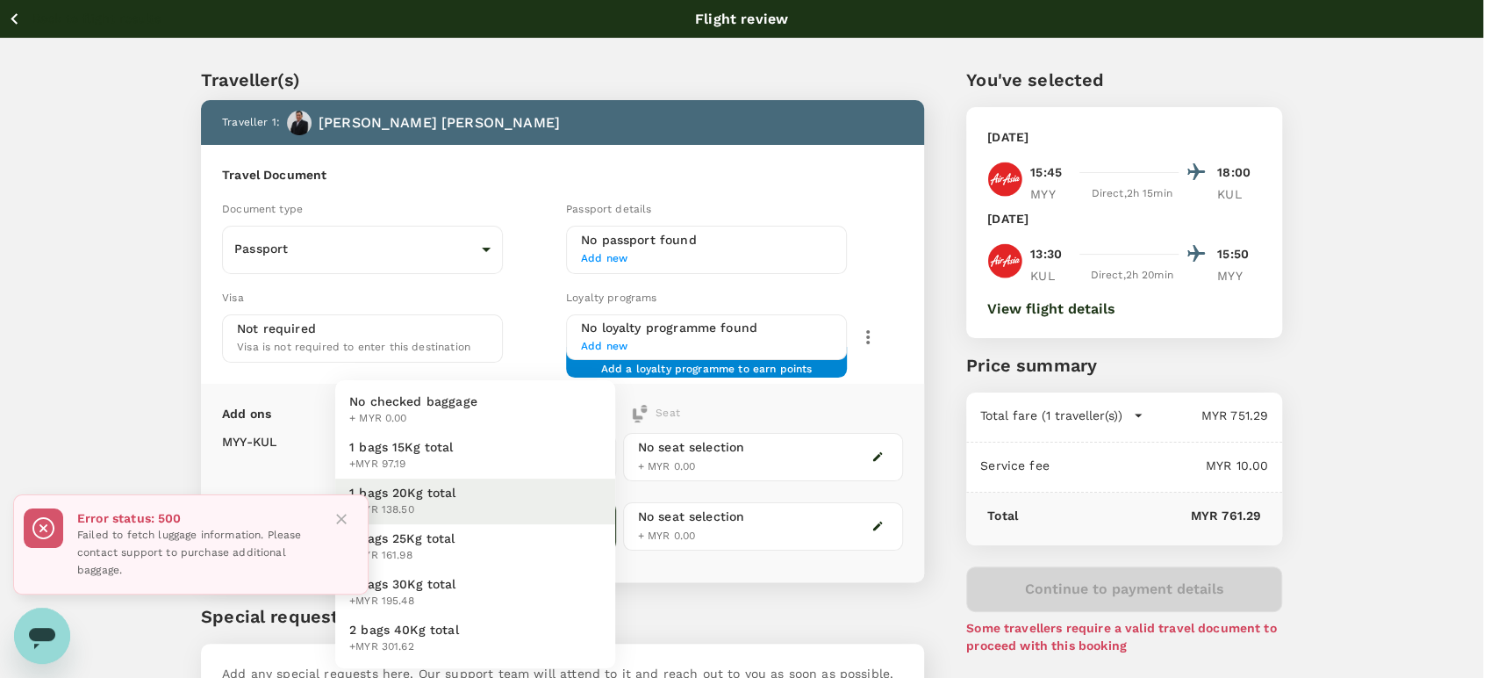
click at [463, 401] on span "No checked baggage" at bounding box center [413, 401] width 128 height 18
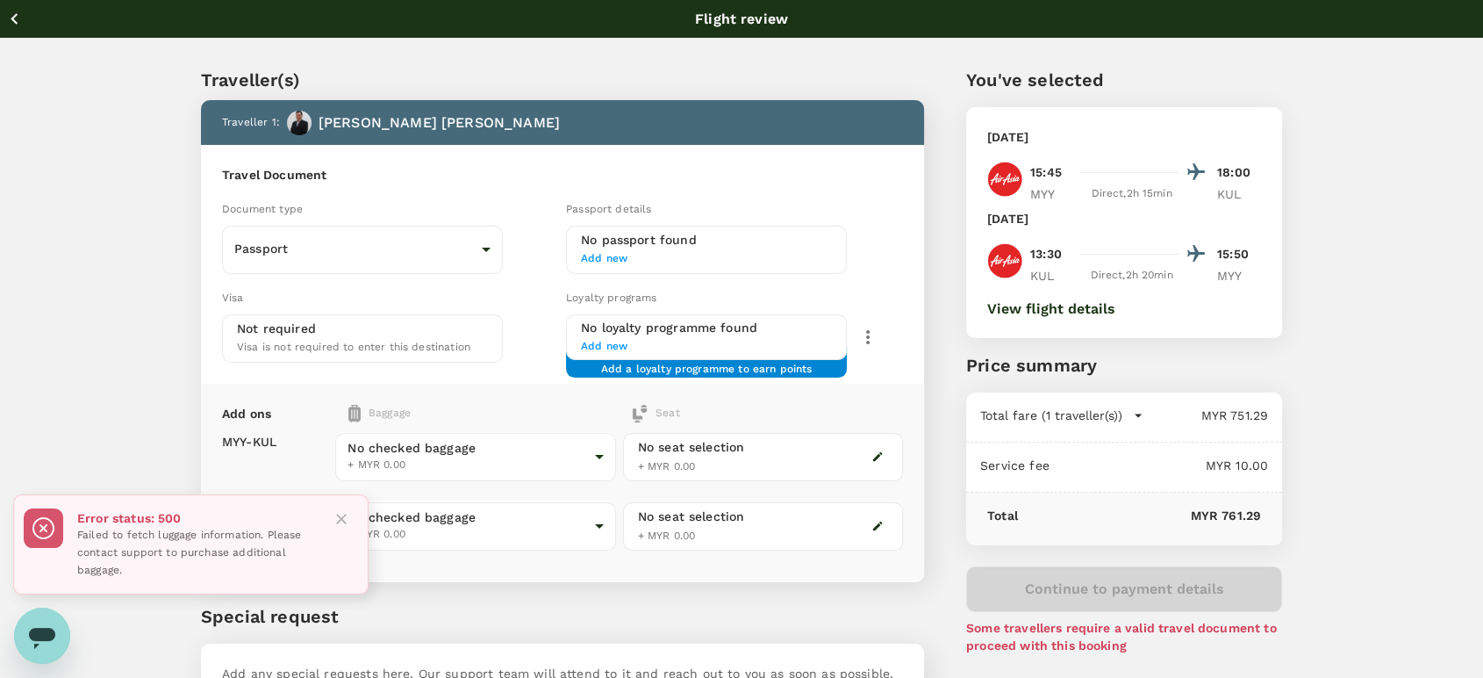
click at [608, 603] on p "Special request" at bounding box center [562, 616] width 723 height 26
click at [565, 443] on body "Back to flight results Flight review Traveller(s) Traveller 1 : [PERSON_NAME] T…" at bounding box center [741, 402] width 1483 height 805
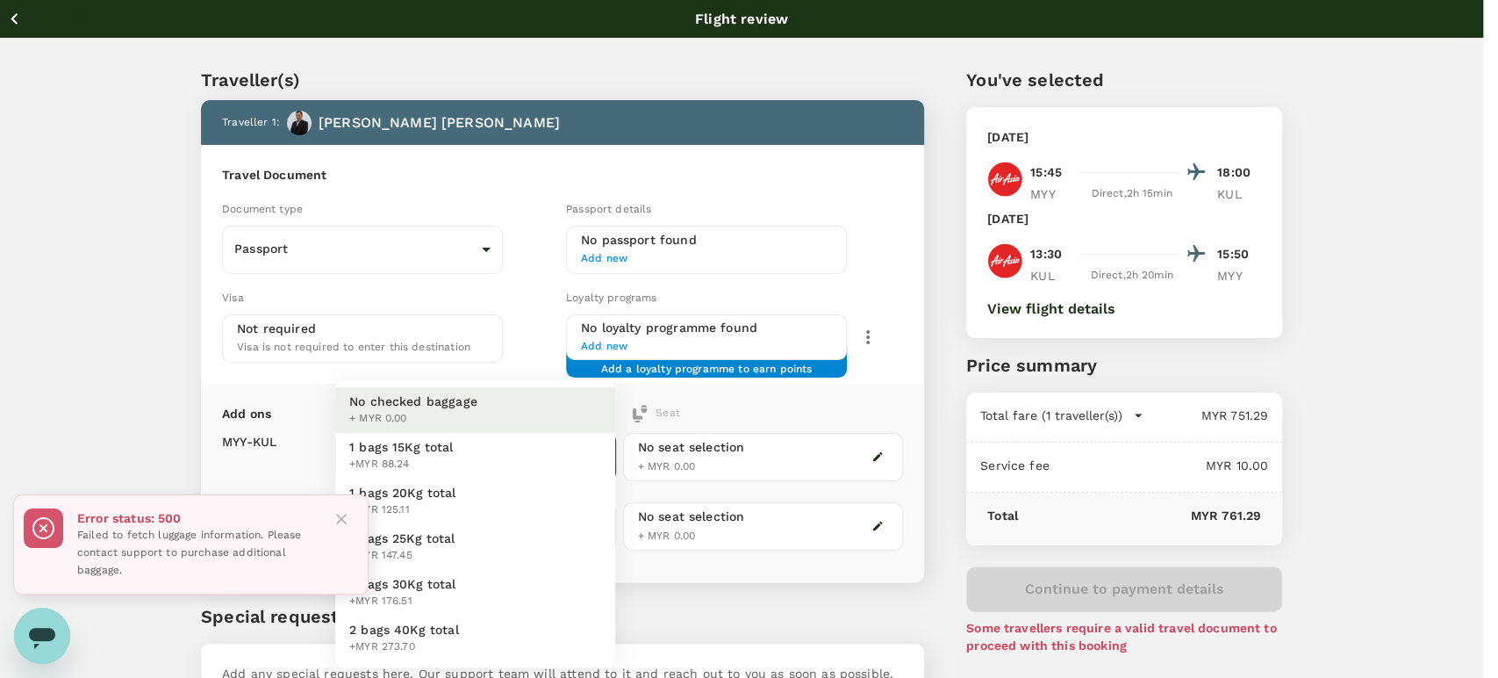
click at [548, 495] on li "1 bags 20Kg total +MYR 125.11" at bounding box center [475, 501] width 280 height 46
type input "2 - 125.11"
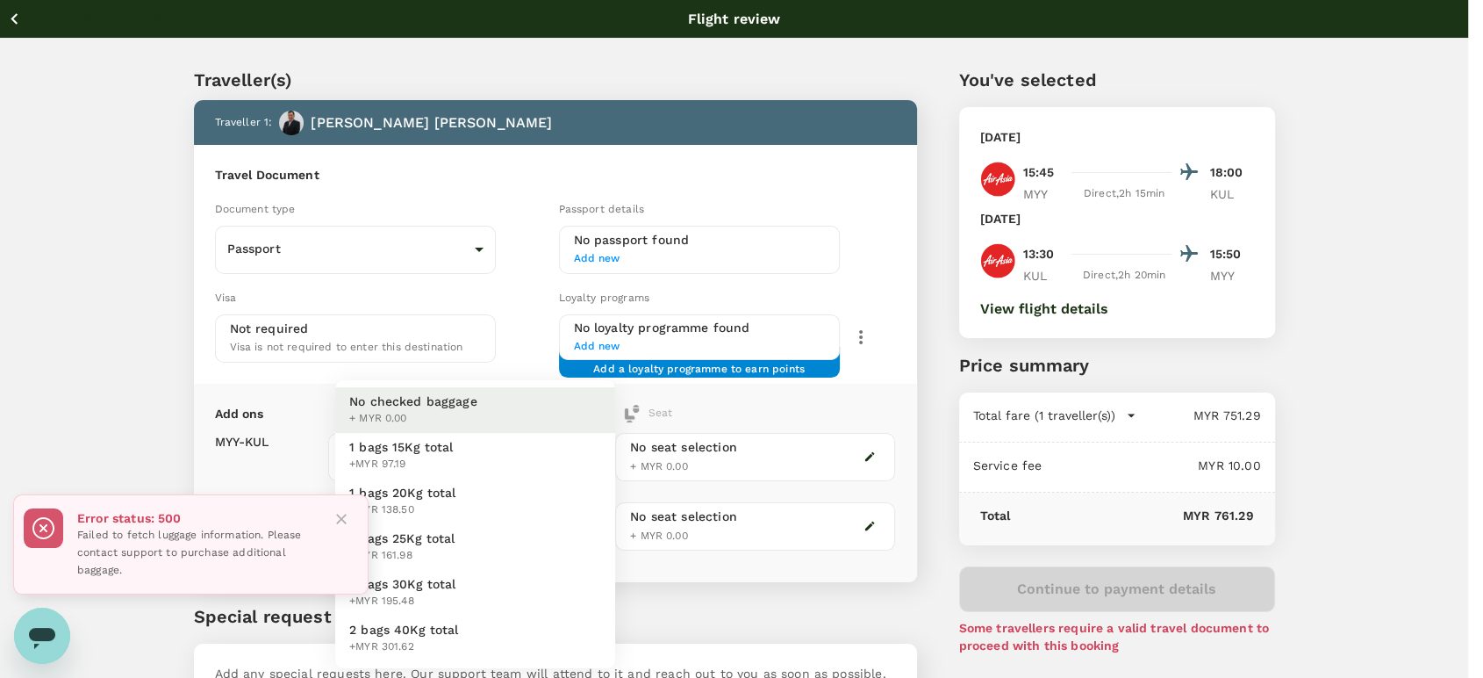
click at [551, 530] on body "Back to flight results Flight review Traveller(s) Traveller 1 : [PERSON_NAME] T…" at bounding box center [741, 402] width 1483 height 805
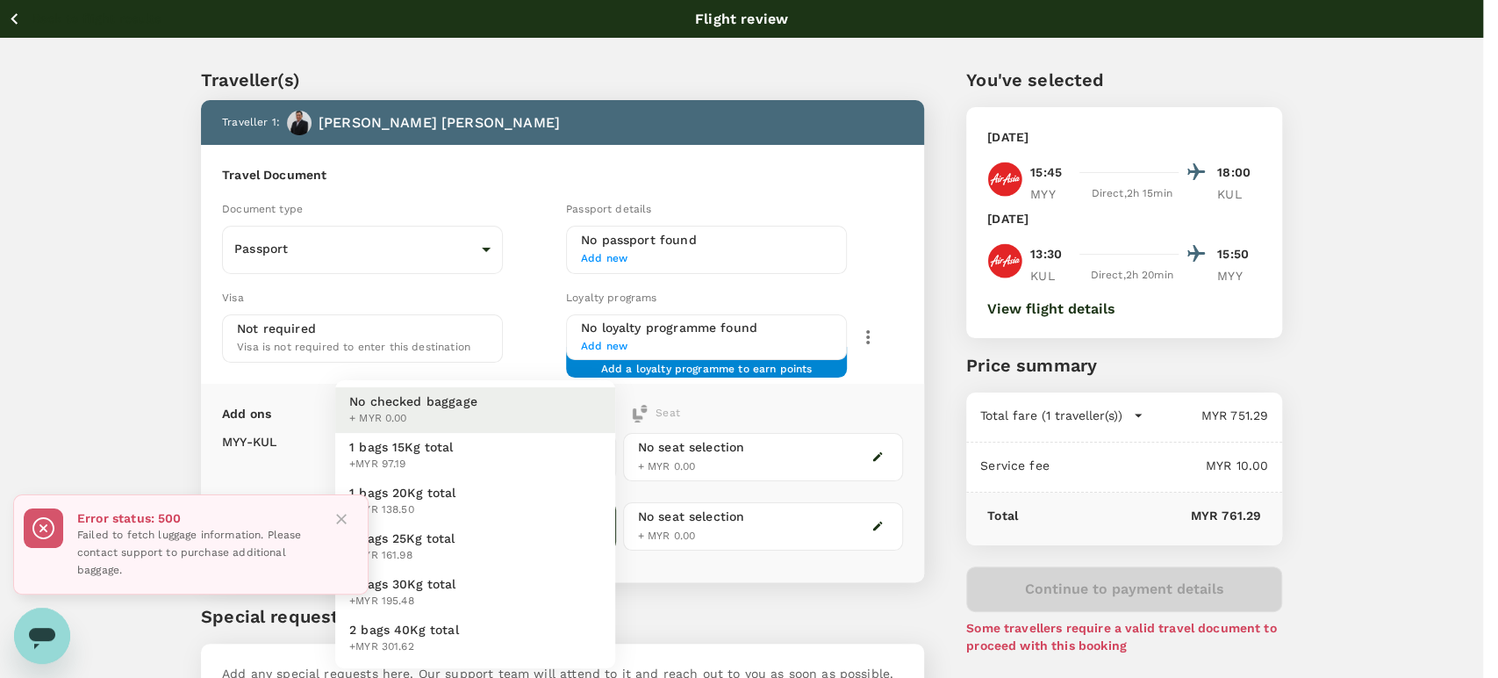
click at [543, 506] on li "1 bags 20Kg total +MYR 138.50" at bounding box center [475, 501] width 280 height 46
type input "2 - 138.5"
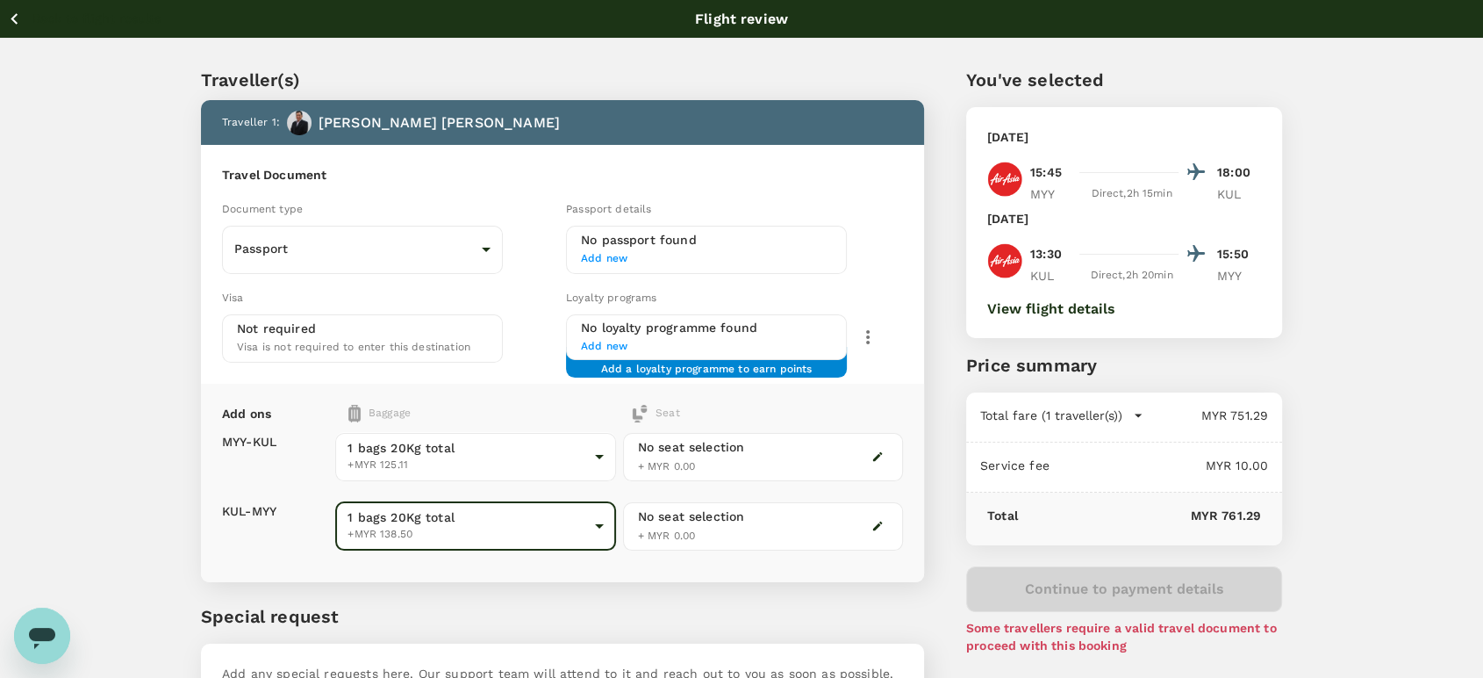
drag, startPoint x: 32, startPoint y: 25, endPoint x: 36, endPoint y: 4, distance: 21.5
click at [31, 25] on button "Back to flight results" at bounding box center [84, 19] width 154 height 22
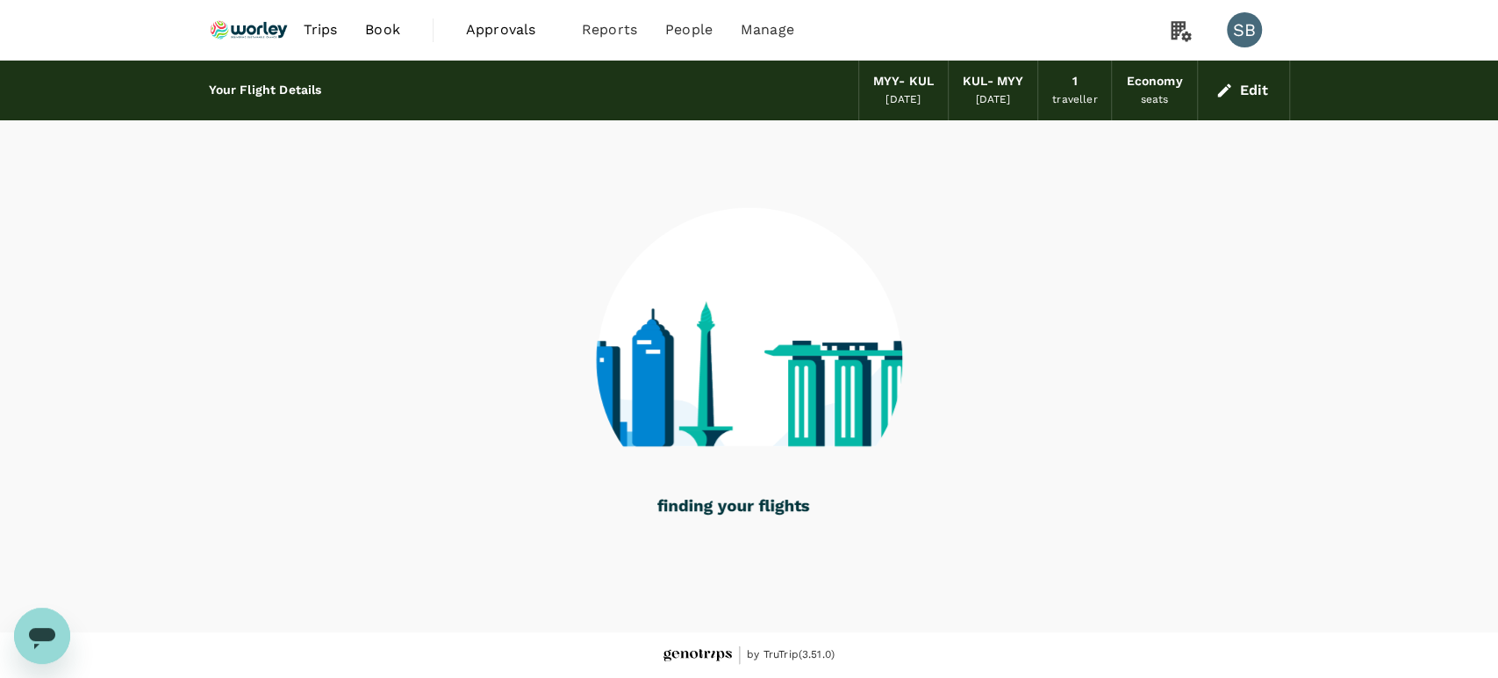
click at [262, 31] on img at bounding box center [249, 30] width 81 height 39
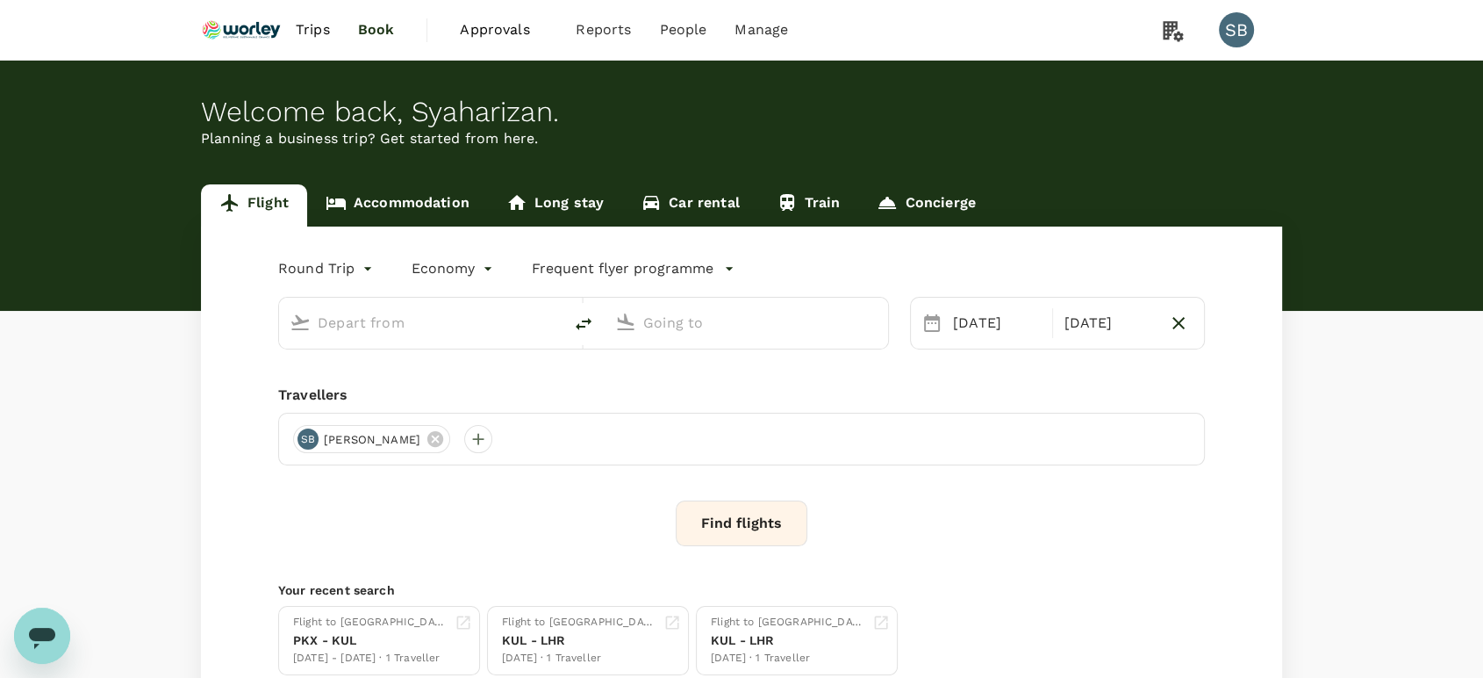
type input "Miri Intl (MYY)"
type input "Kuala Lumpur Intl ([GEOGRAPHIC_DATA])"
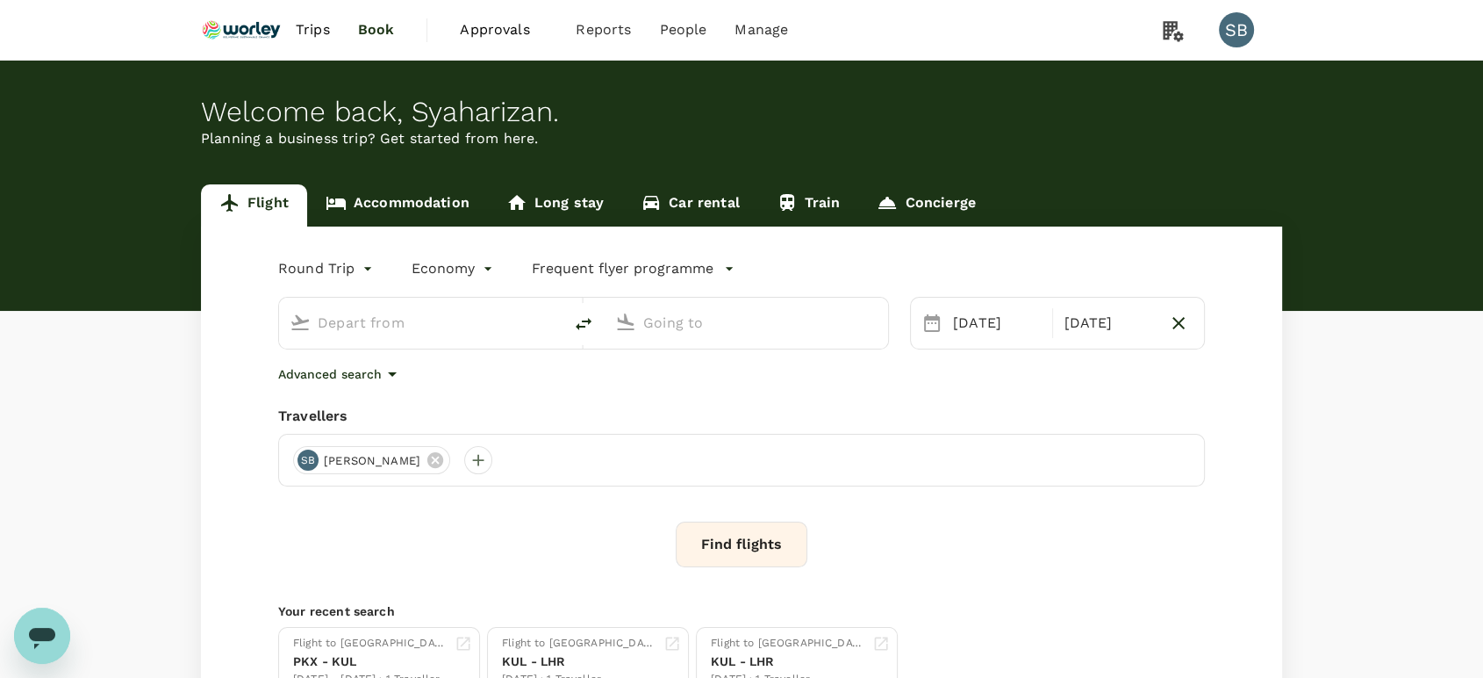
type input "Miri Intl (MYY)"
type input "Kuala Lumpur Intl ([GEOGRAPHIC_DATA])"
